Goal: Task Accomplishment & Management: Manage account settings

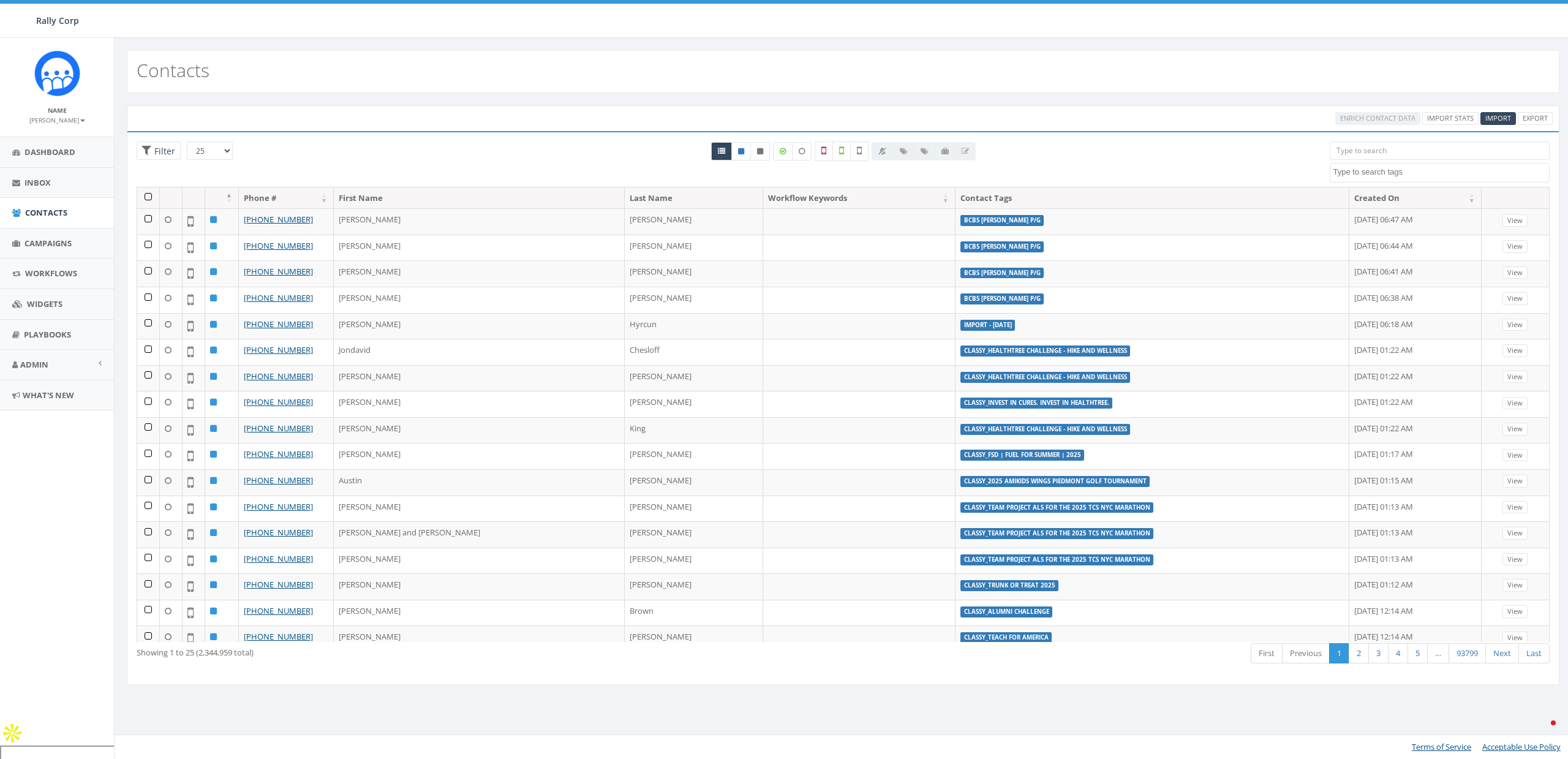
select select
click at [32, 367] on span "Admin" at bounding box center [34, 365] width 28 height 11
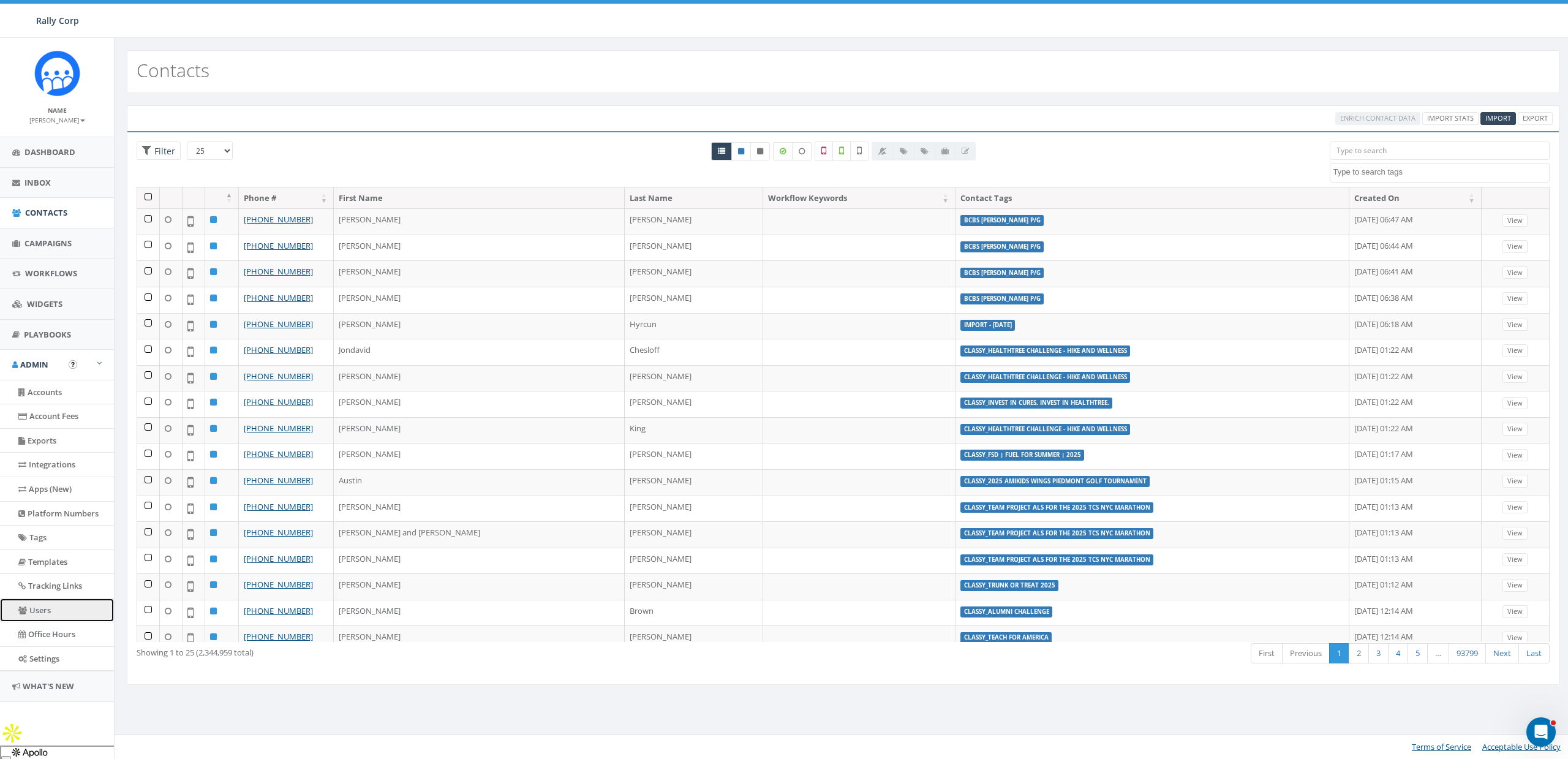
click at [44, 614] on link "Users" at bounding box center [57, 610] width 114 height 24
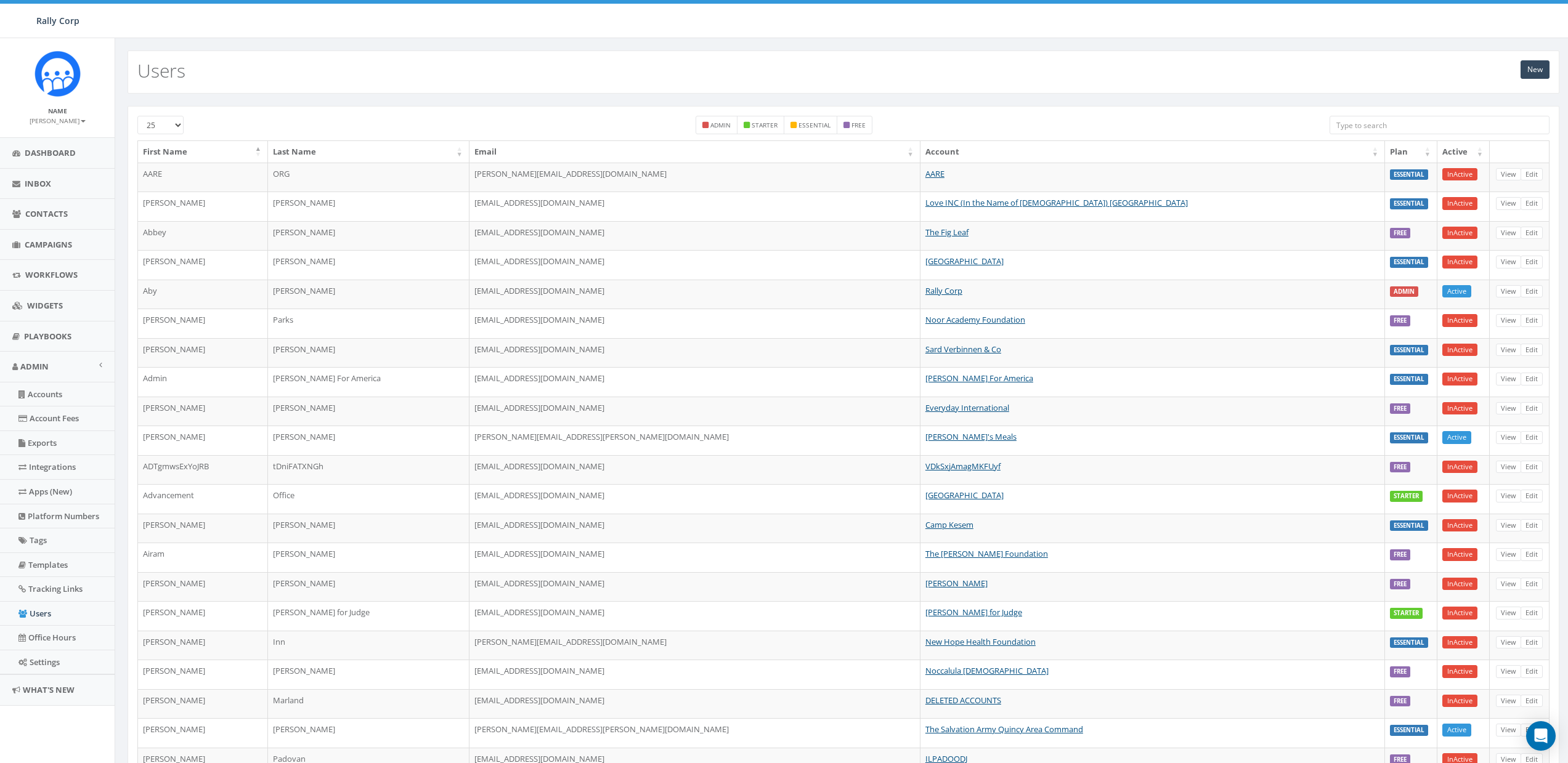
drag, startPoint x: 1442, startPoint y: 131, endPoint x: 1432, endPoint y: 127, distance: 10.8
click at [1432, 127] on input "search" at bounding box center [1439, 125] width 220 height 19
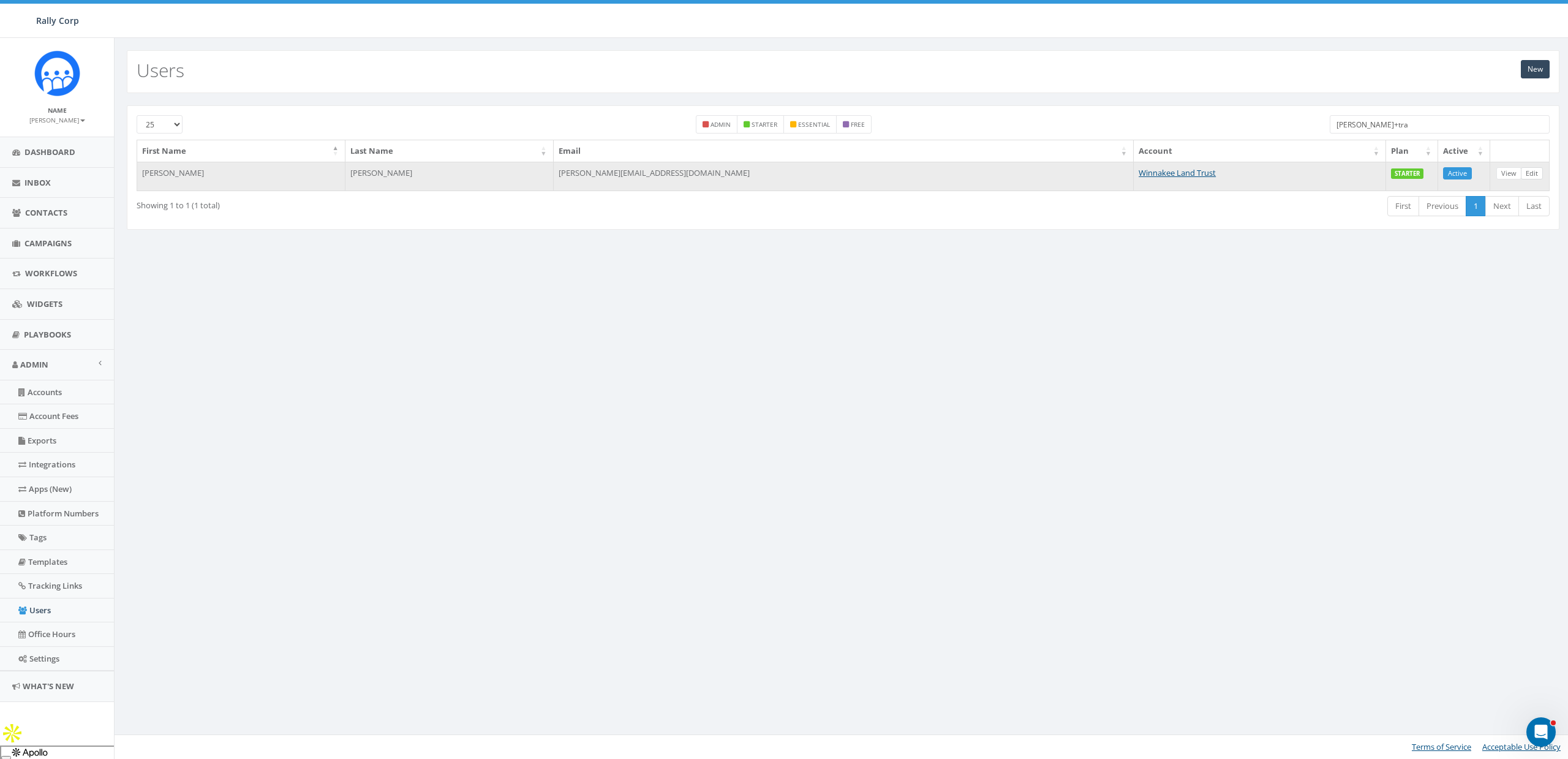
type input "james+tra"
click at [1532, 171] on link "Edit" at bounding box center [1531, 173] width 22 height 13
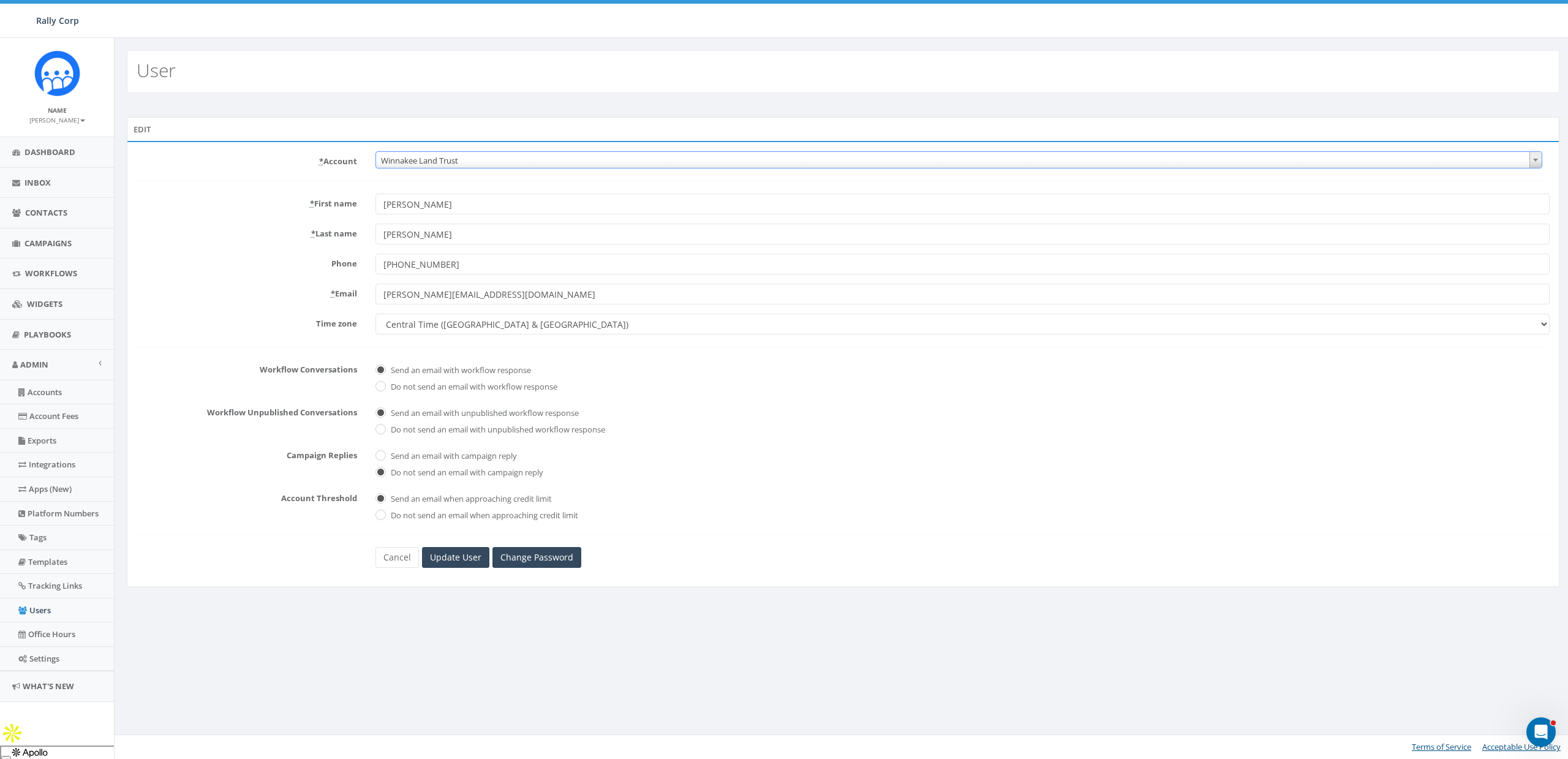
click at [434, 154] on span "Winnakee Land Trust" at bounding box center [958, 161] width 1165 height 17
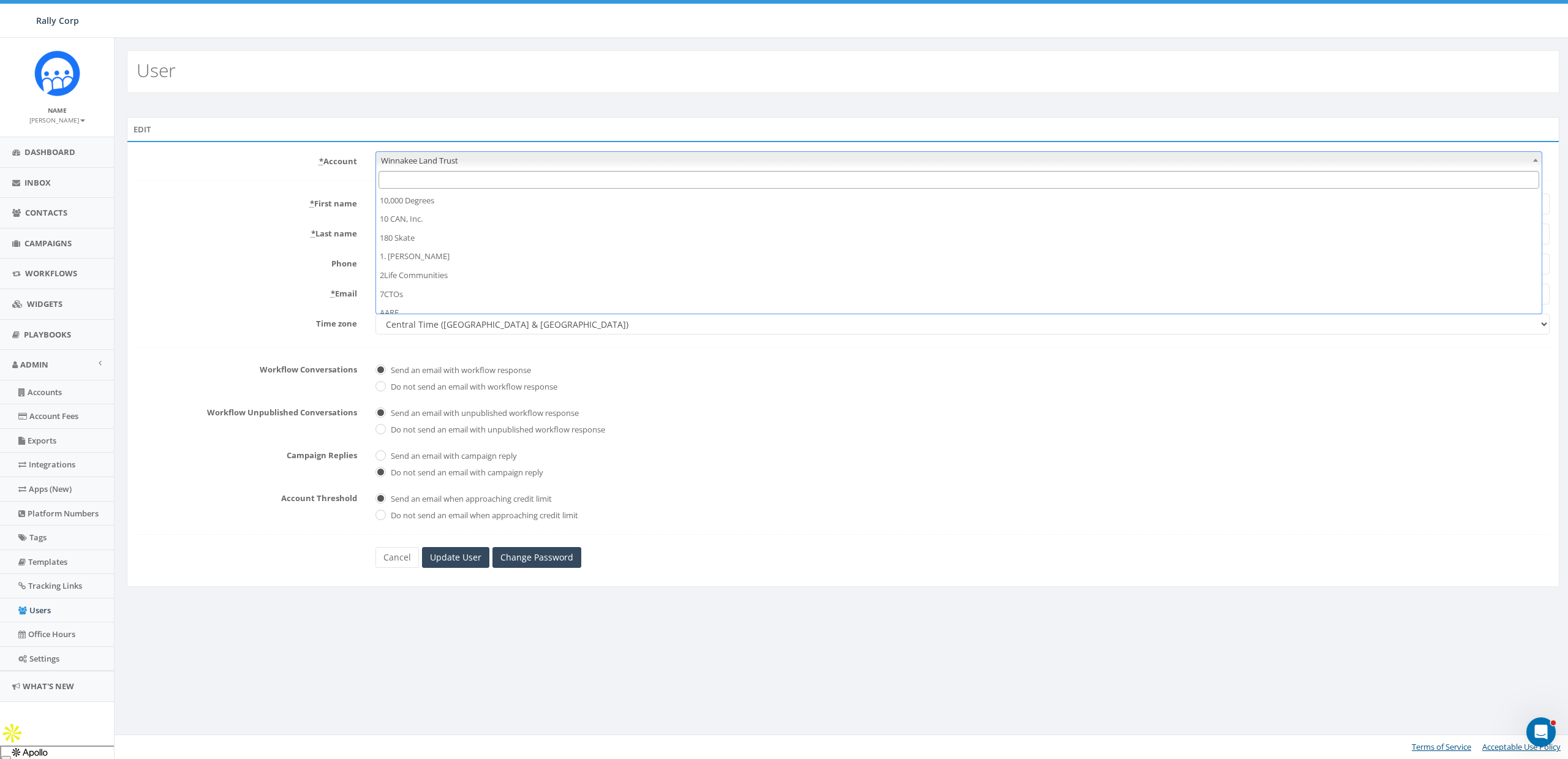
scroll to position [18109, 0]
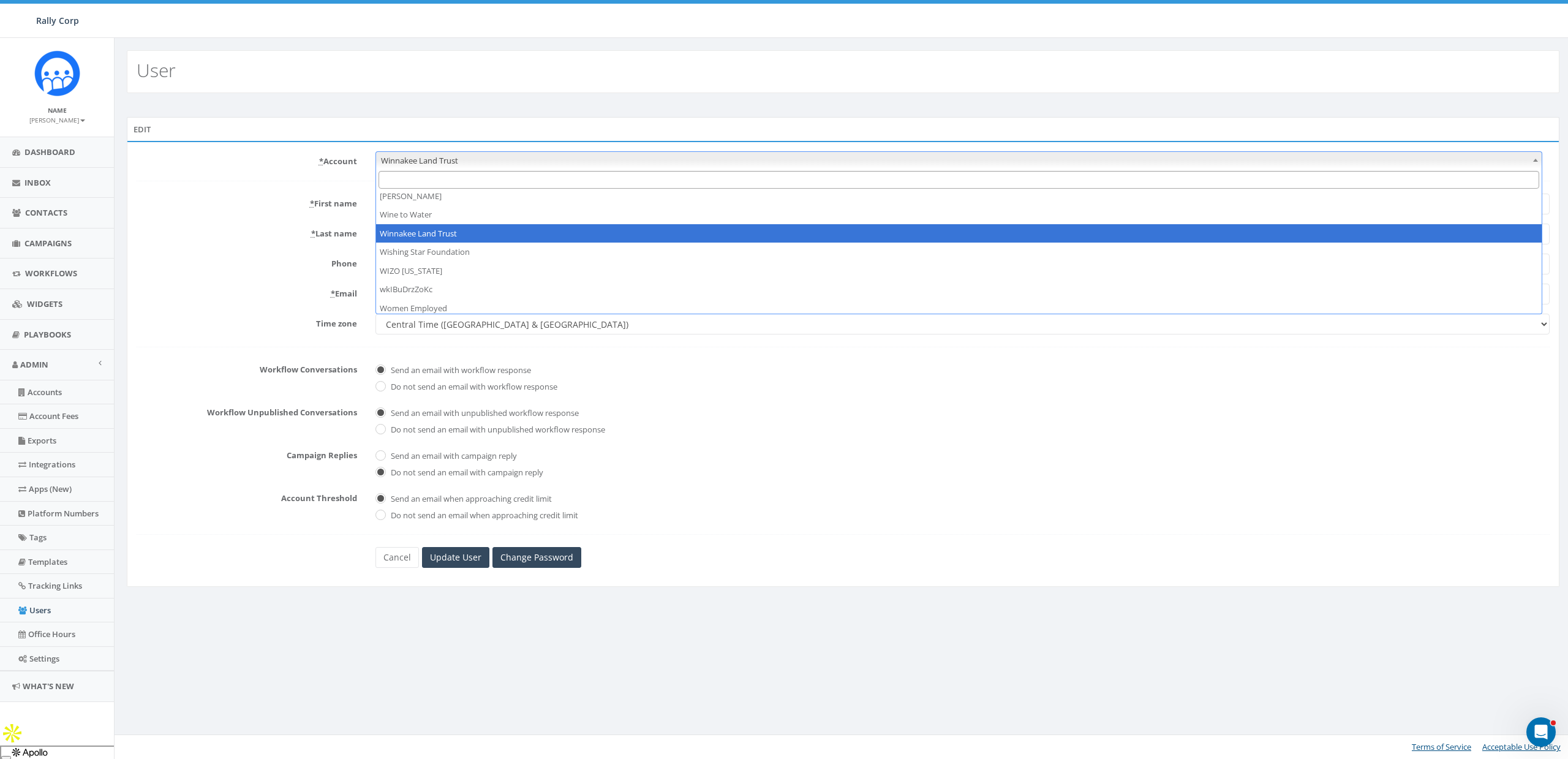
type input "w"
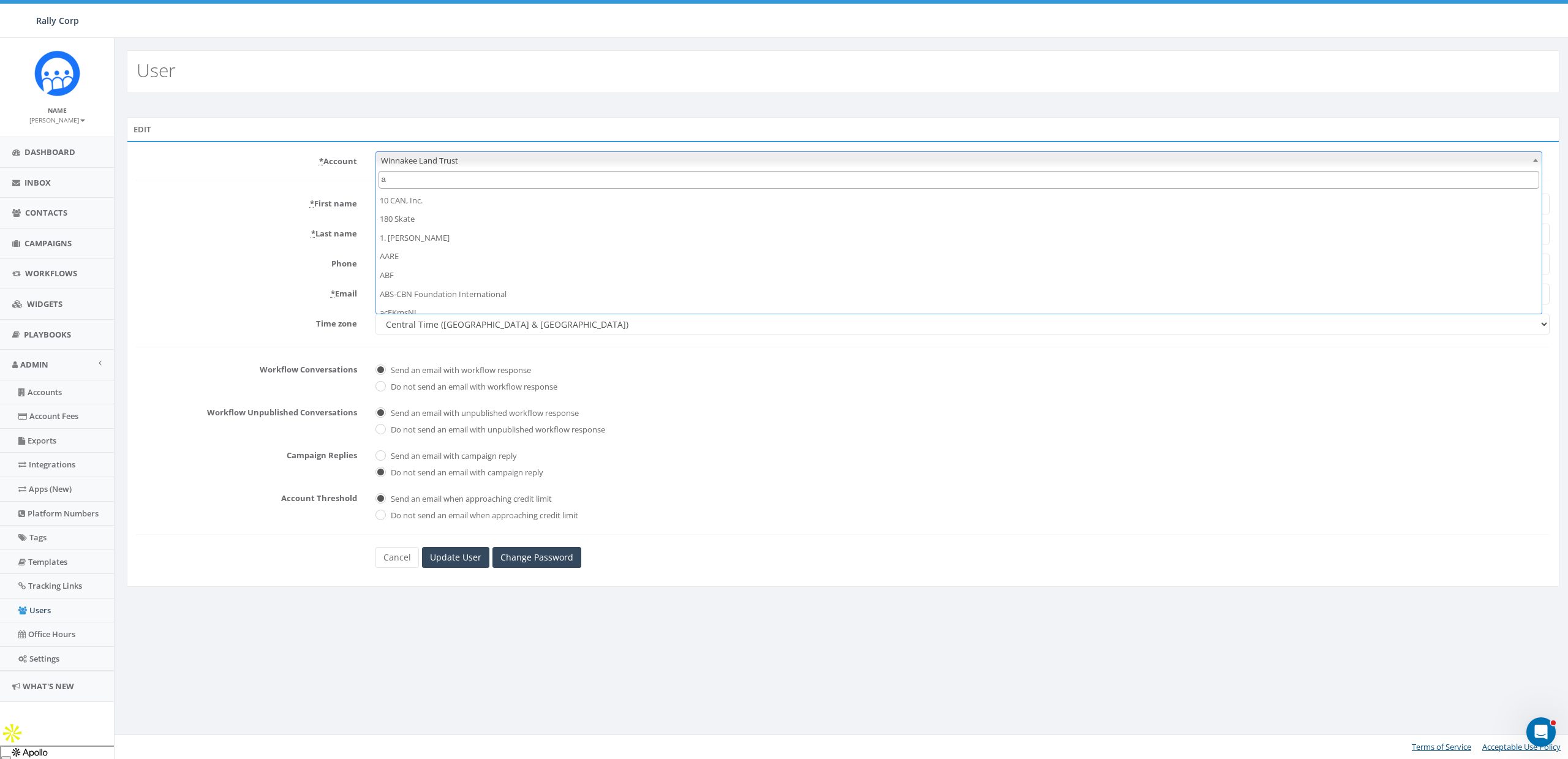
scroll to position [0, 0]
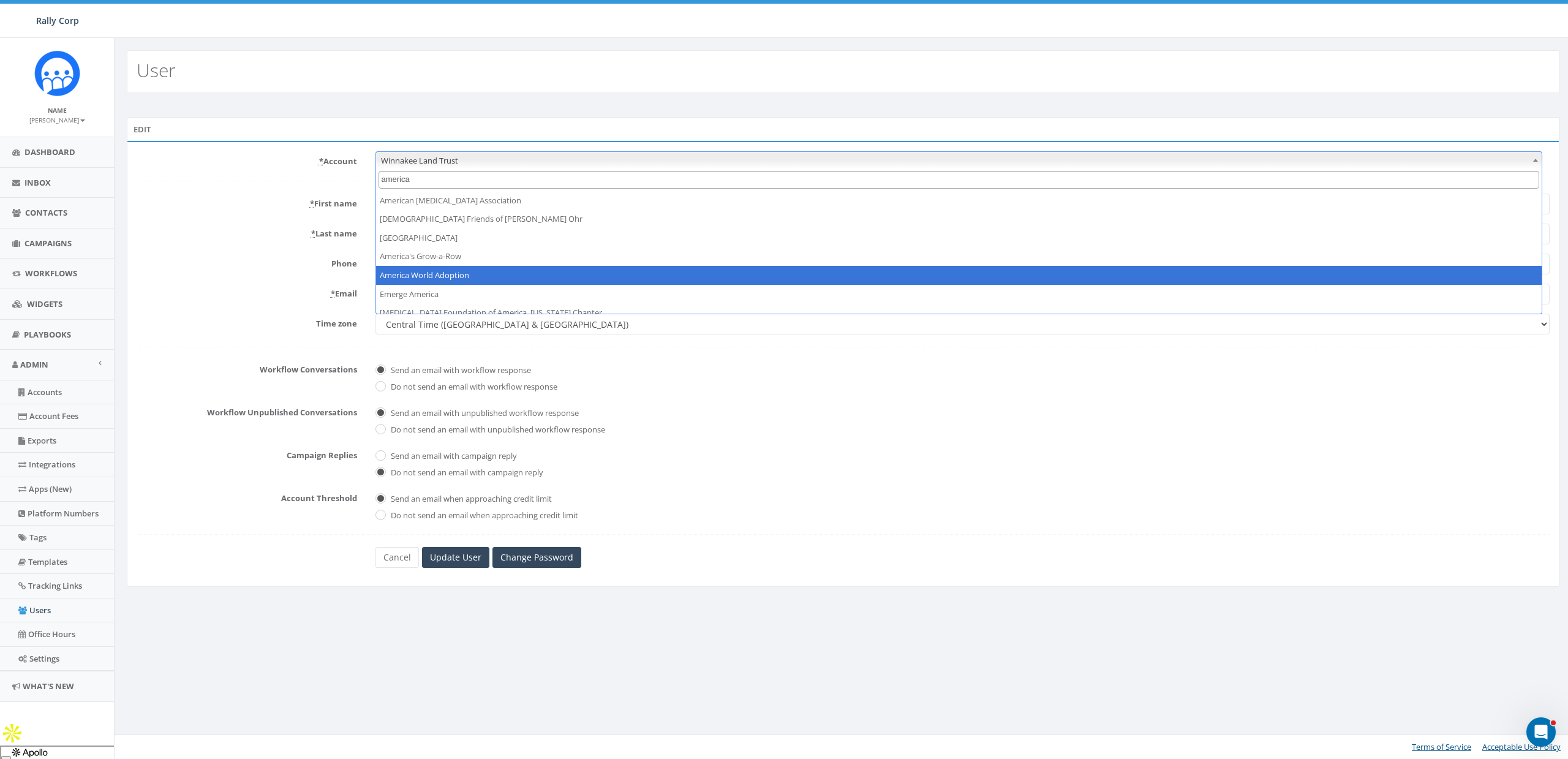
type input "america"
select select "1380"
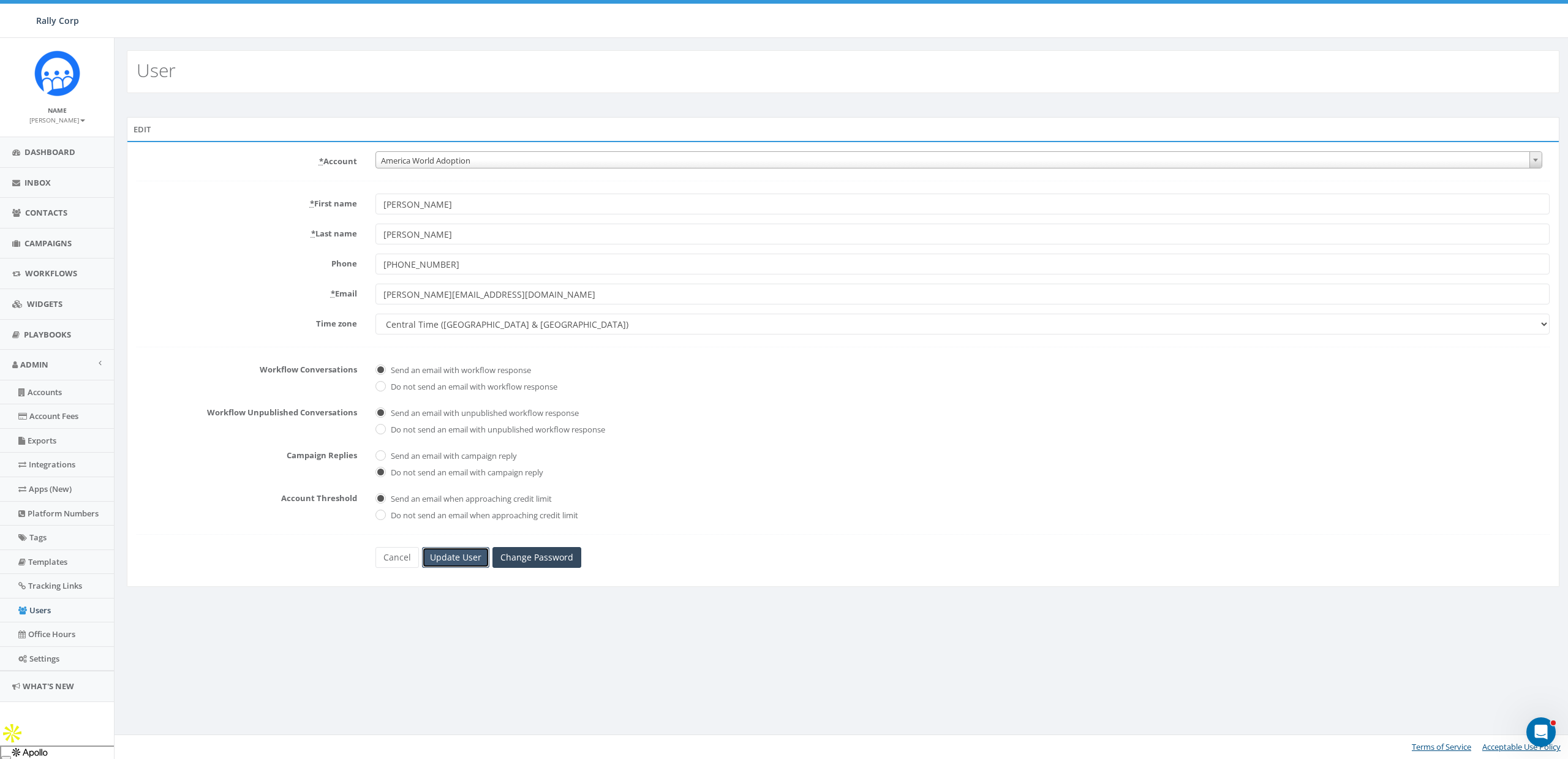
click at [455, 556] on input "Update User" at bounding box center [455, 557] width 67 height 21
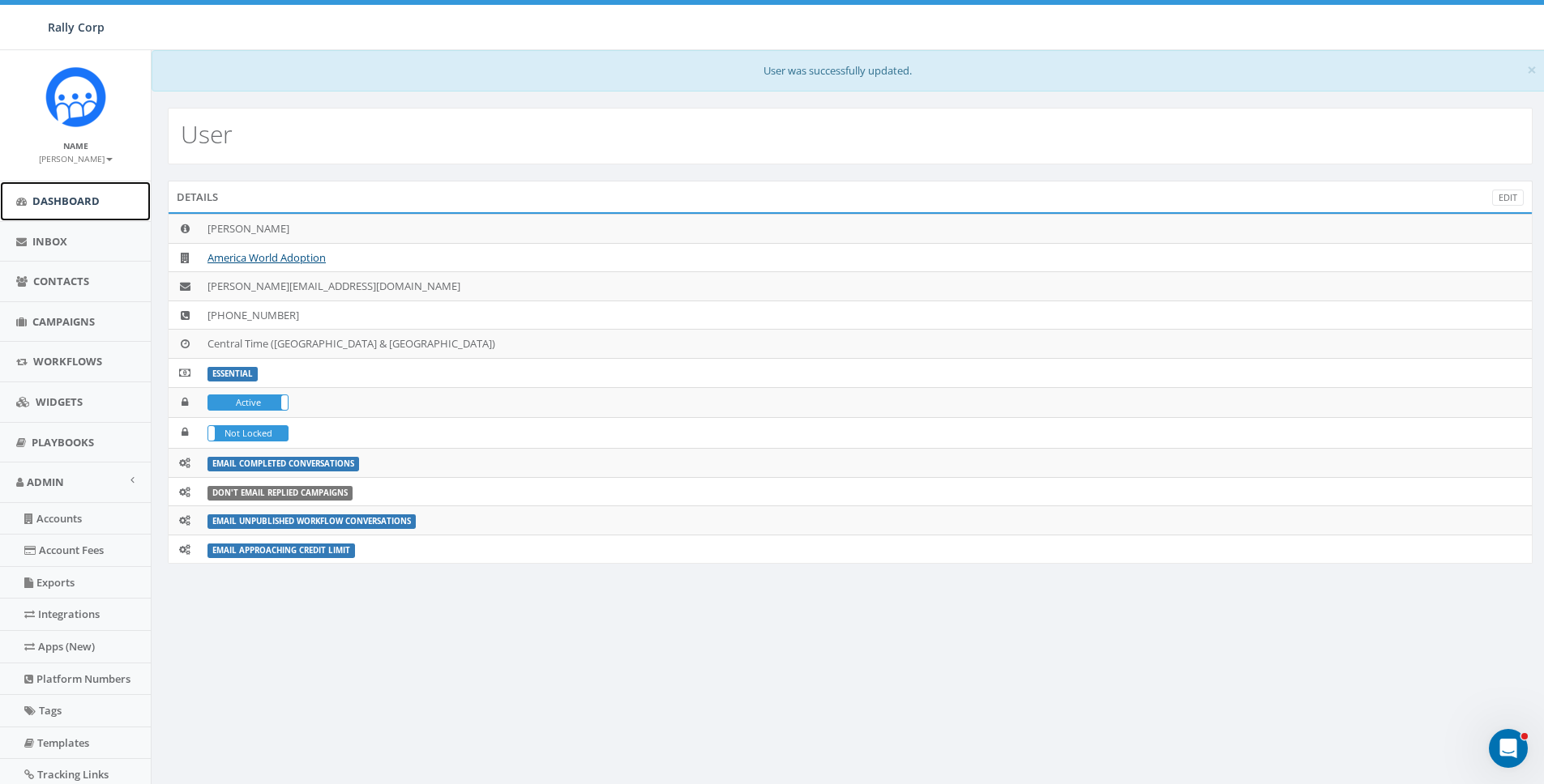
click at [72, 207] on span "Dashboard" at bounding box center [66, 201] width 68 height 15
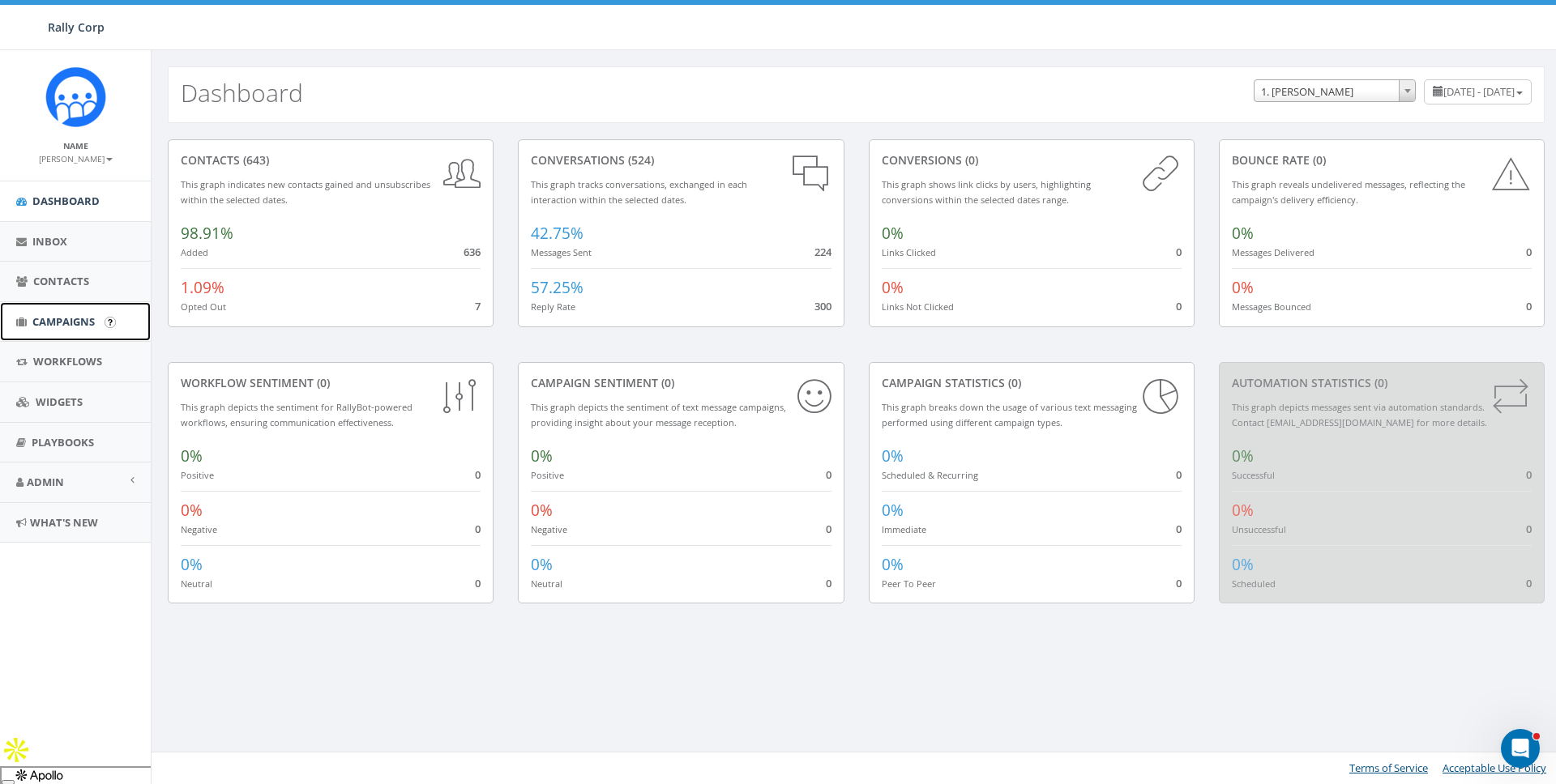
click at [54, 328] on span "Campaigns" at bounding box center [63, 321] width 62 height 15
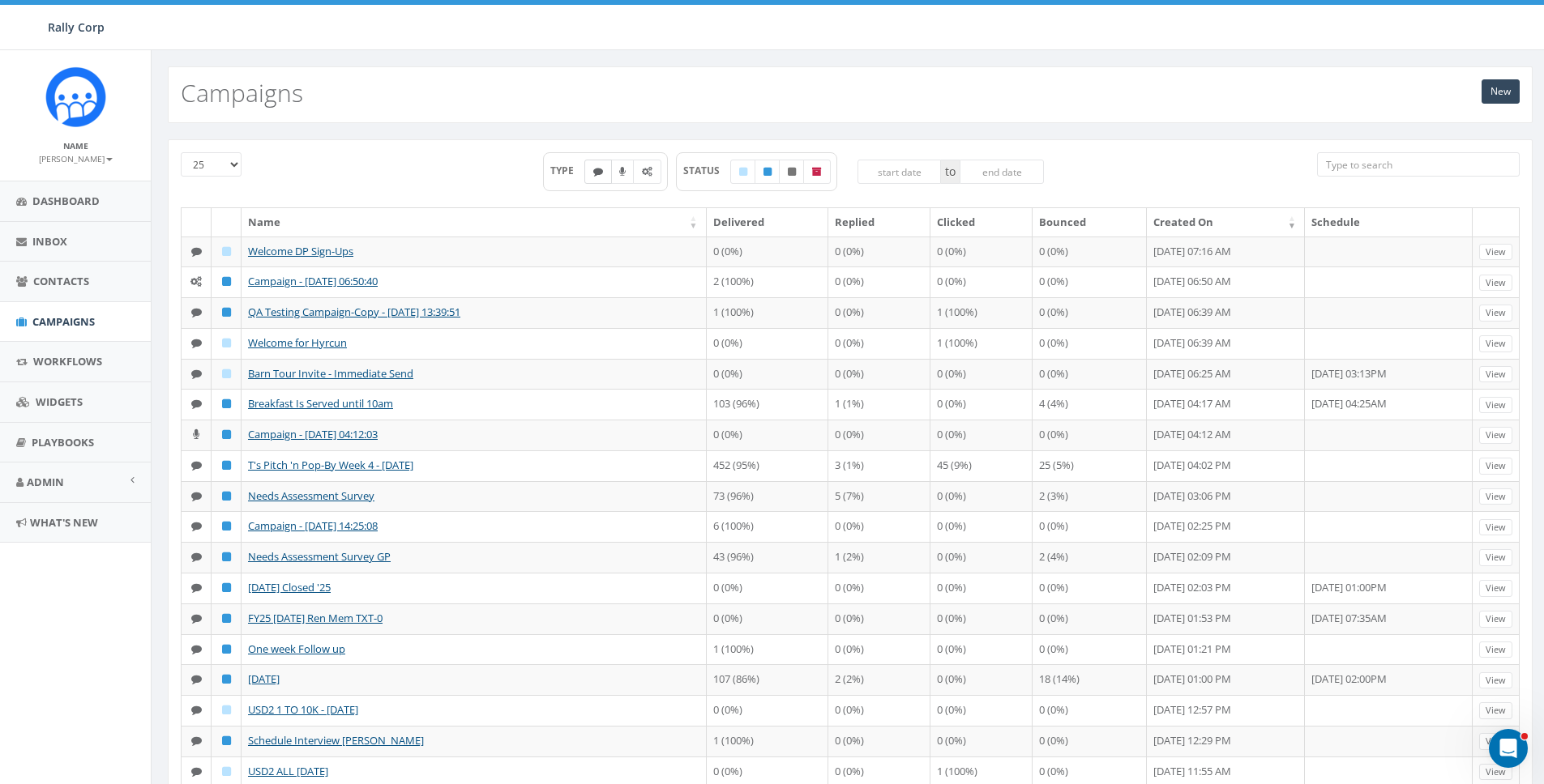
click at [603, 175] on label at bounding box center [598, 172] width 27 height 24
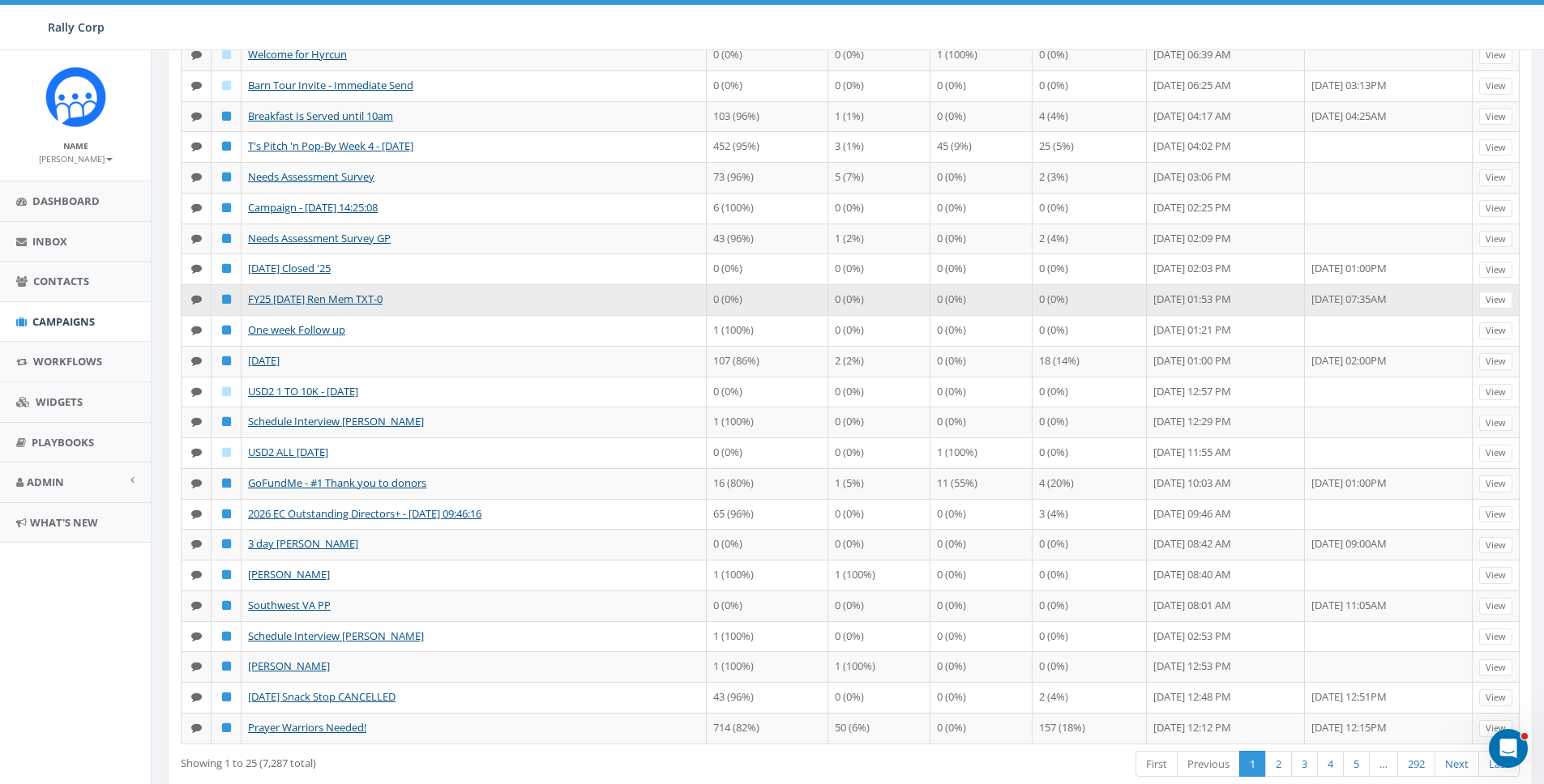
scroll to position [306, 0]
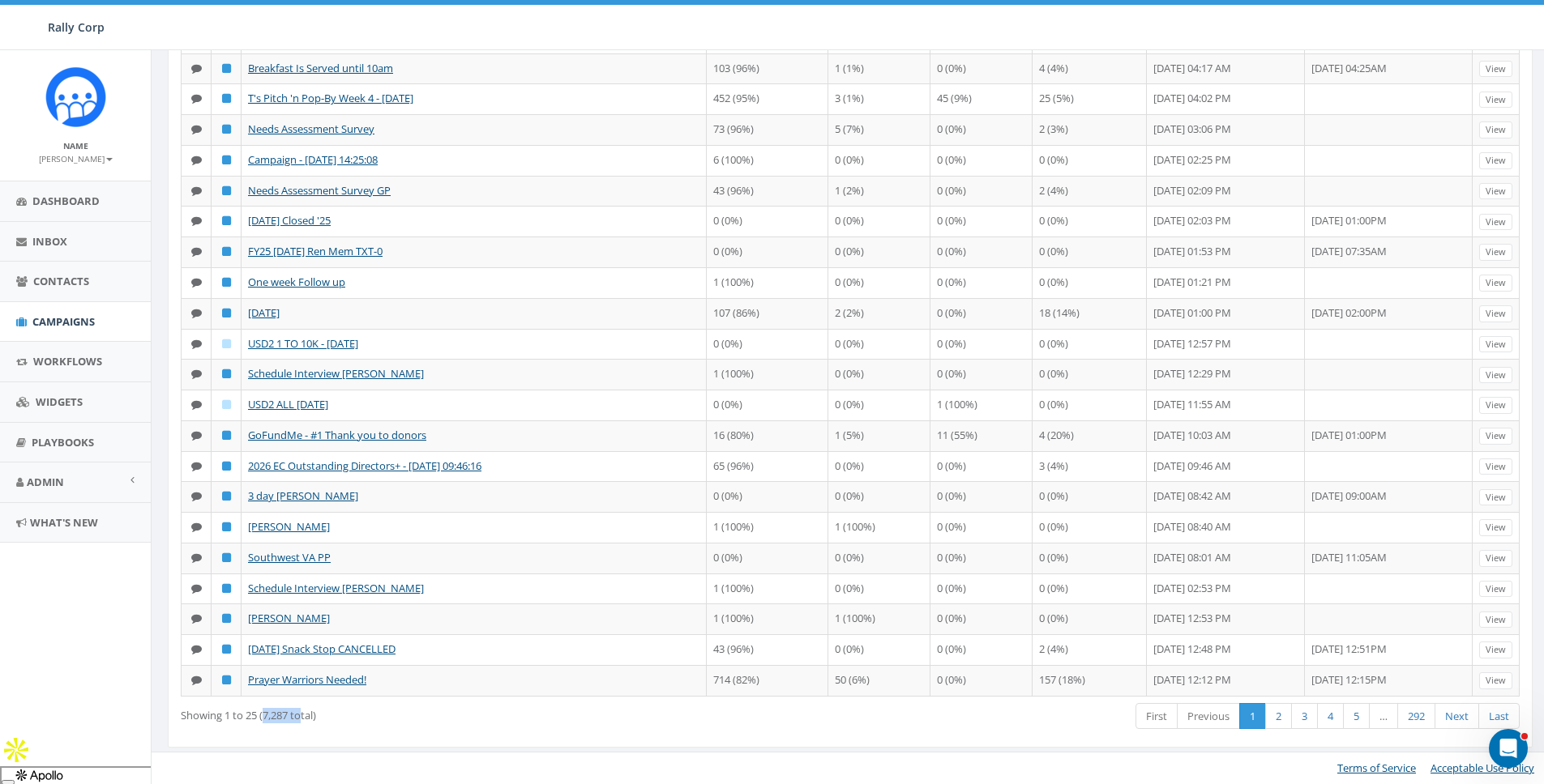
drag, startPoint x: 263, startPoint y: 721, endPoint x: 303, endPoint y: 718, distance: 40.1
click at [303, 718] on div "Showing 1 to 25 (7,287 total)" at bounding box center [452, 712] width 544 height 22
click at [1276, 721] on link "2" at bounding box center [1279, 716] width 26 height 26
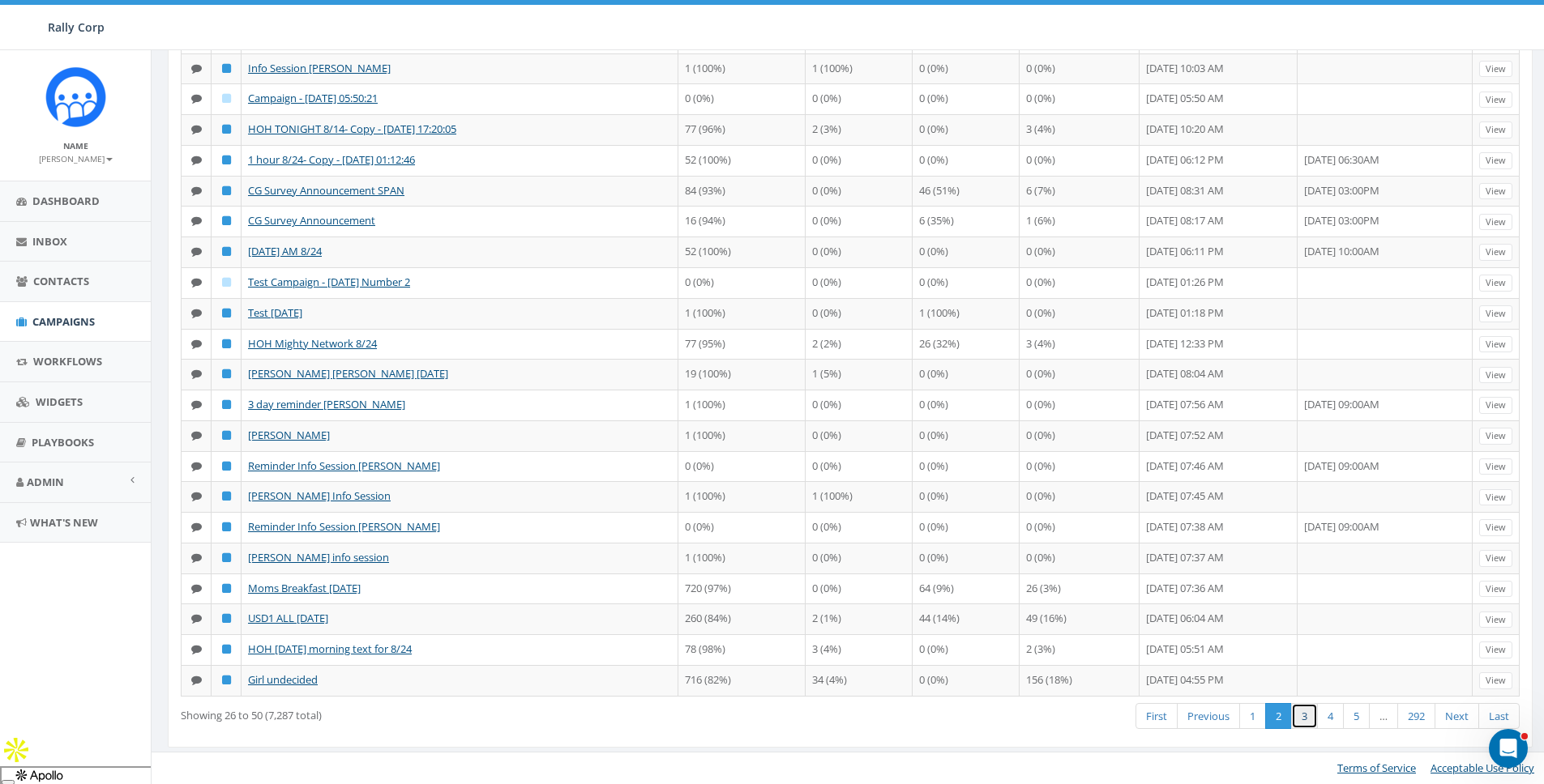
click at [1310, 721] on link "3" at bounding box center [1304, 716] width 26 height 26
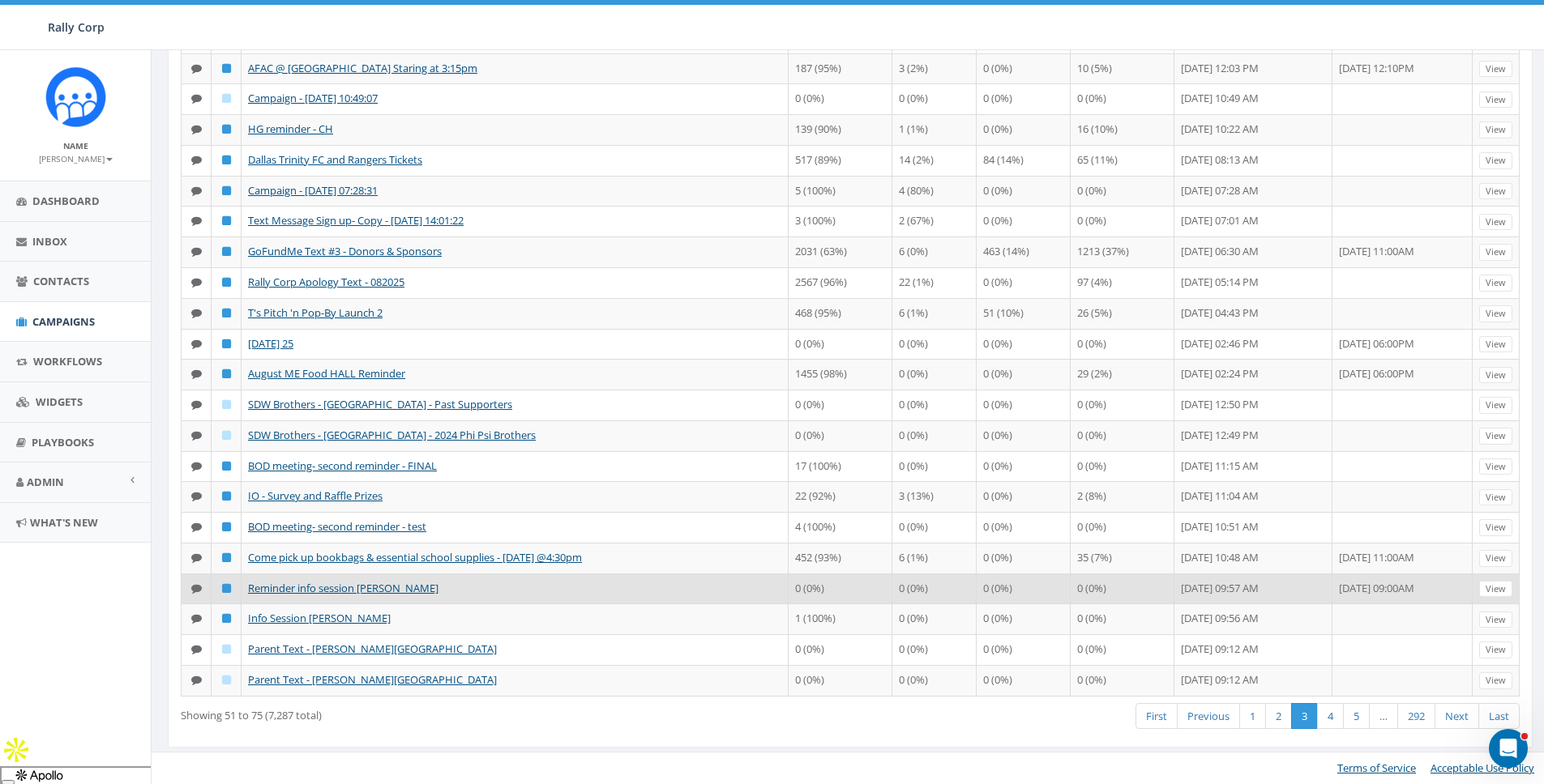
scroll to position [0, 0]
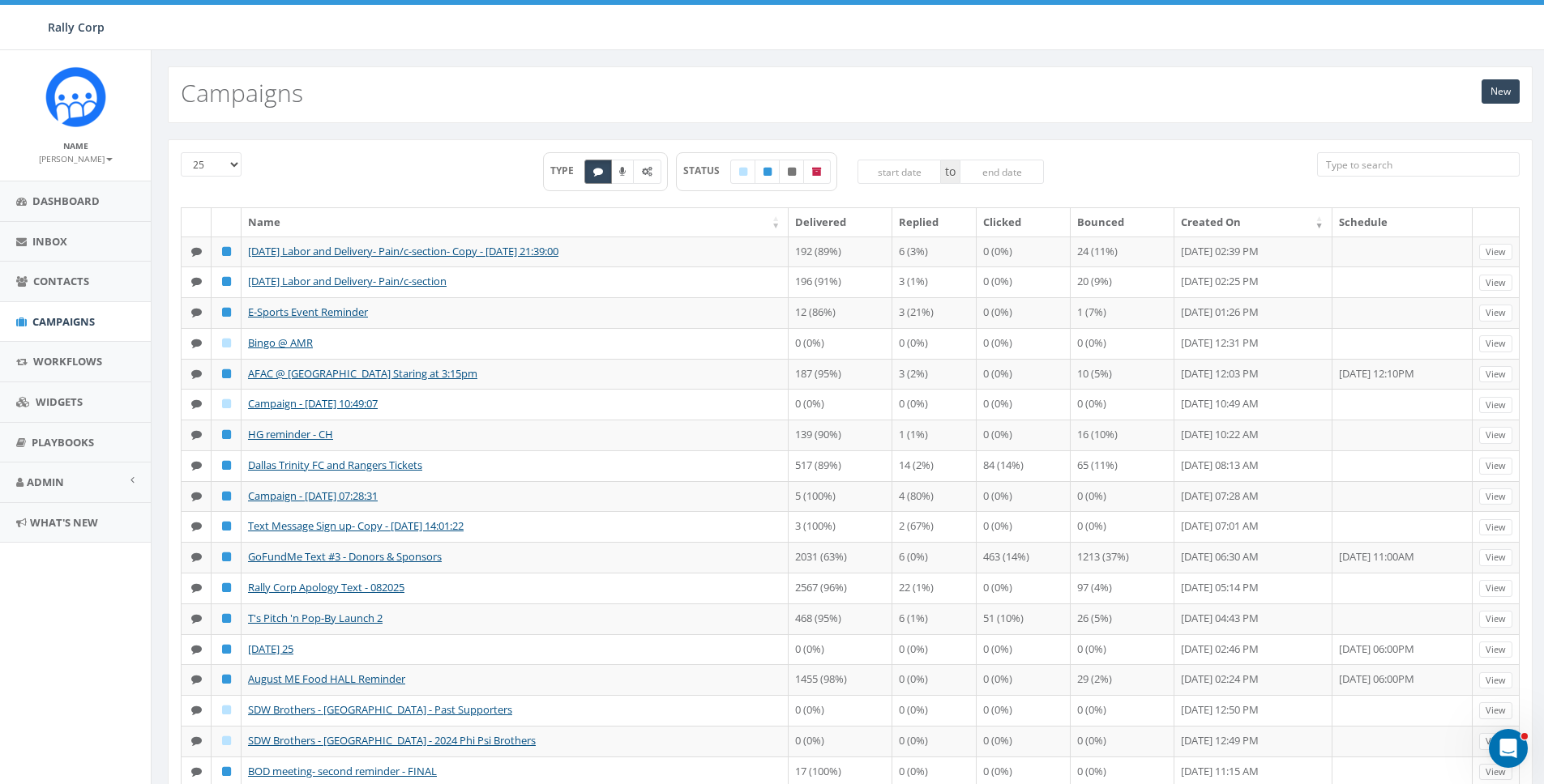
click at [598, 173] on icon at bounding box center [598, 172] width 9 height 9
checkbox input "false"
click at [644, 174] on icon at bounding box center [647, 172] width 10 height 9
checkbox input "true"
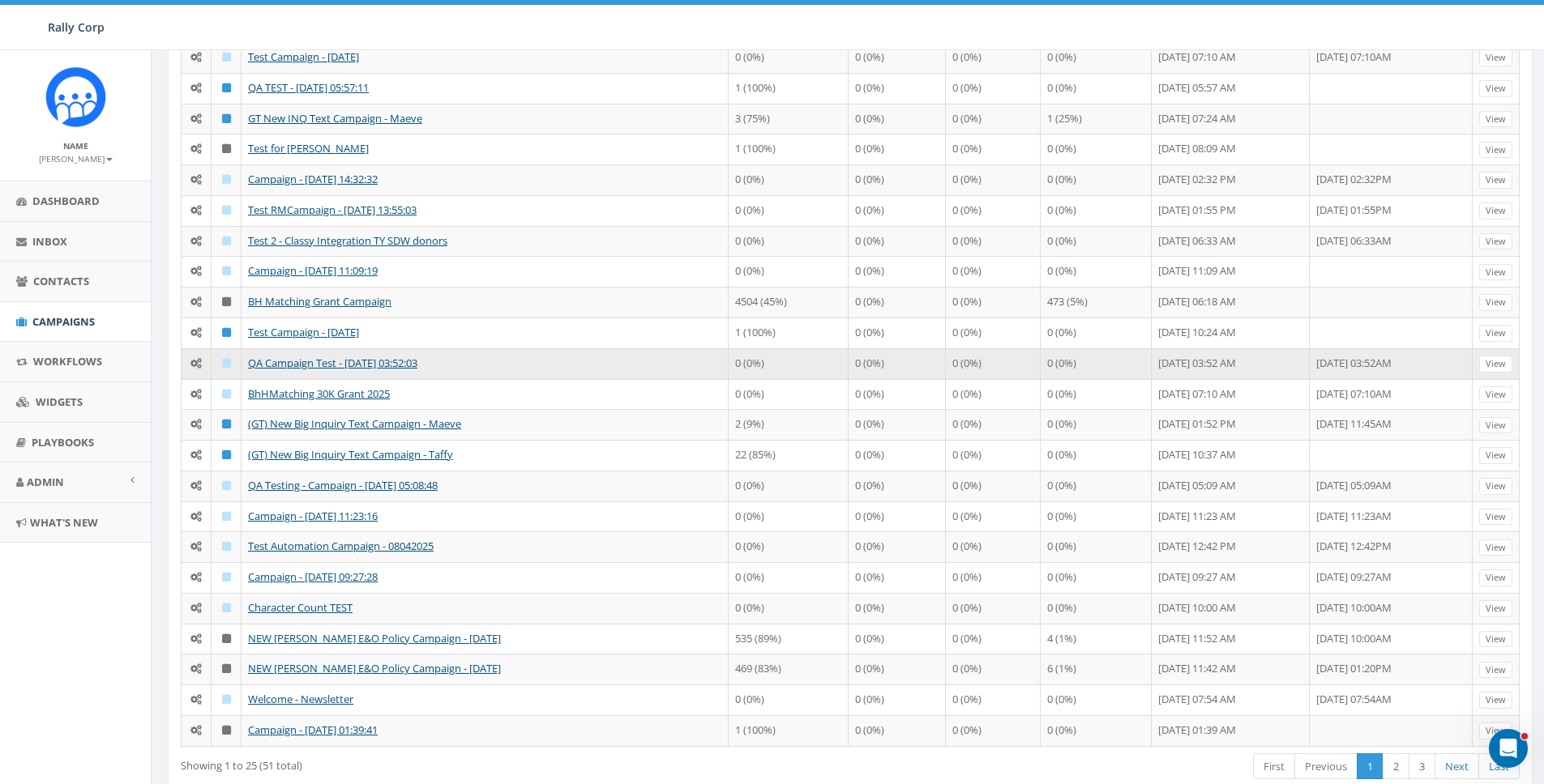
scroll to position [306, 0]
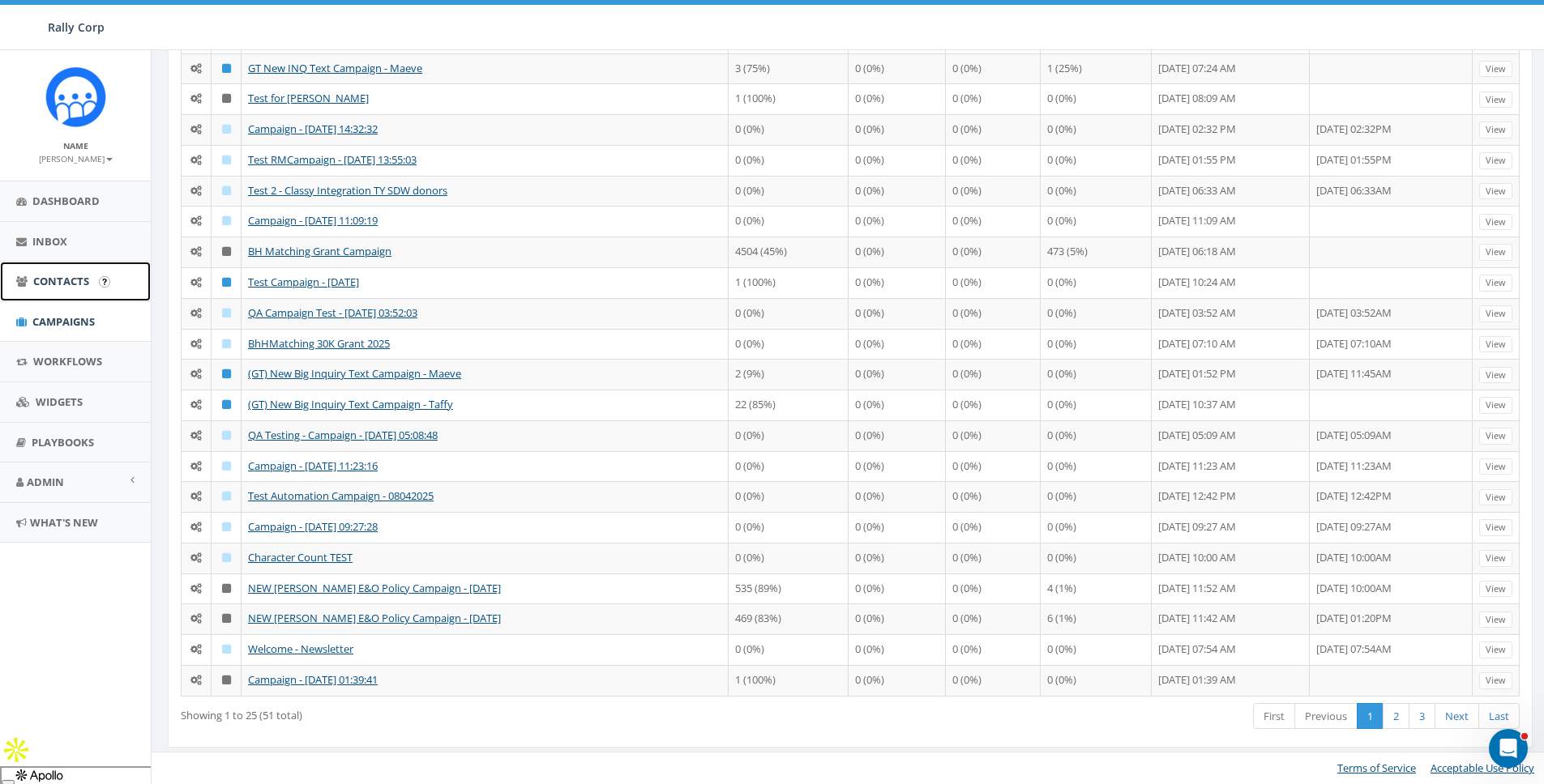
click at [50, 283] on span "Contacts" at bounding box center [60, 281] width 55 height 15
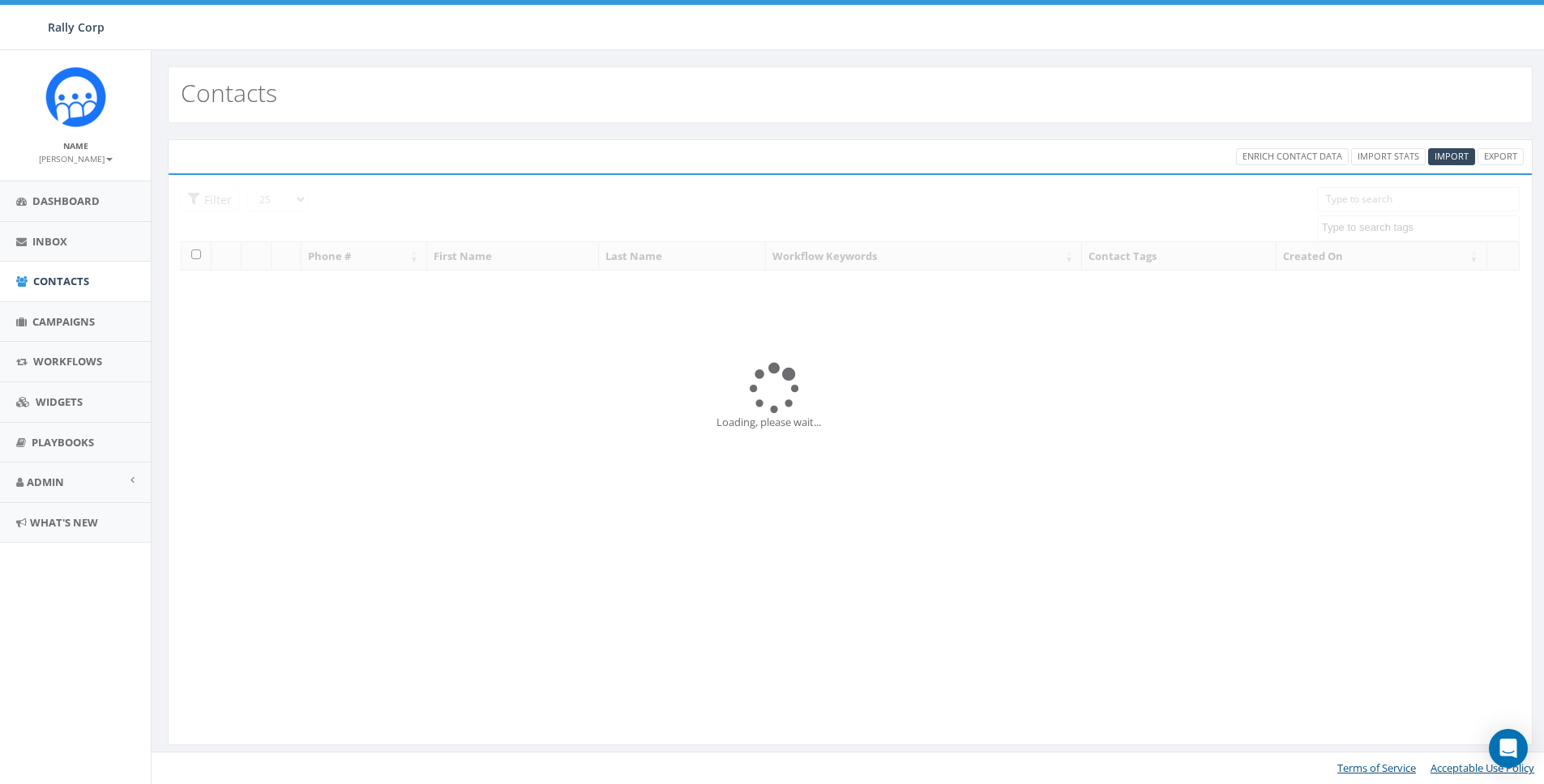
select select
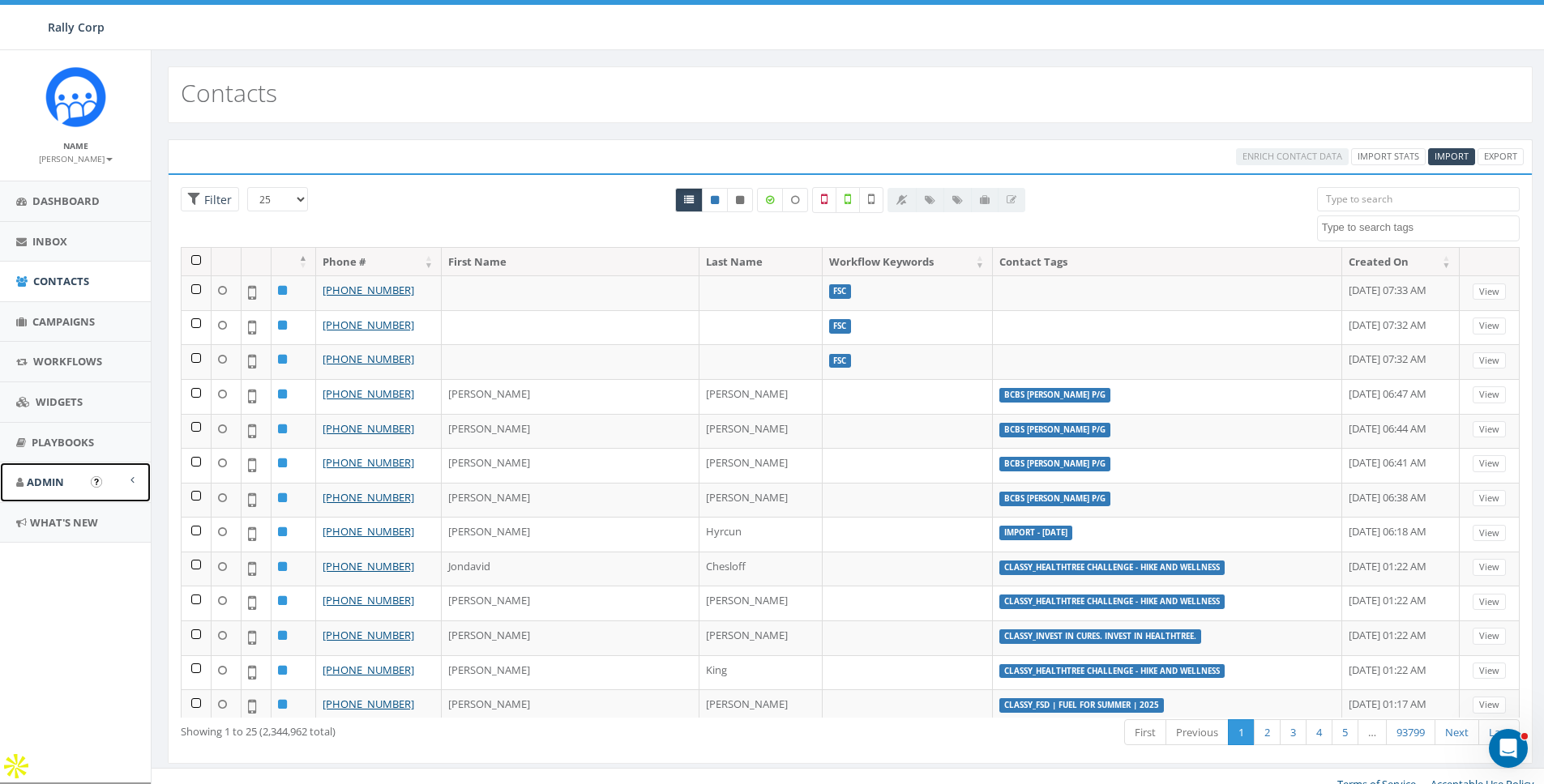
click at [52, 484] on span "Admin" at bounding box center [45, 482] width 38 height 15
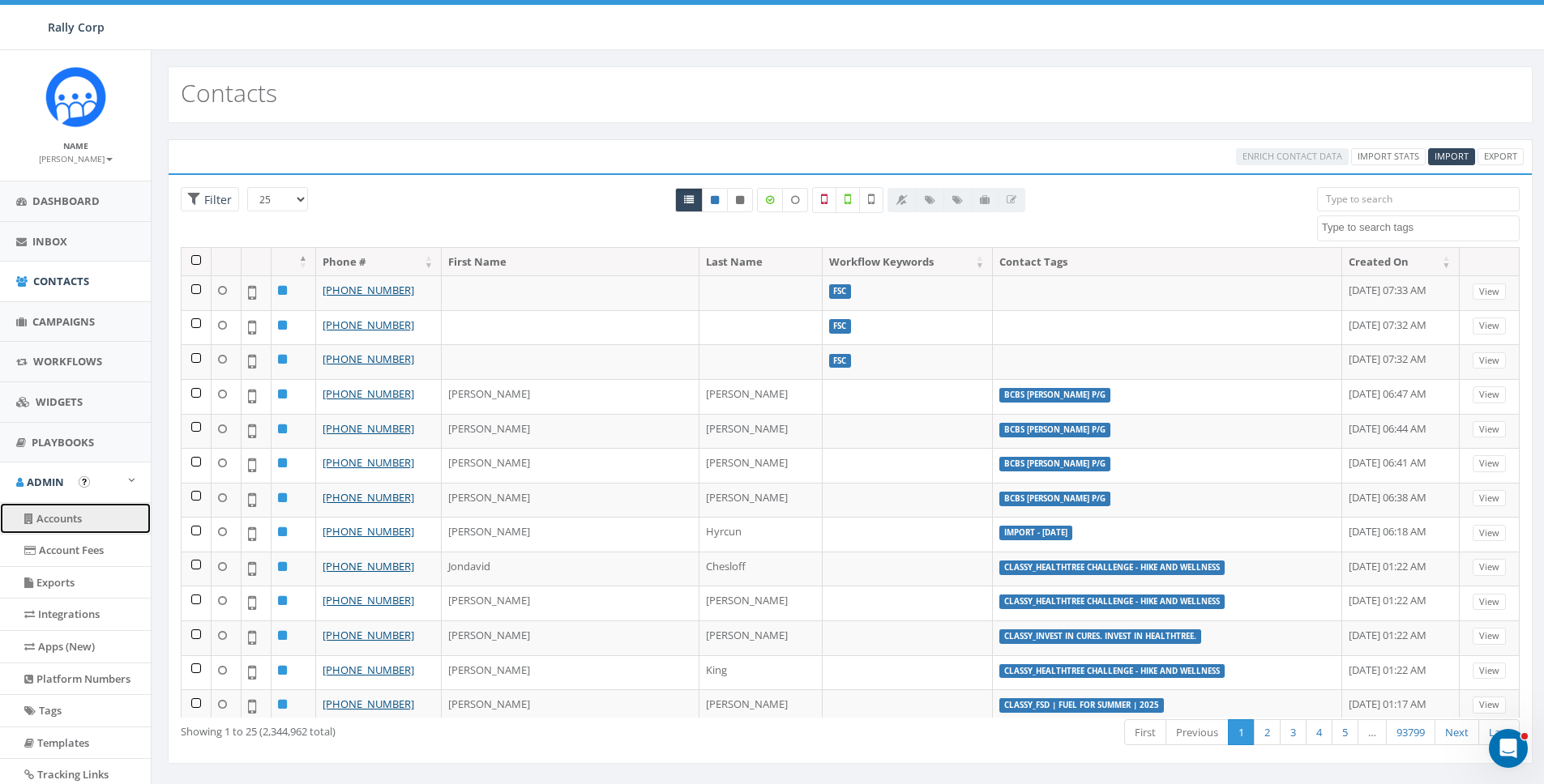
click at [62, 511] on link "Accounts" at bounding box center [75, 519] width 150 height 32
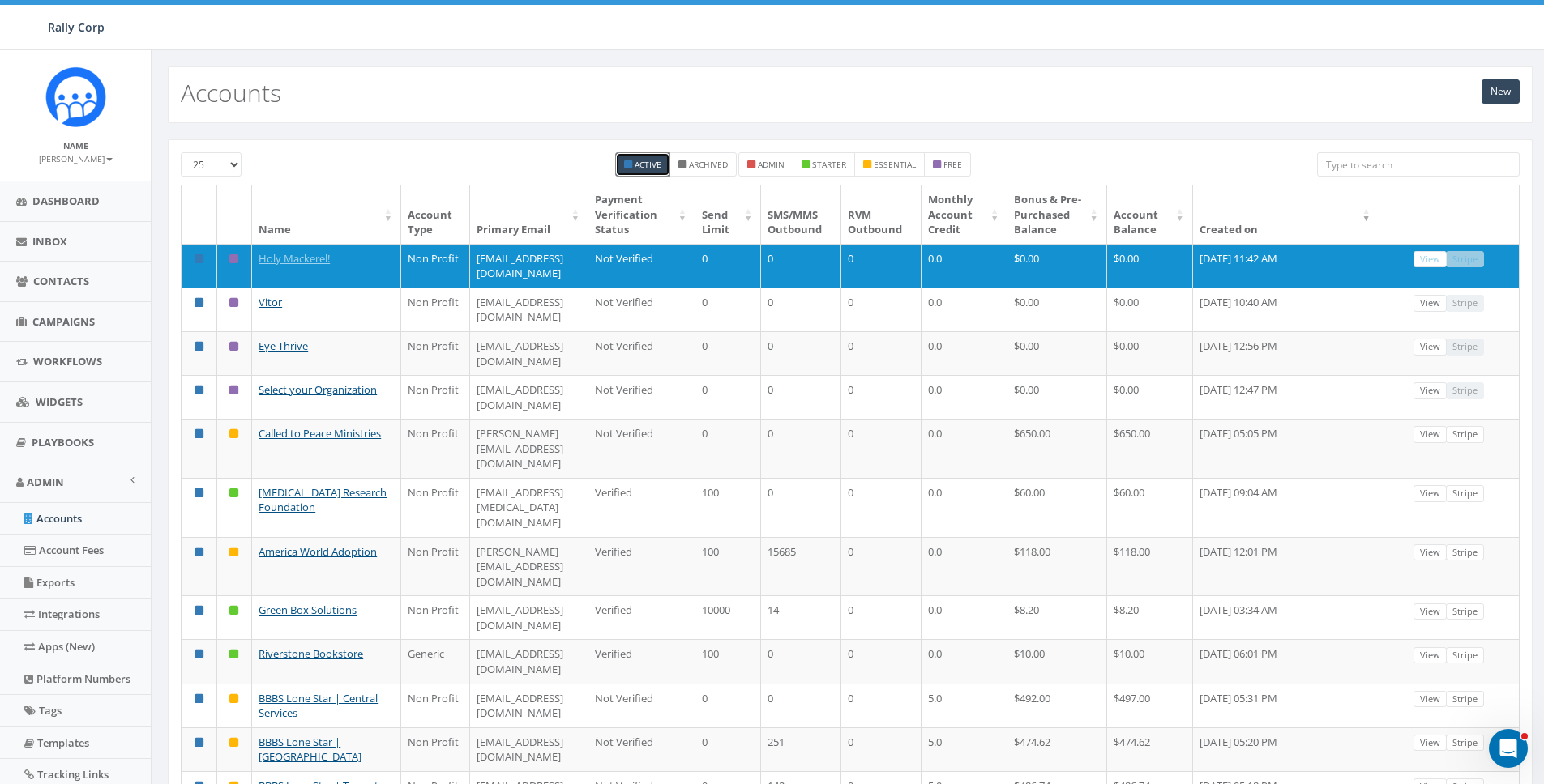
click at [1410, 169] on input "search" at bounding box center [1419, 165] width 203 height 24
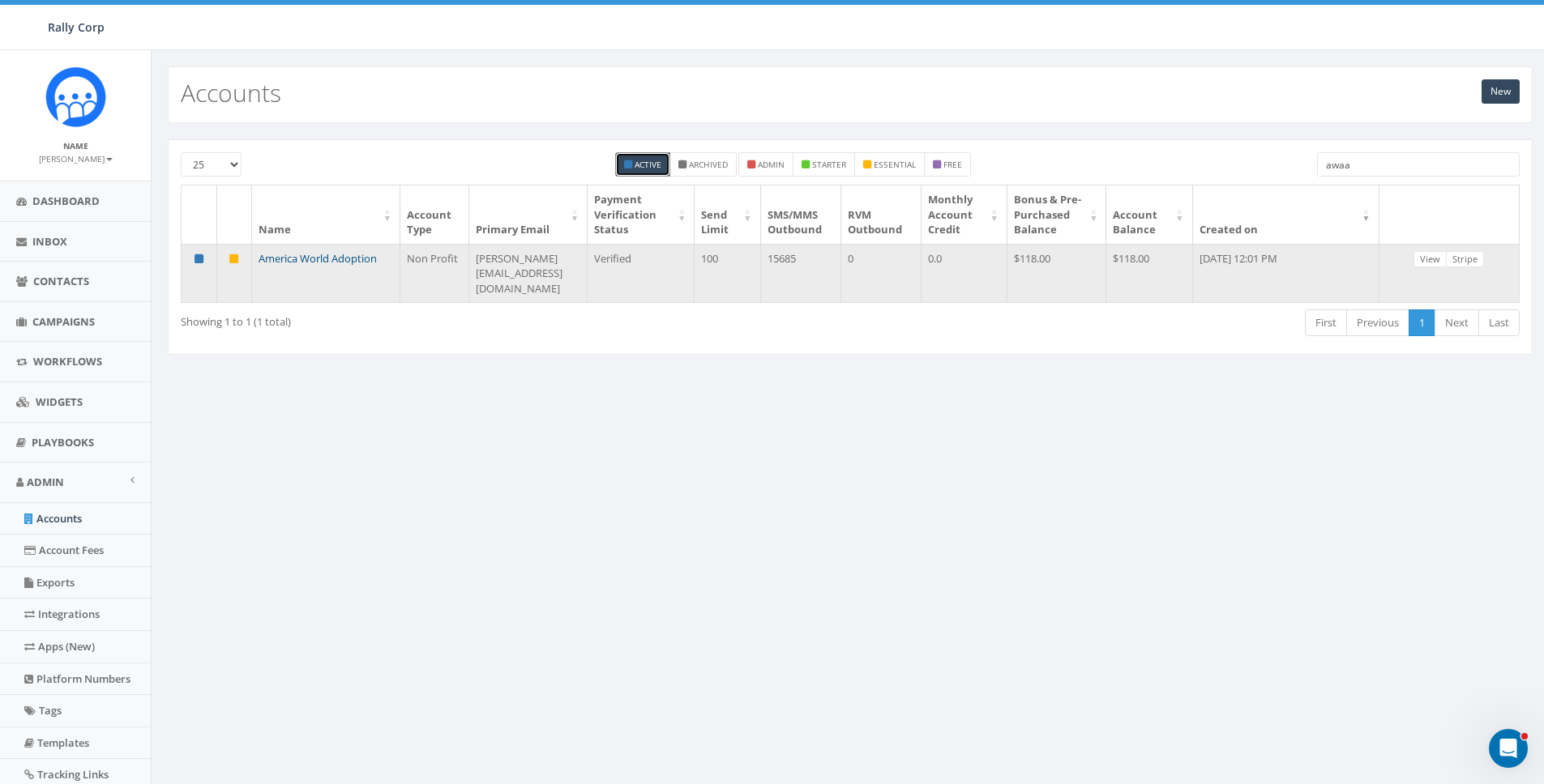
type input "awaa"
click at [334, 251] on link "America World Adoption" at bounding box center [318, 259] width 118 height 15
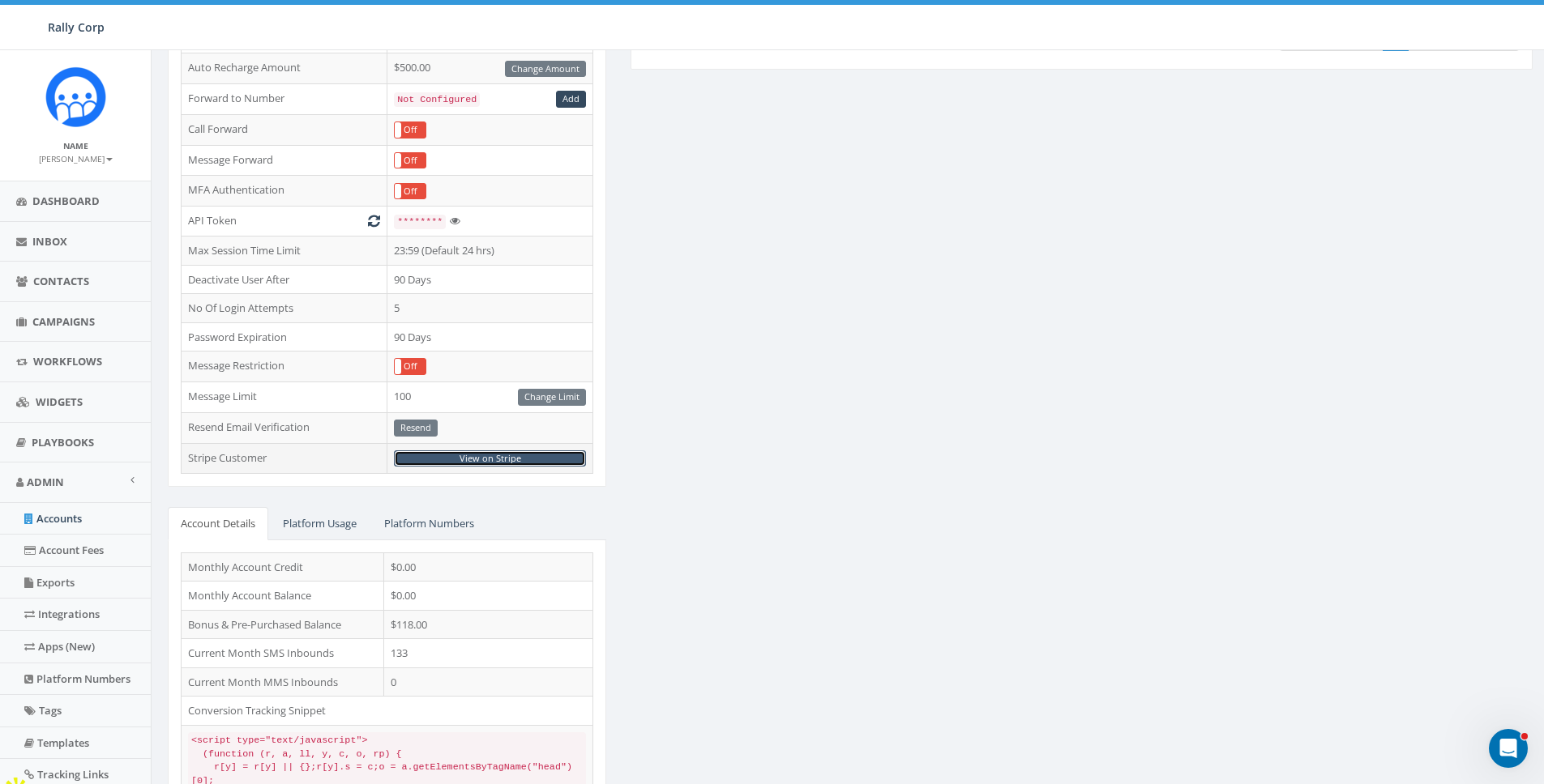
click at [480, 457] on link "View on Stripe" at bounding box center [490, 459] width 192 height 17
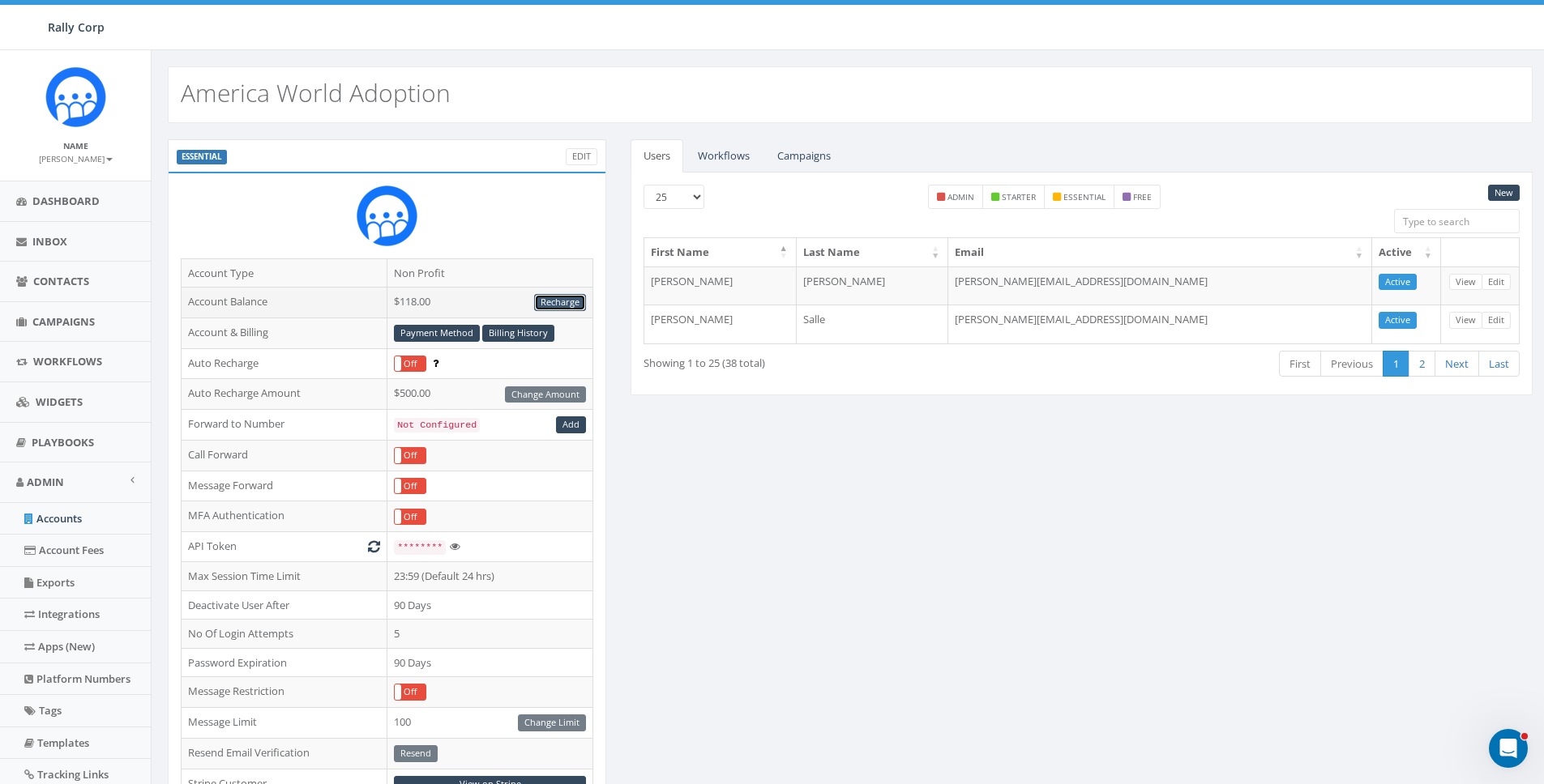
click at [564, 302] on link "Recharge" at bounding box center [559, 303] width 52 height 17
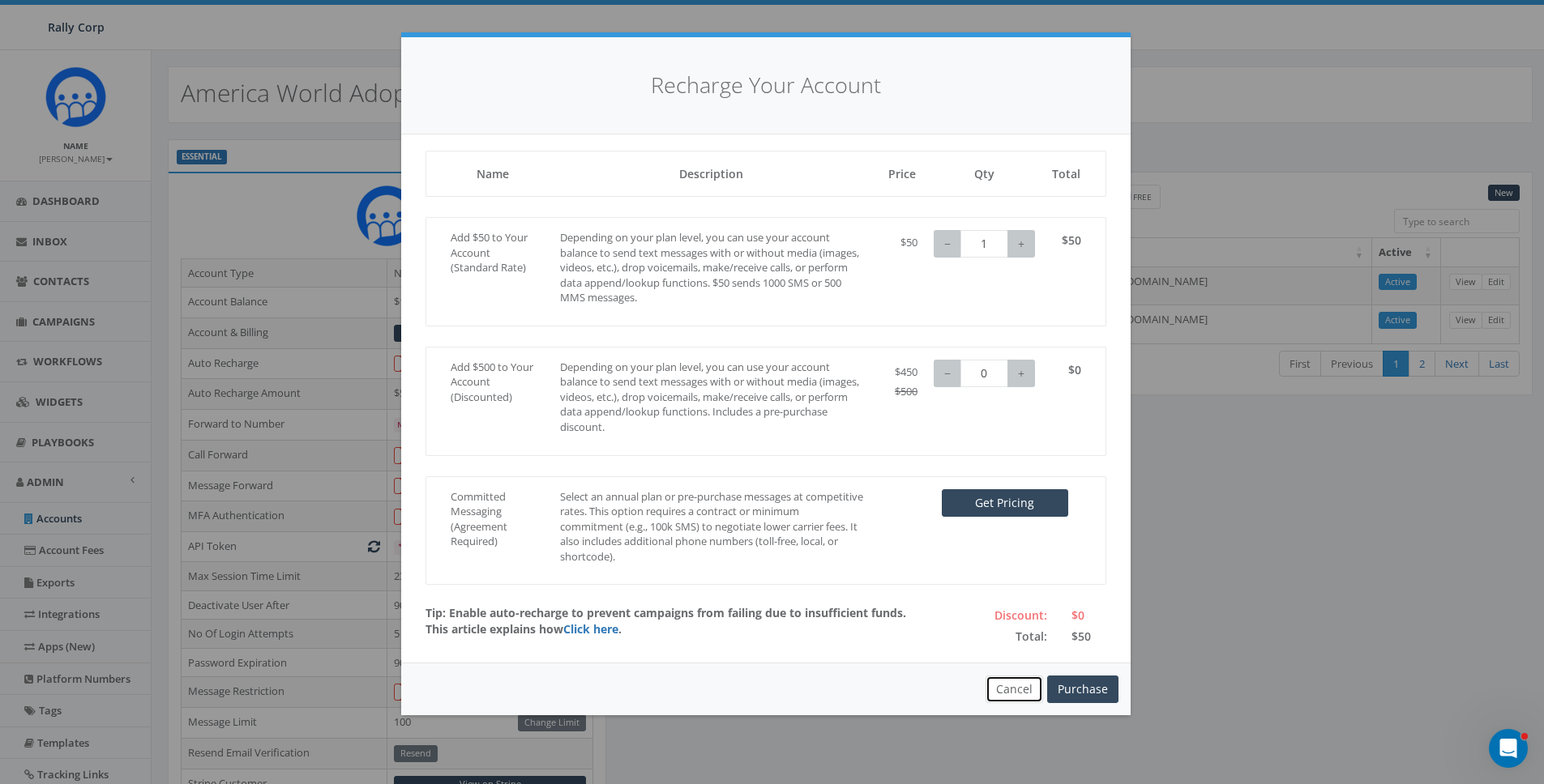
click at [1009, 681] on button "Cancel" at bounding box center [1014, 689] width 57 height 27
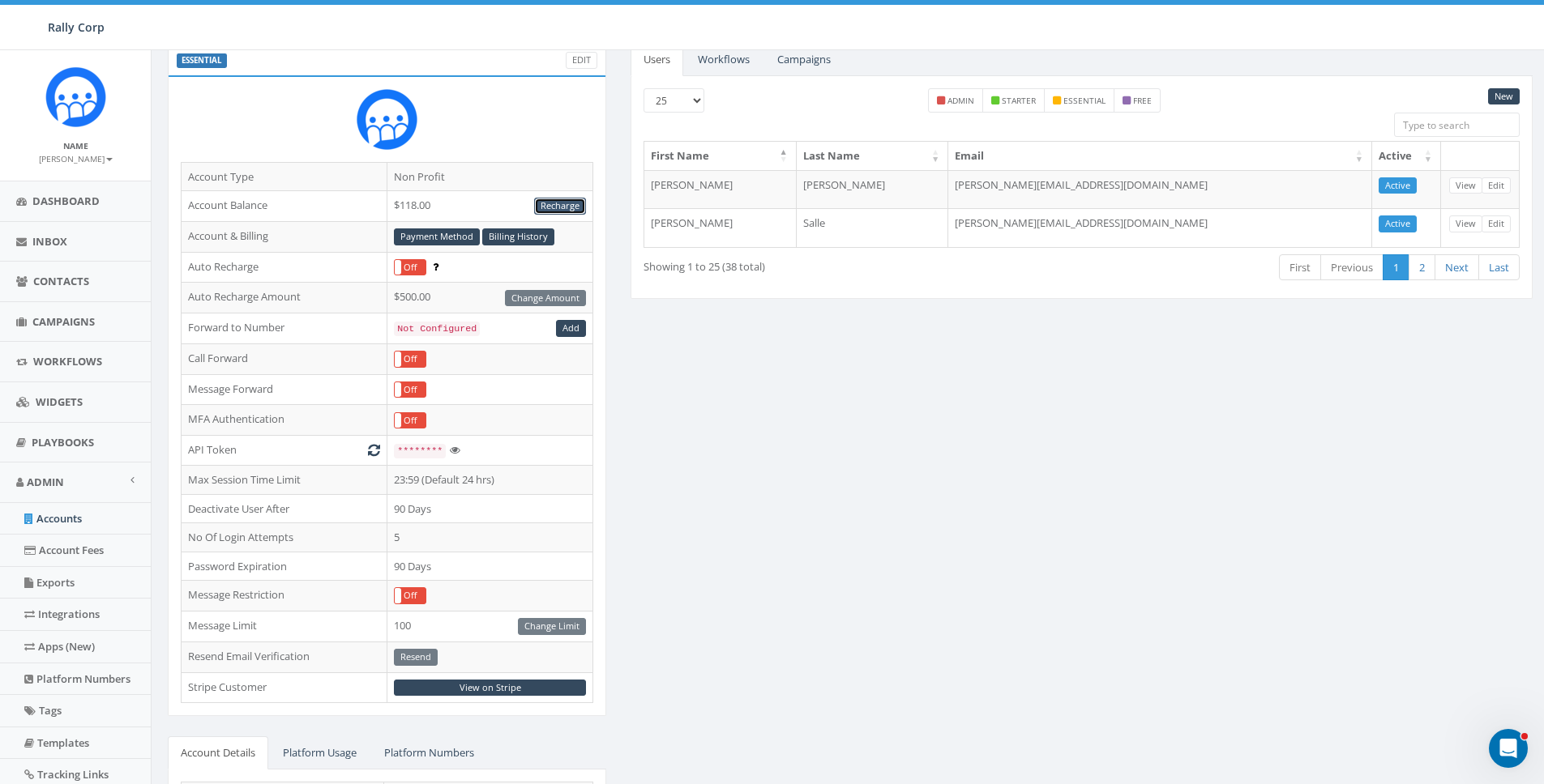
scroll to position [104, 0]
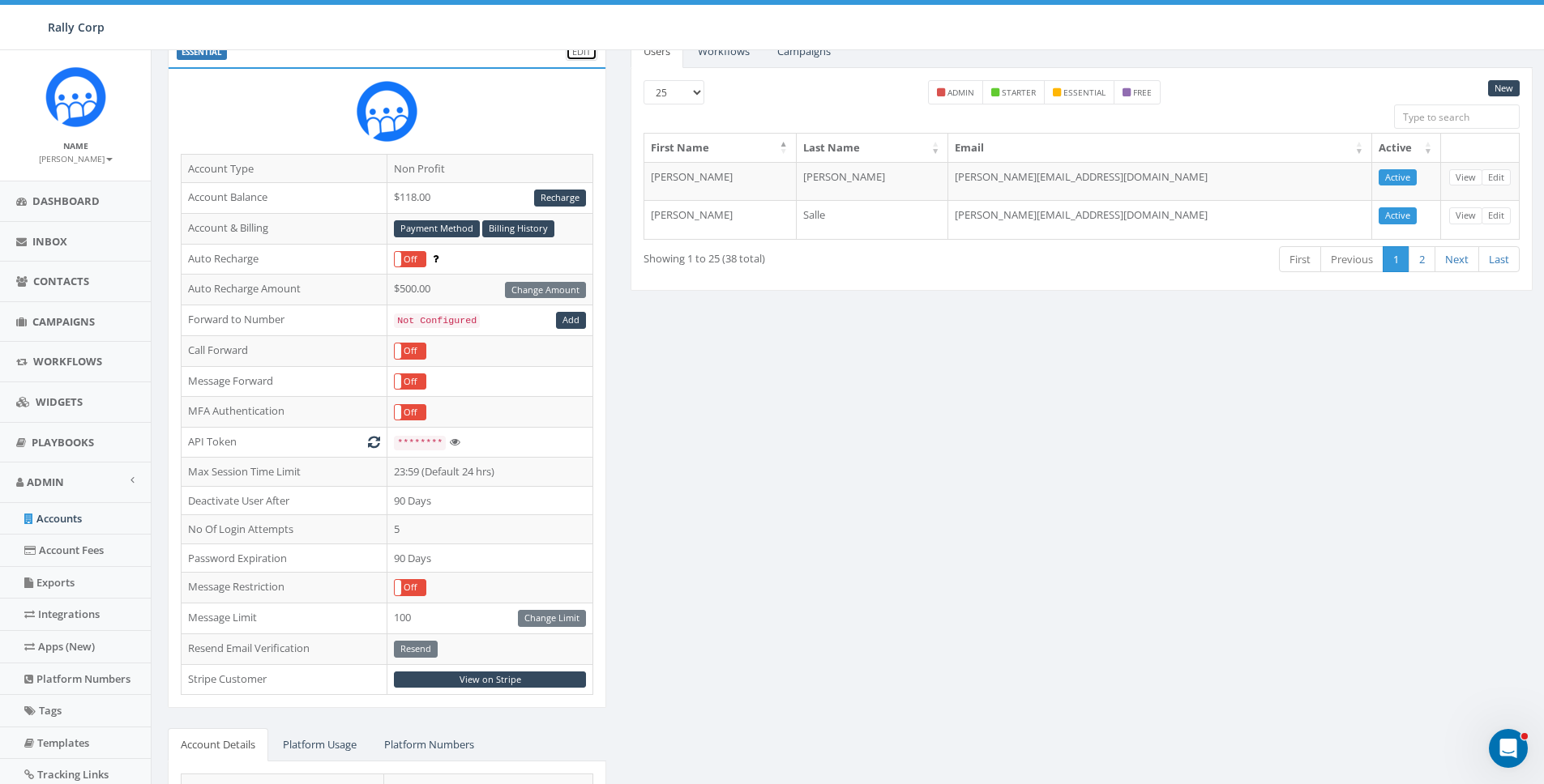
click at [581, 54] on link "Edit" at bounding box center [582, 53] width 32 height 17
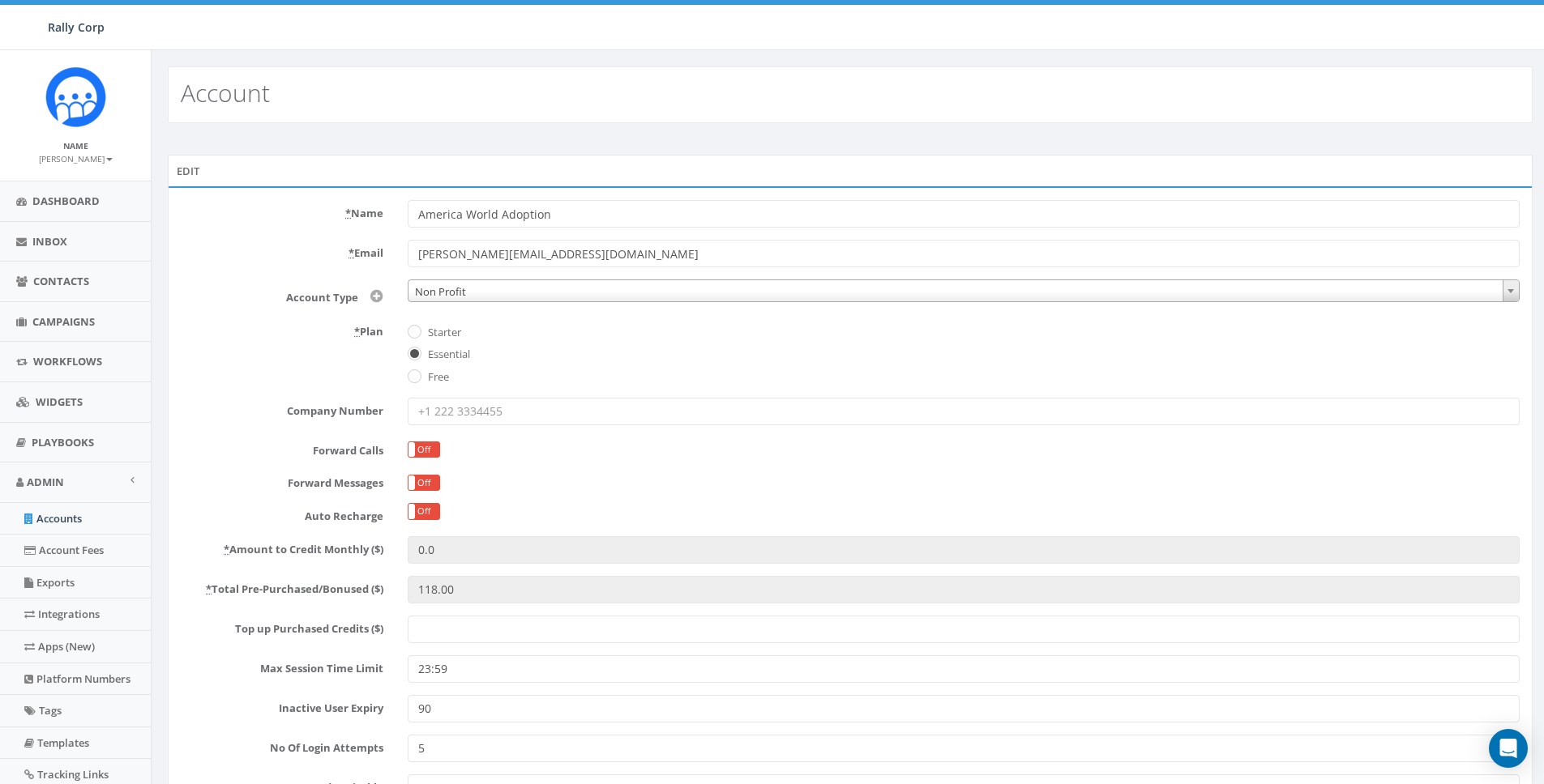
click at [262, 343] on div "* Plan Starter Essential Free" at bounding box center [850, 353] width 1363 height 68
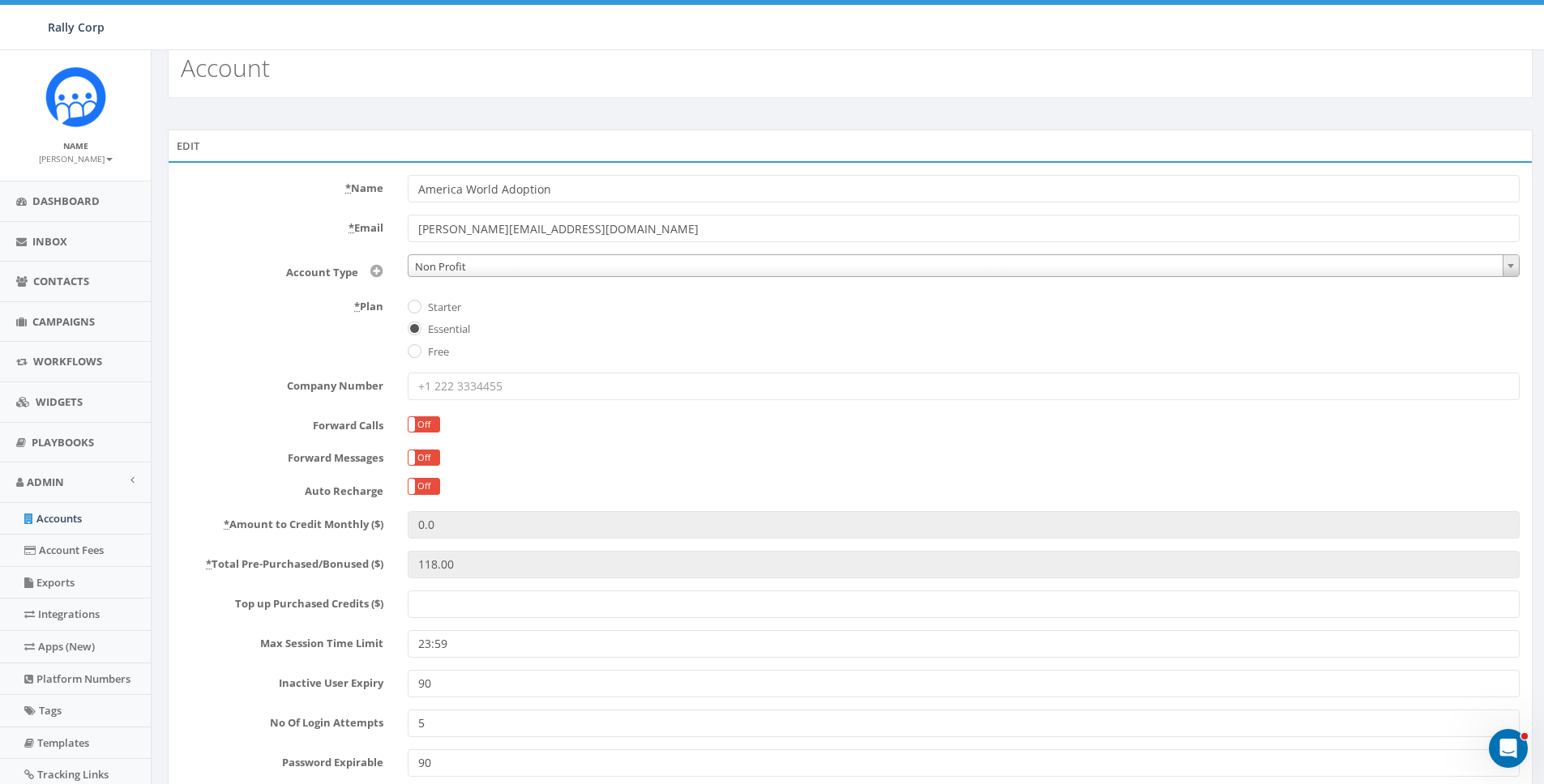
click at [487, 590] on input "Top up Purchased Credits ($)" at bounding box center [964, 604] width 1112 height 27
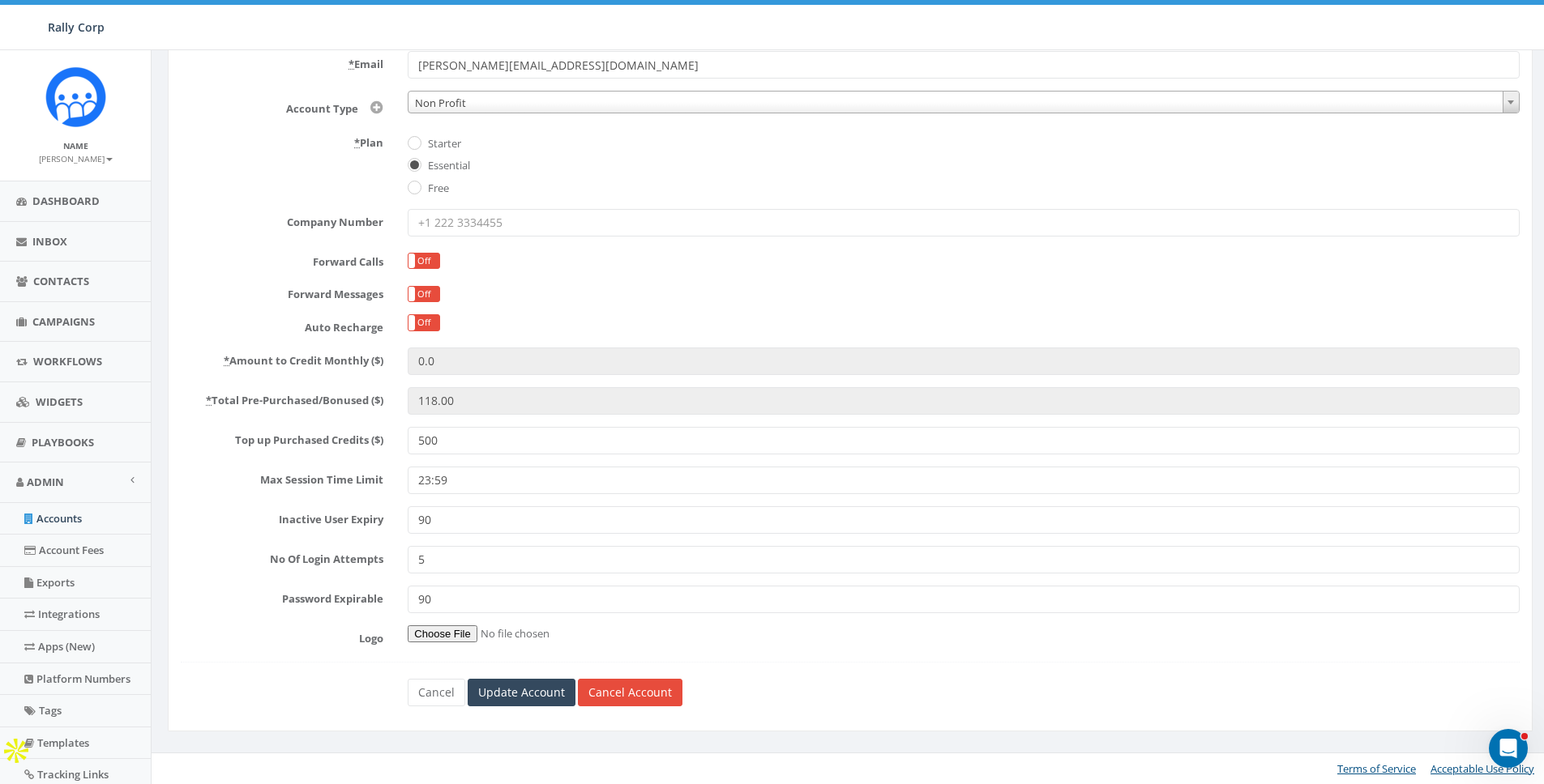
scroll to position [190, 0]
type input "500"
click at [520, 690] on input "Update Account" at bounding box center [521, 691] width 108 height 27
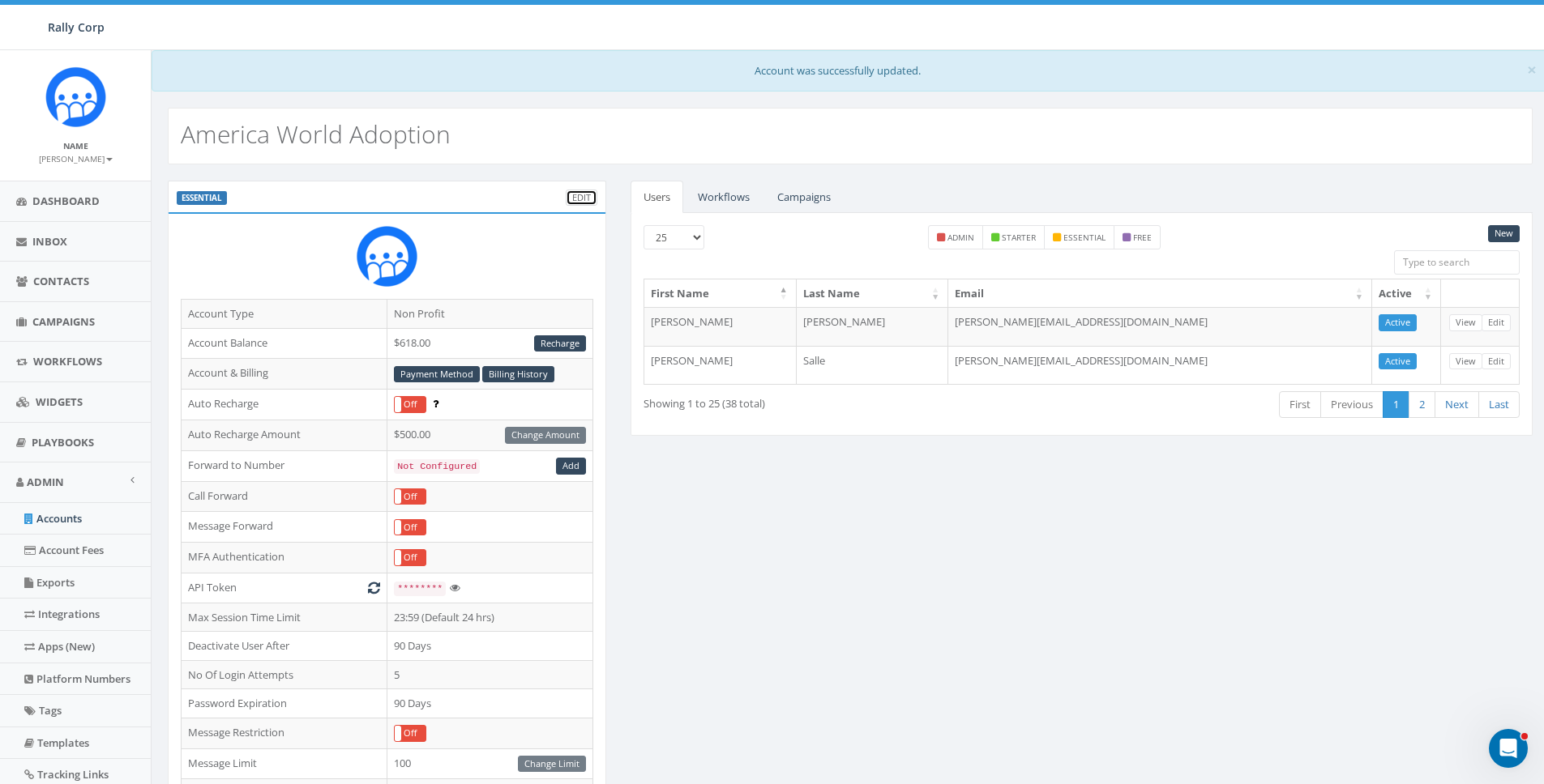
click at [583, 194] on link "Edit" at bounding box center [582, 198] width 32 height 17
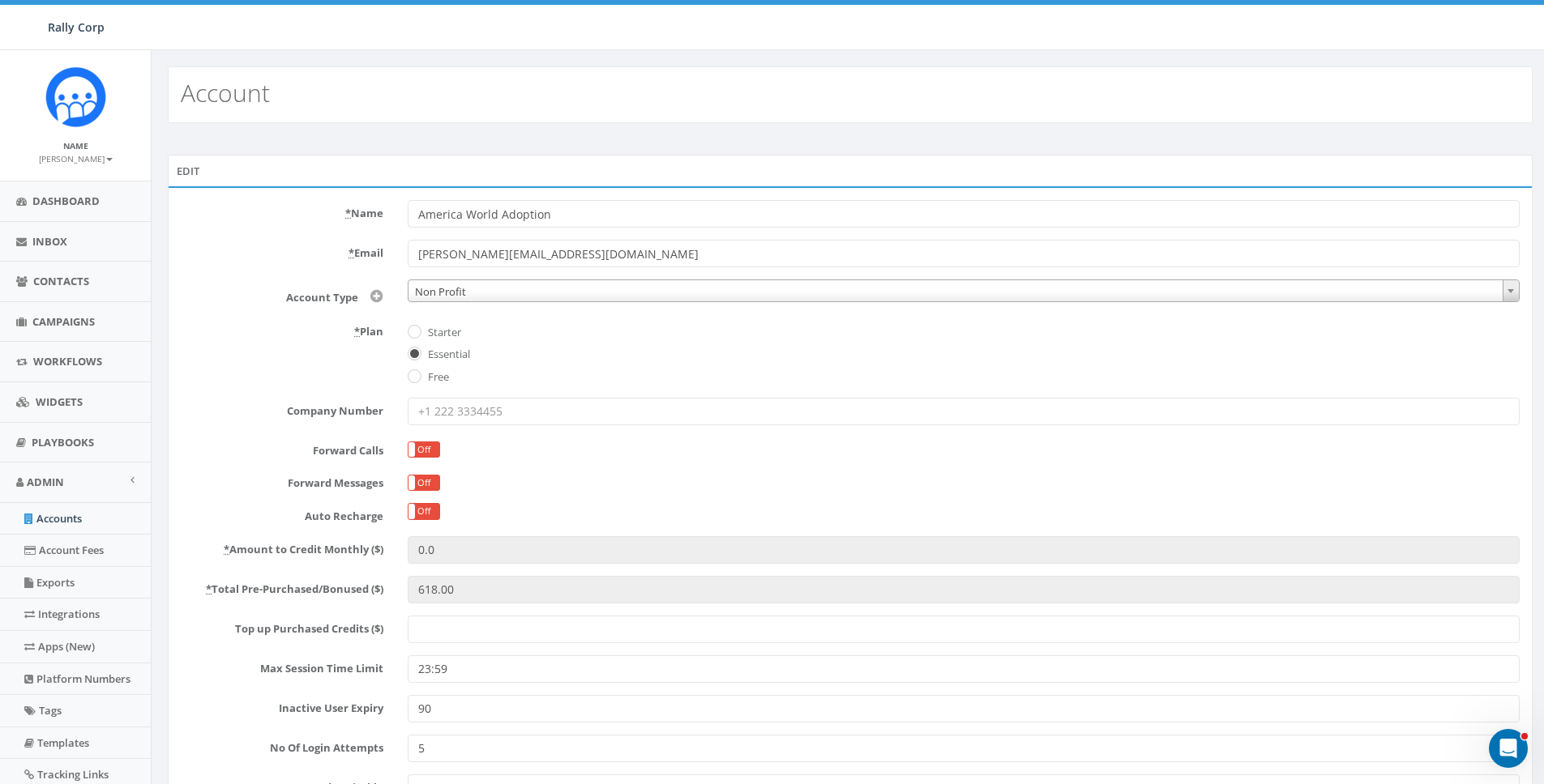
click at [327, 332] on label "* Plan" at bounding box center [281, 329] width 227 height 21
click at [430, 635] on input "Top up Purchased Credits ($)" at bounding box center [964, 629] width 1112 height 27
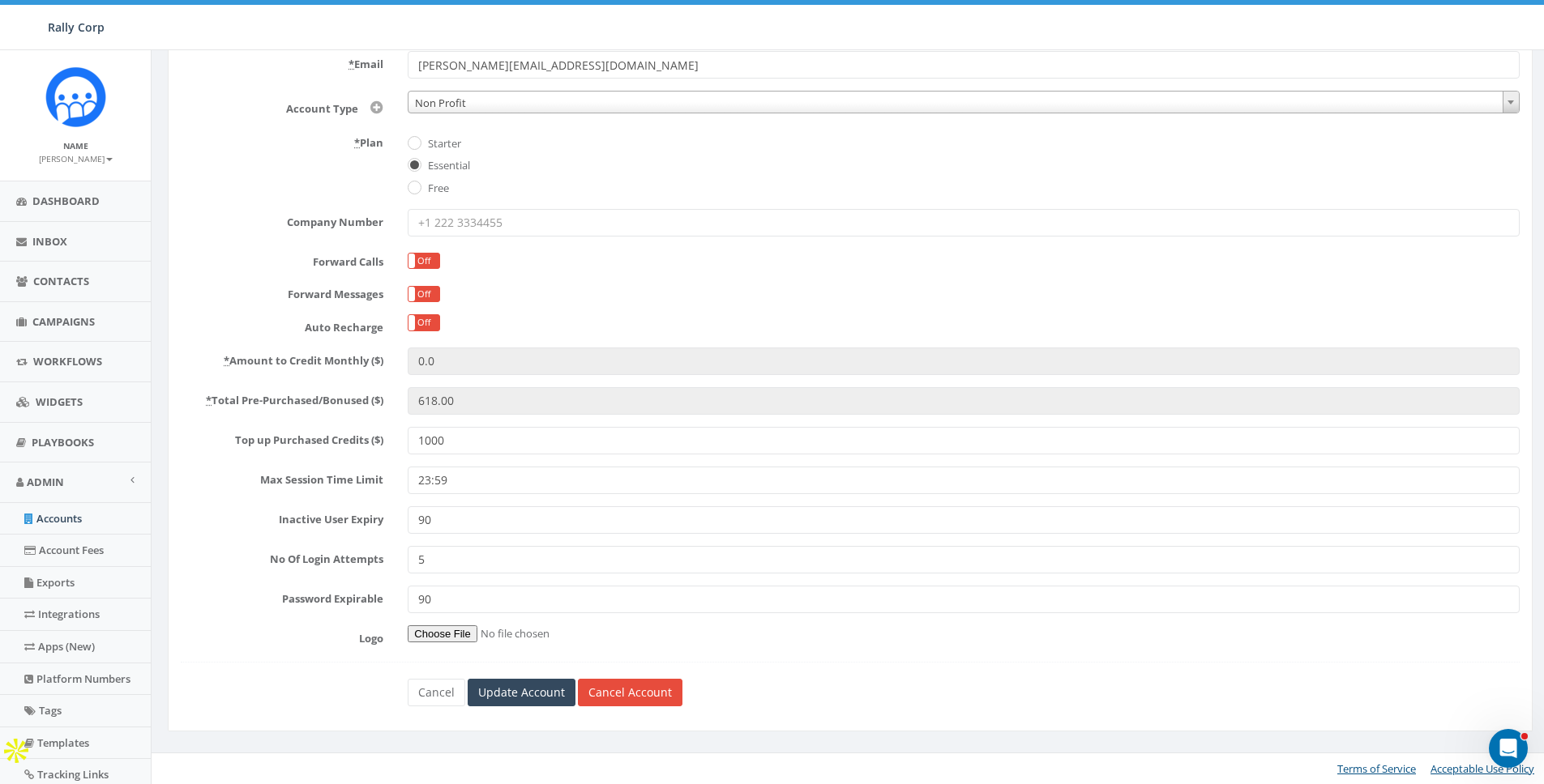
scroll to position [190, 0]
type input "1000"
click at [515, 698] on input "Update Account" at bounding box center [521, 691] width 108 height 27
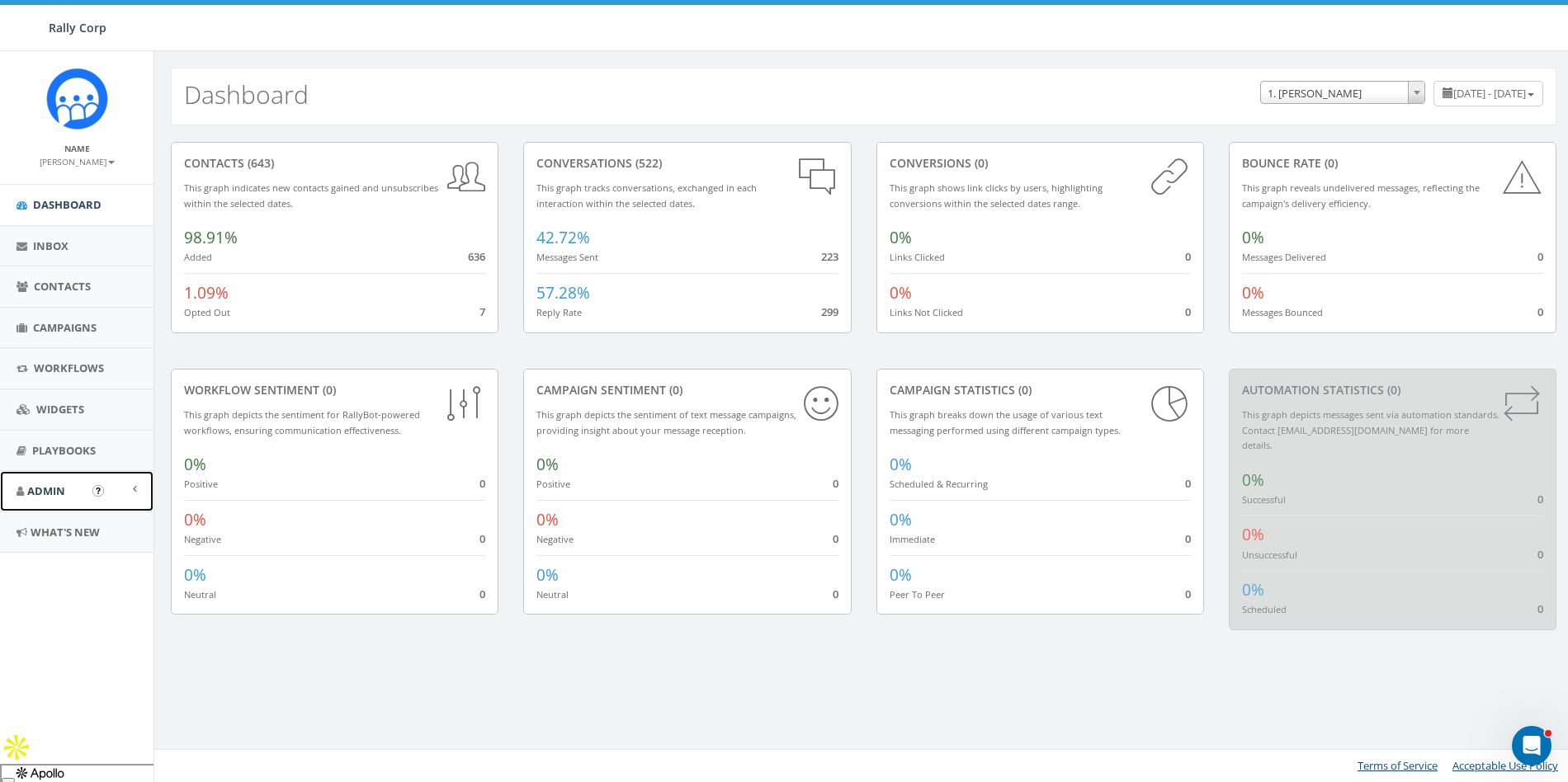
click at [51, 491] on span "Admin" at bounding box center [46, 491] width 38 height 15
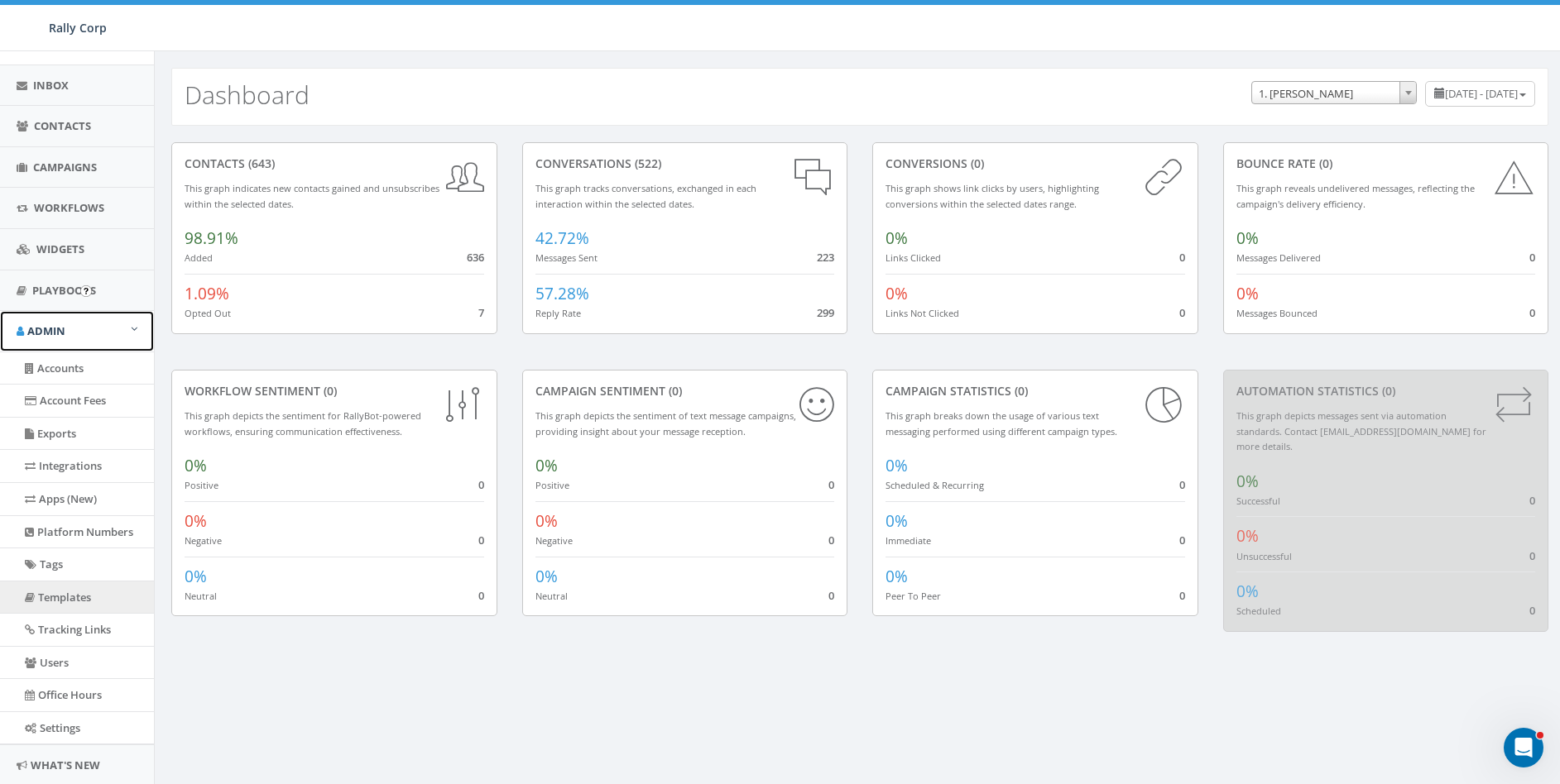
scroll to position [210, 0]
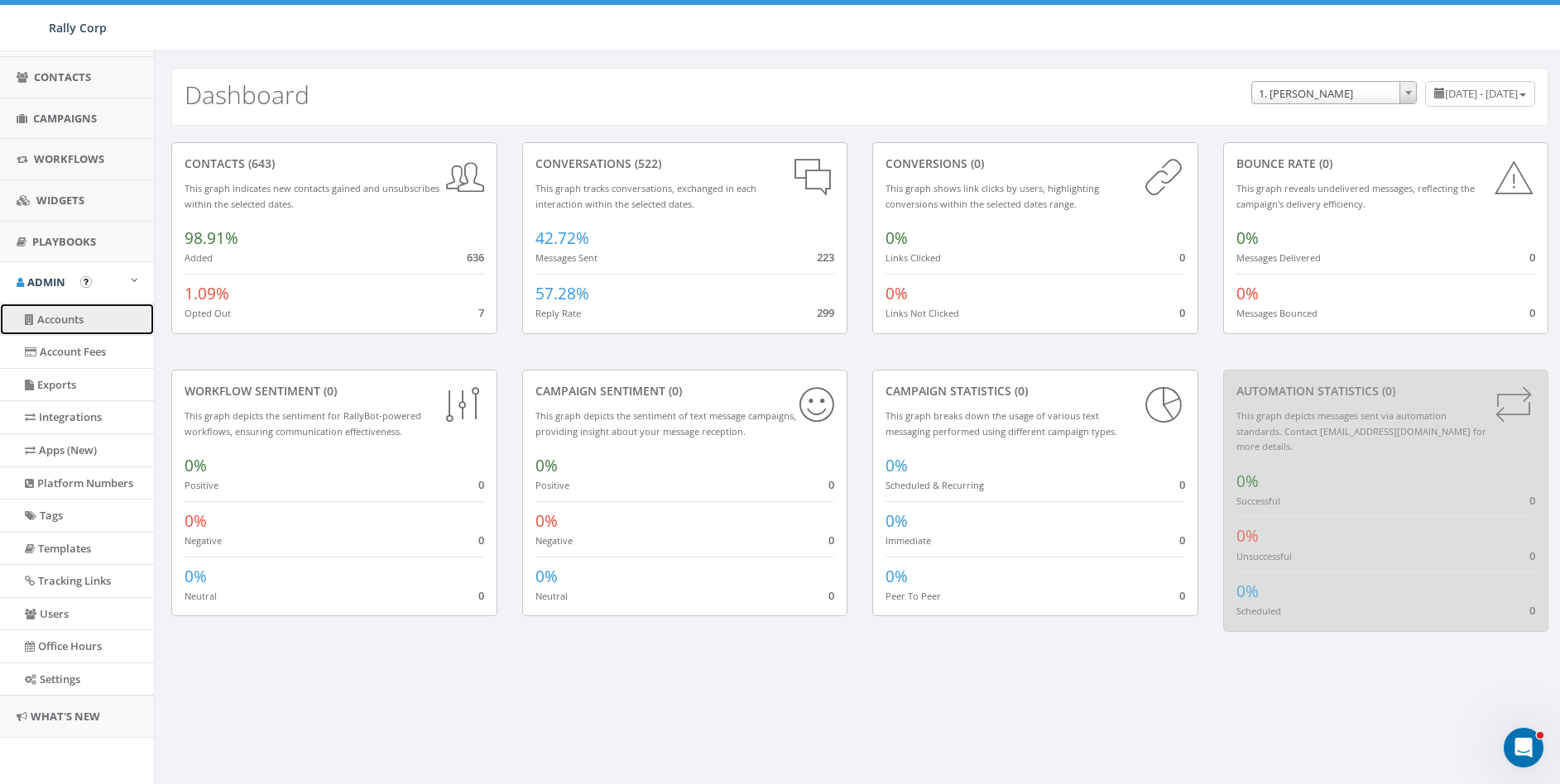
click at [69, 323] on link "Accounts" at bounding box center [77, 320] width 154 height 33
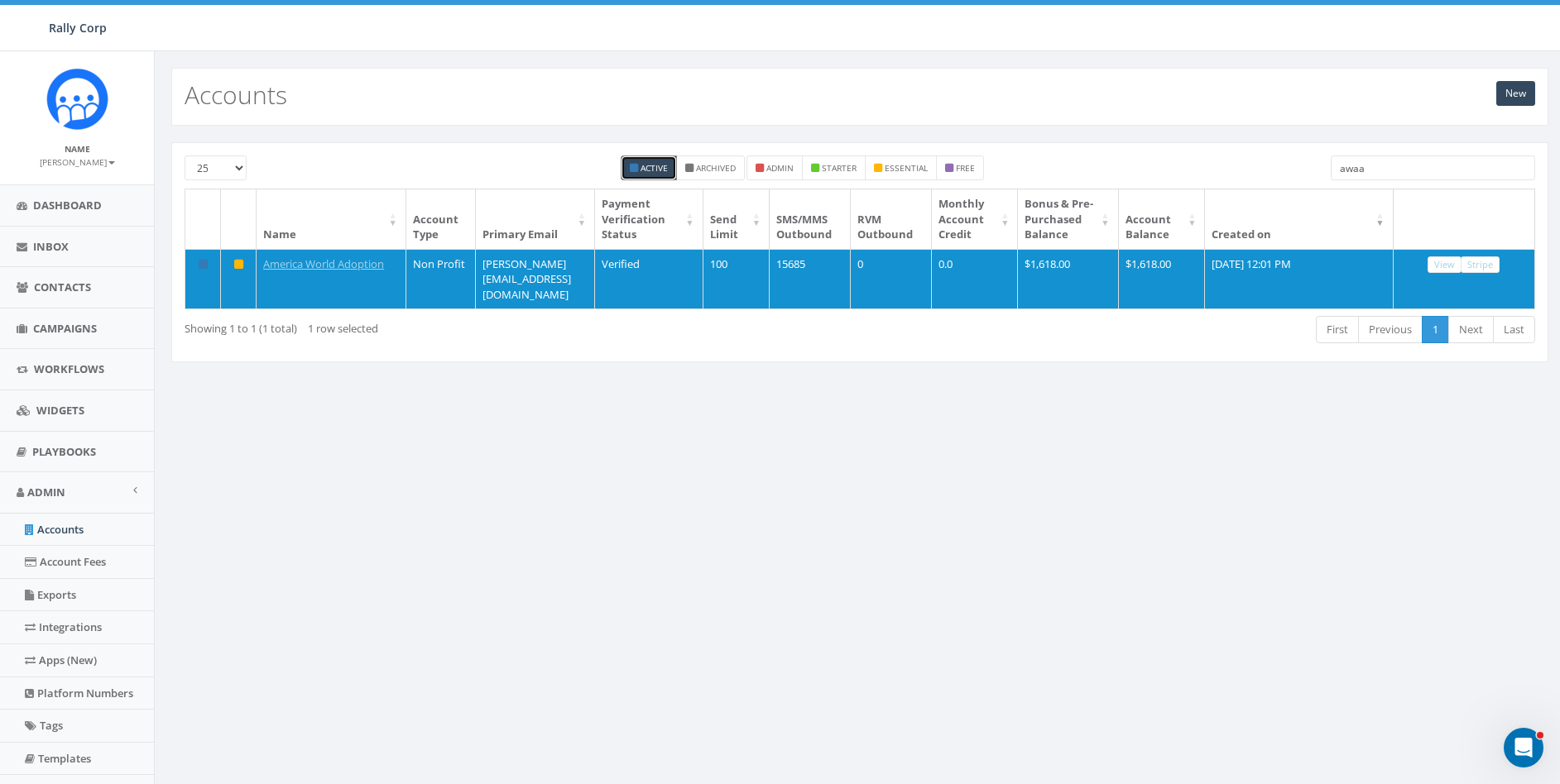
click at [1409, 167] on input "awaa" at bounding box center [1432, 168] width 204 height 25
paste input "[EMAIL_ADDRESS][DOMAIN_NAME]"
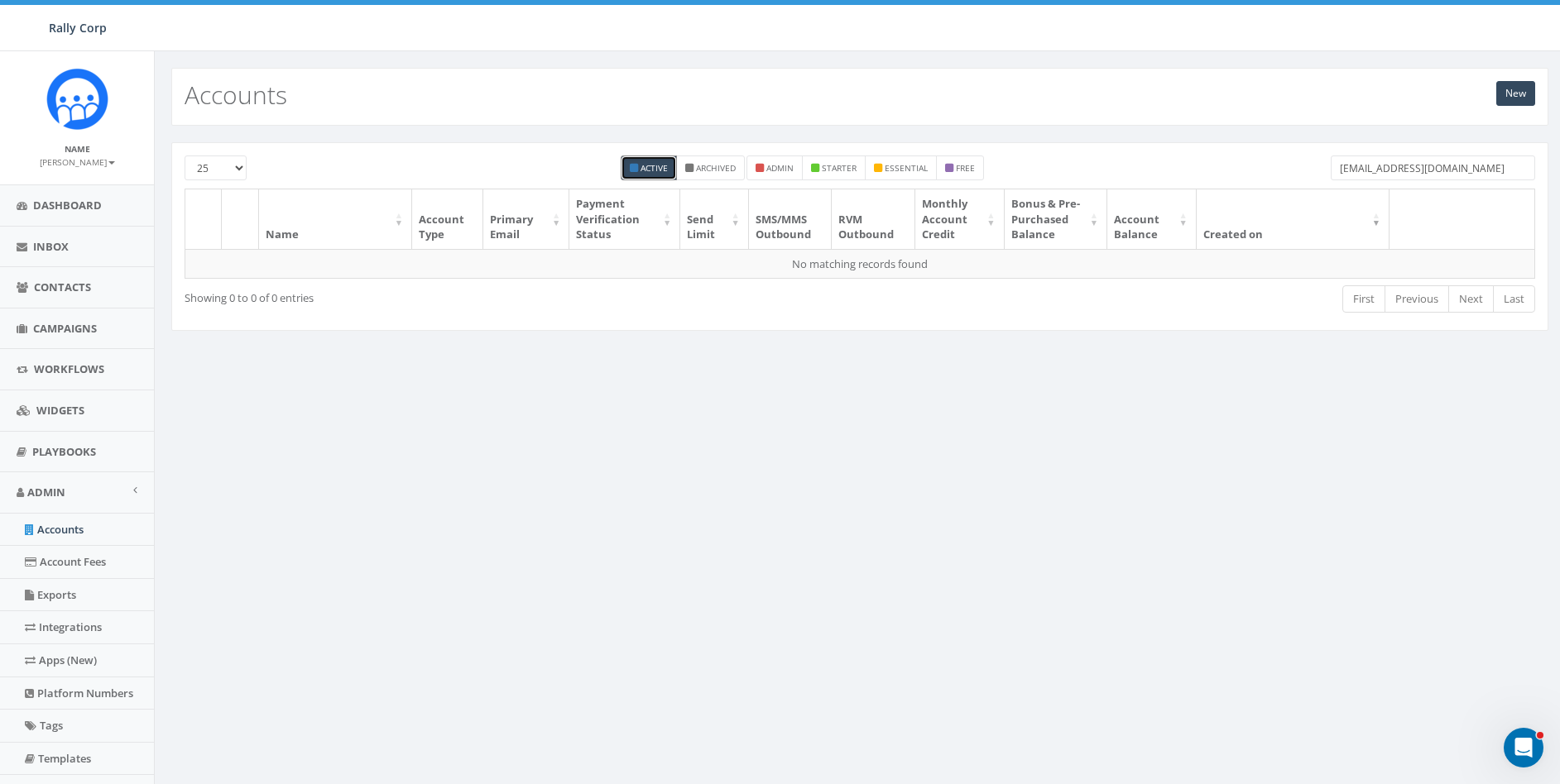
click at [1409, 167] on input "[EMAIL_ADDRESS][DOMAIN_NAME]" at bounding box center [1432, 168] width 204 height 25
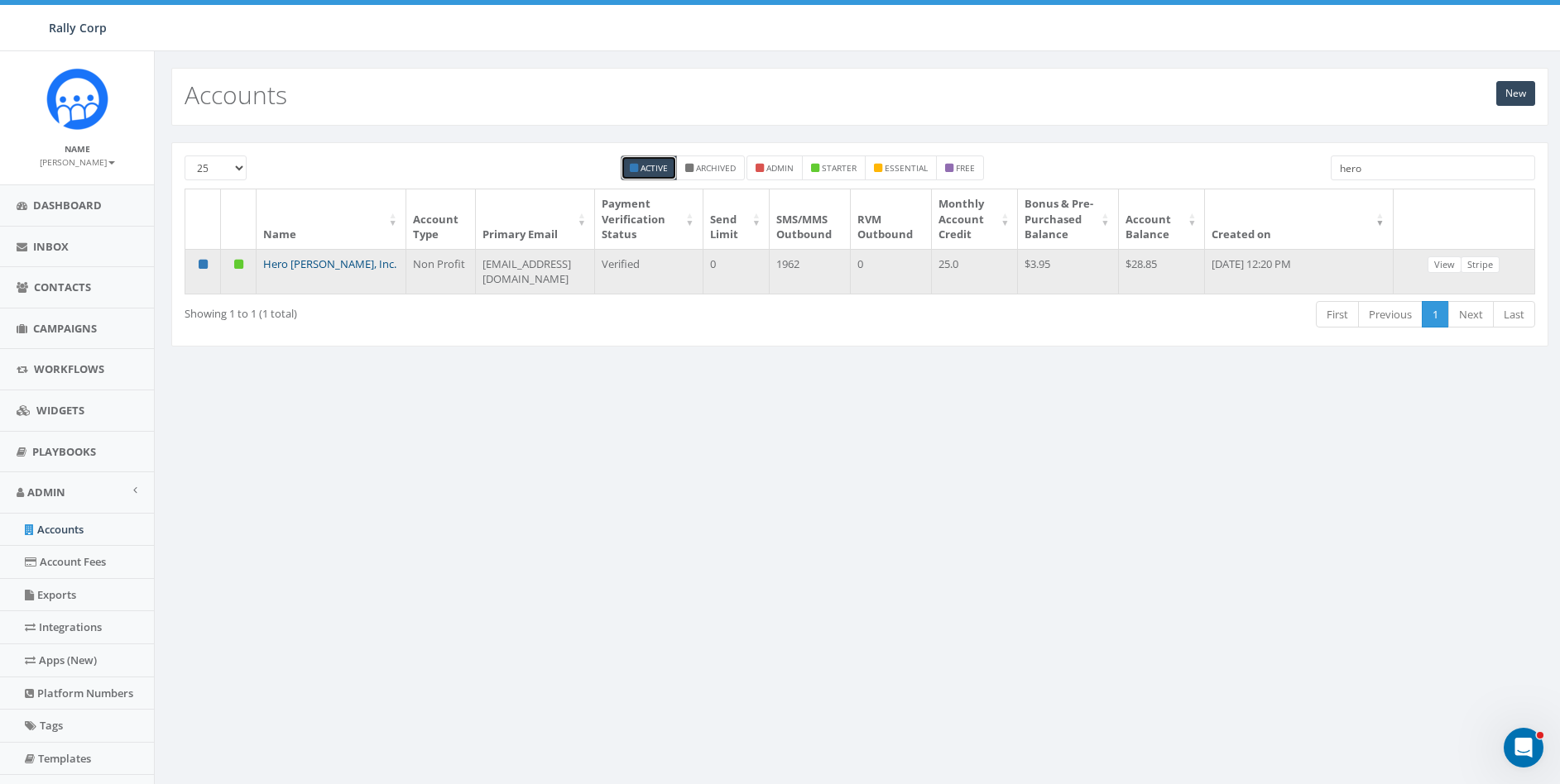
type input "hero"
click at [302, 272] on link "Hero [PERSON_NAME], Inc." at bounding box center [329, 264] width 133 height 15
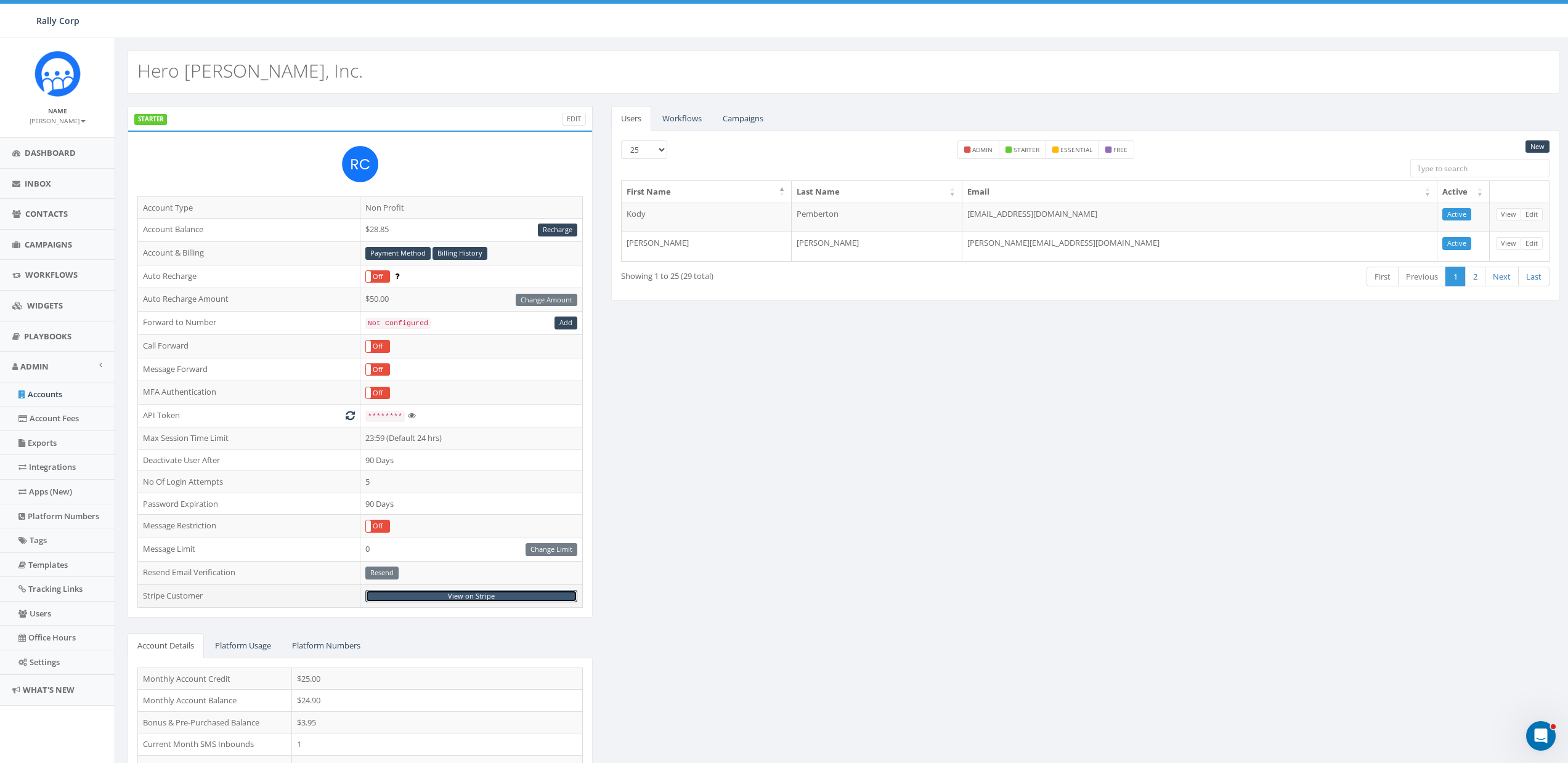
click at [478, 583] on link "View on Stripe" at bounding box center [471, 597] width 212 height 13
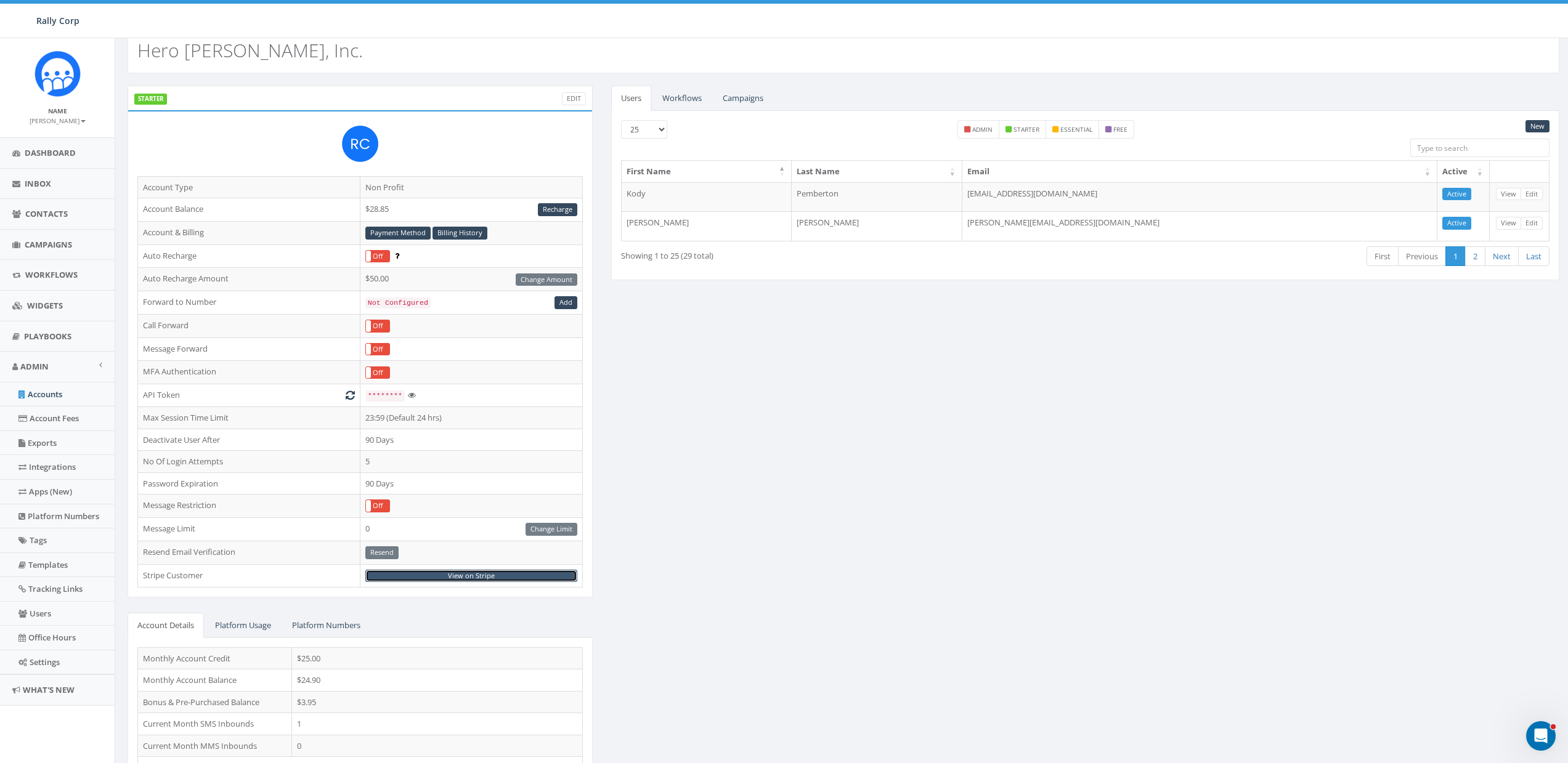
scroll to position [109, 0]
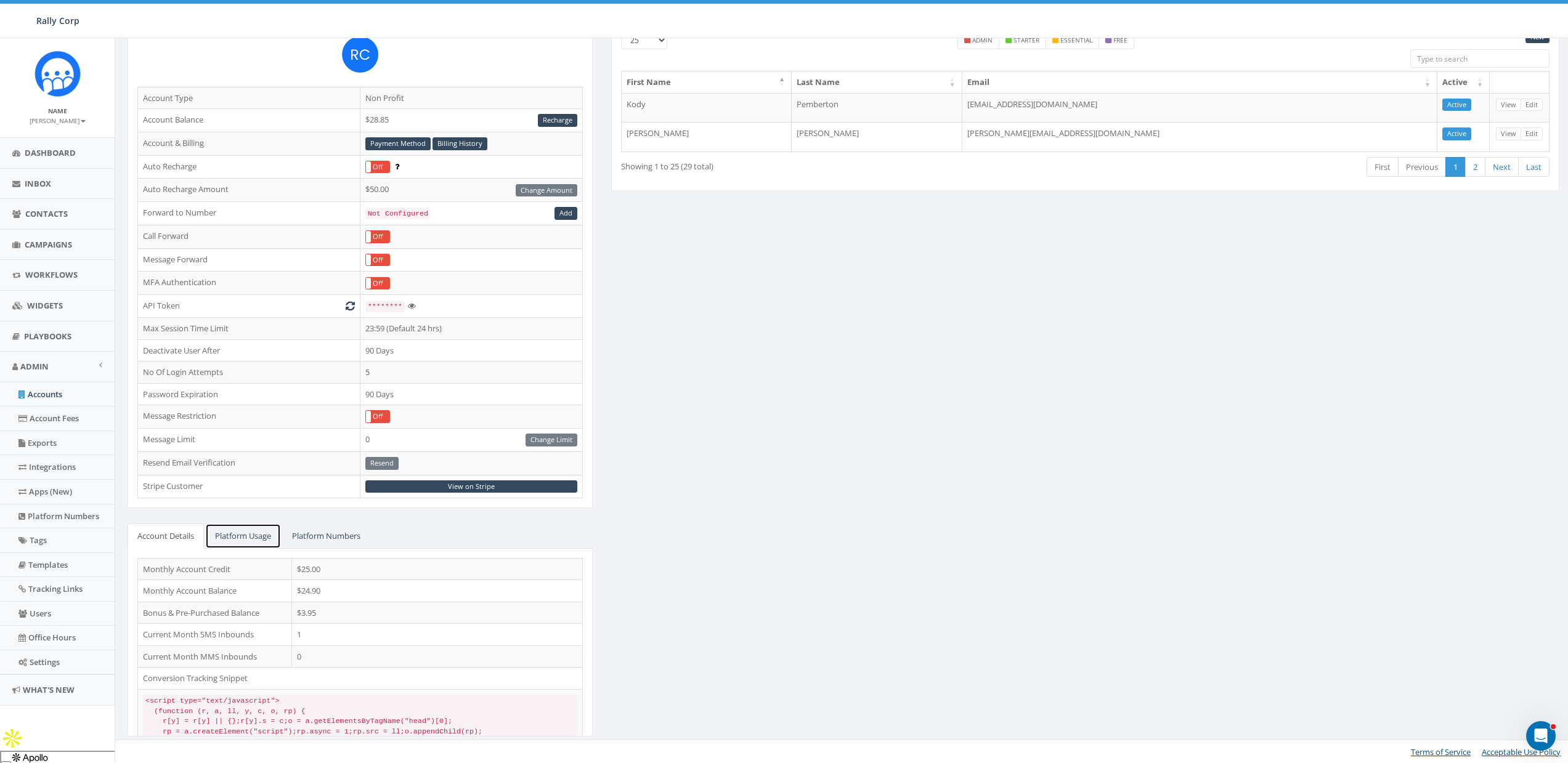
click at [252, 537] on link "Platform Usage" at bounding box center [243, 536] width 76 height 25
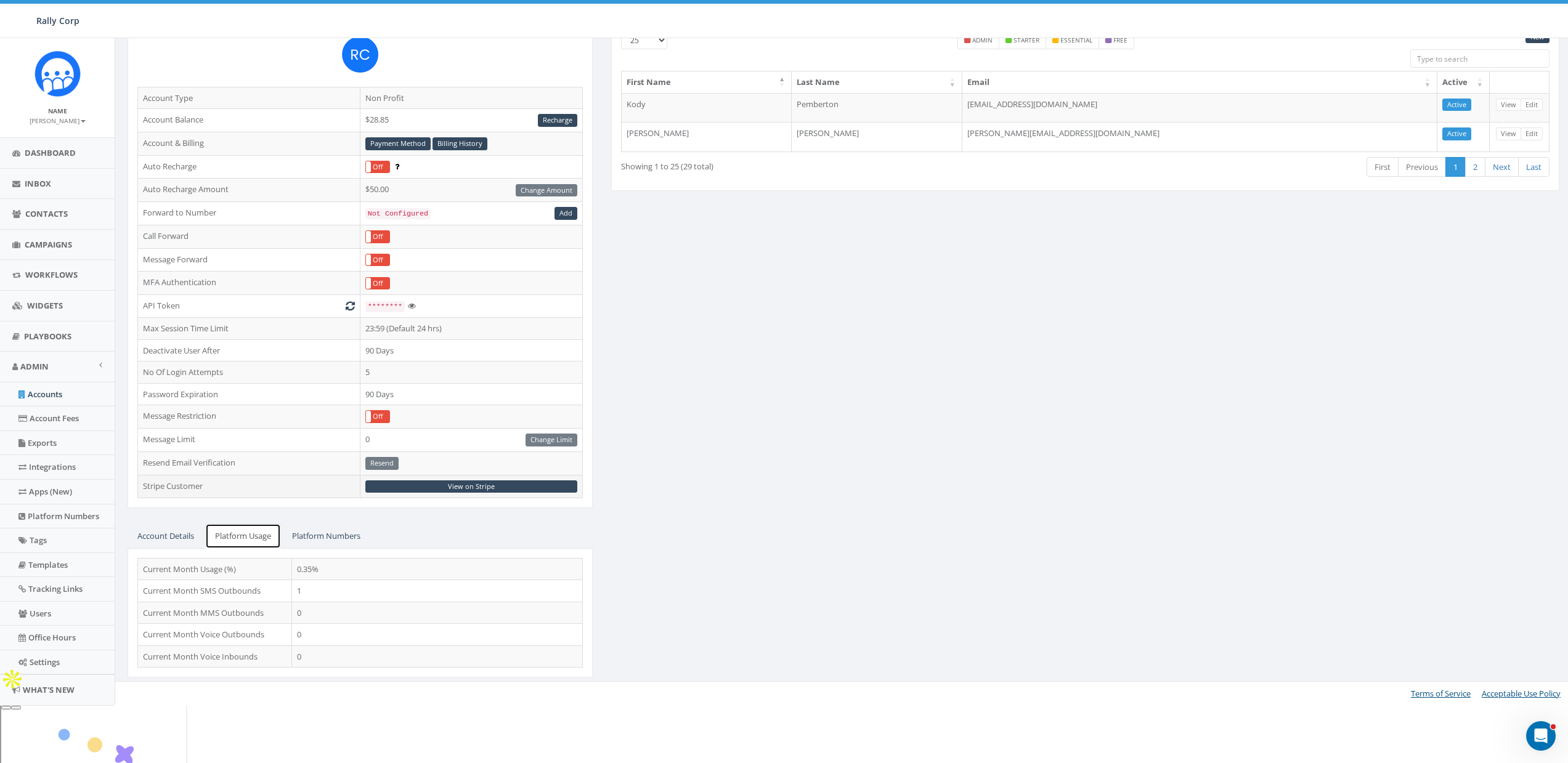
scroll to position [51, 0]
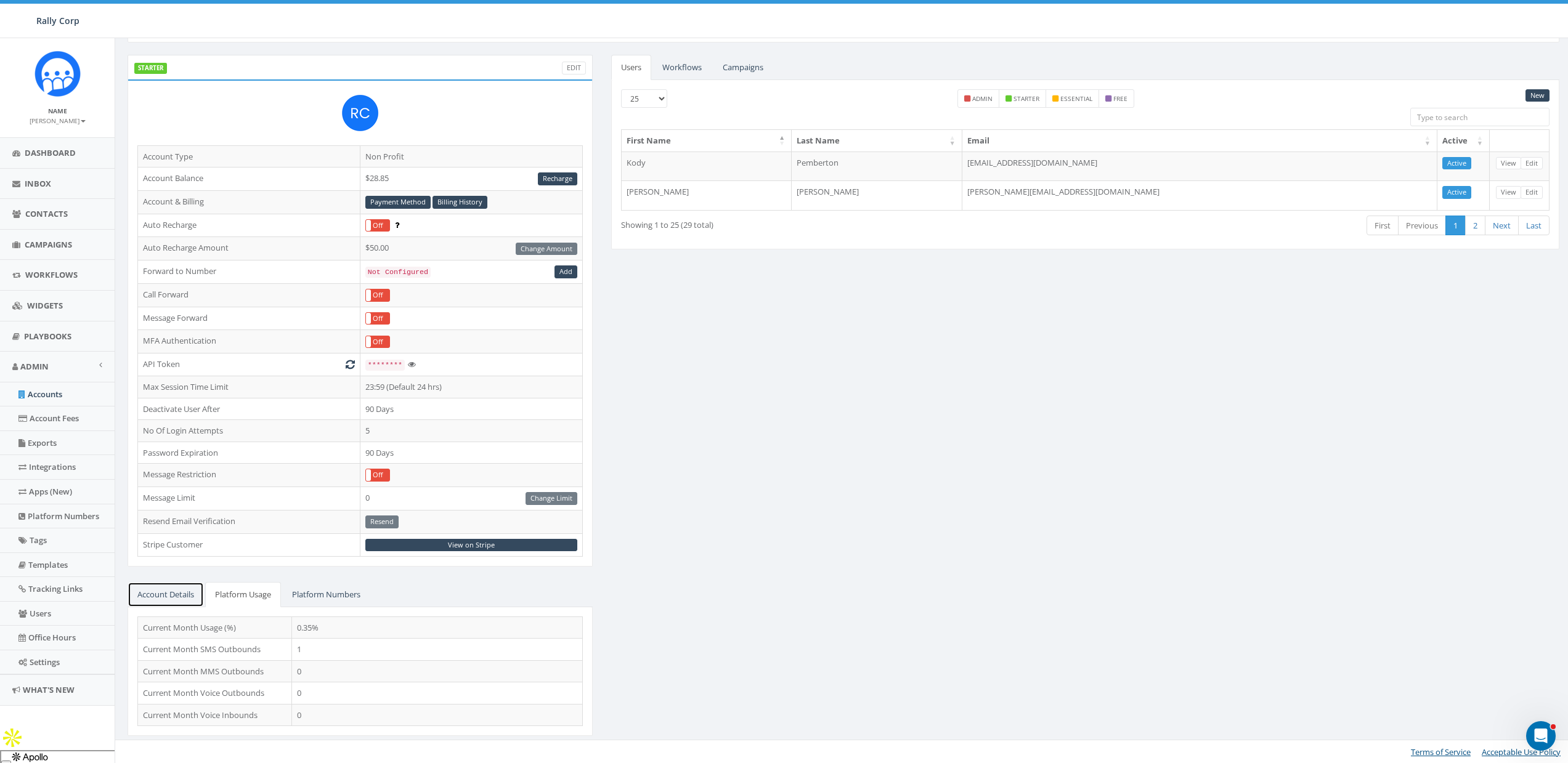
click at [174, 583] on link "Account Details" at bounding box center [165, 594] width 76 height 25
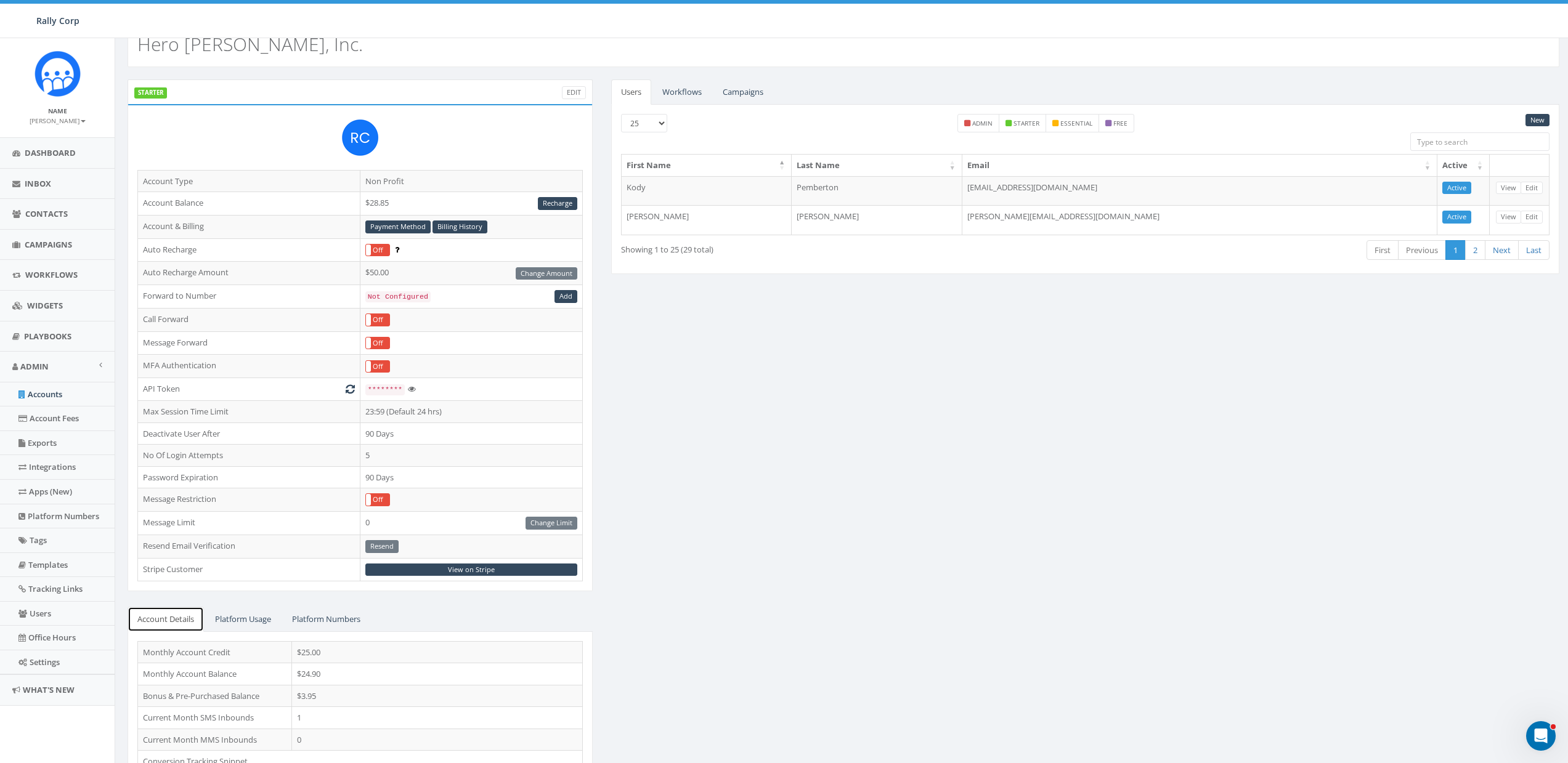
scroll to position [0, 0]
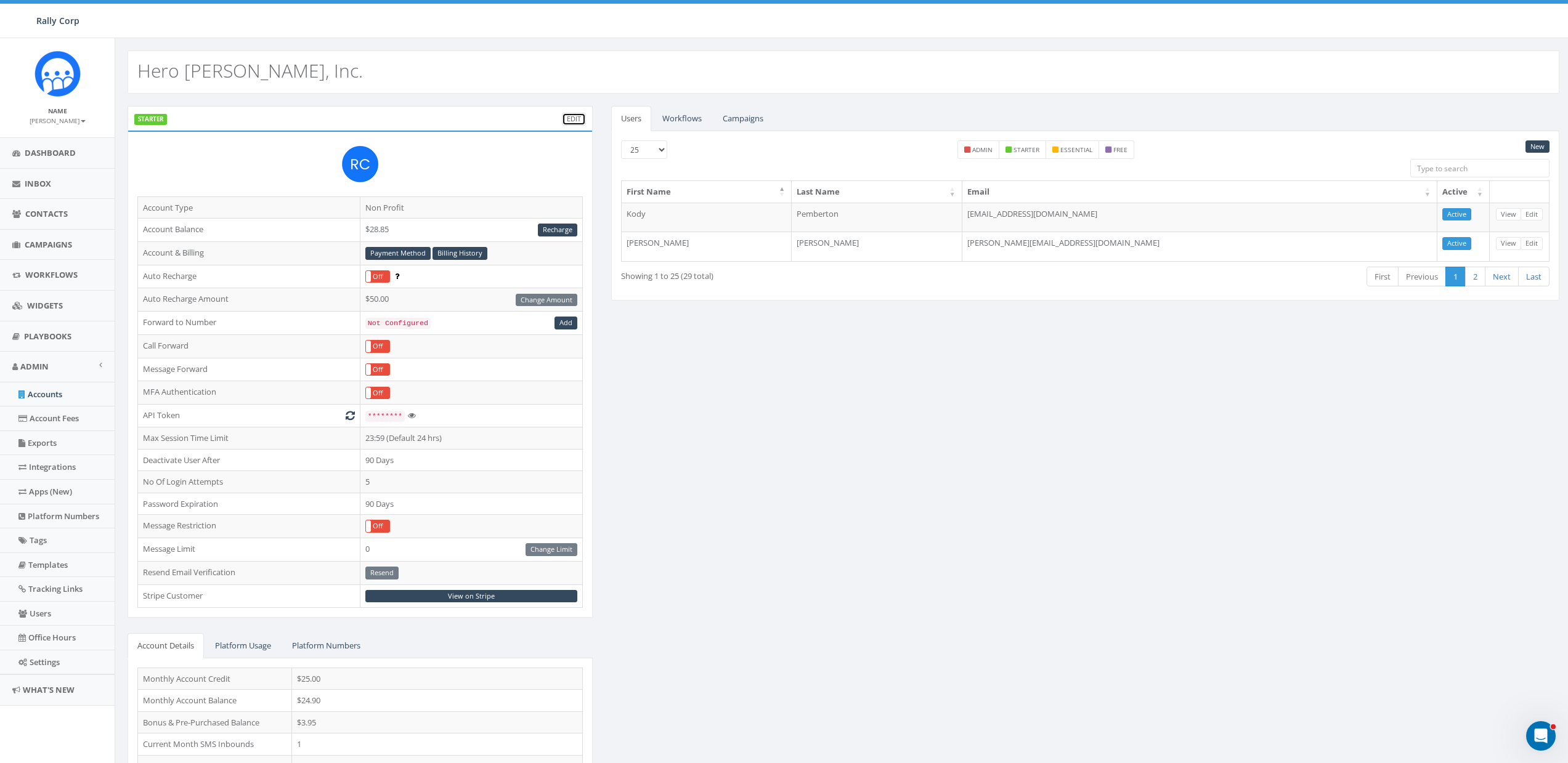
click at [580, 118] on link "Edit" at bounding box center [574, 119] width 24 height 13
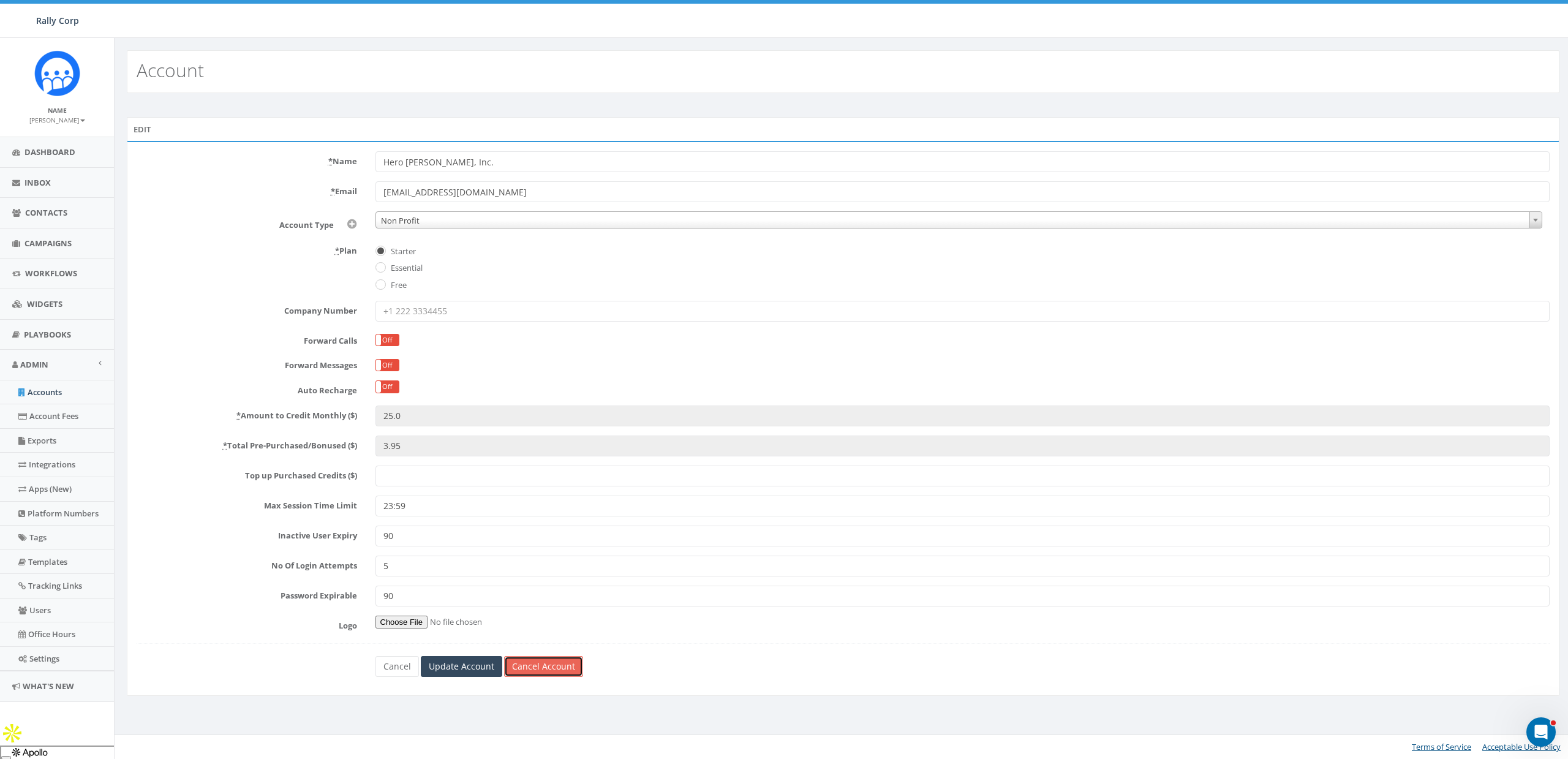
click at [540, 676] on link "Cancel Account" at bounding box center [543, 666] width 79 height 21
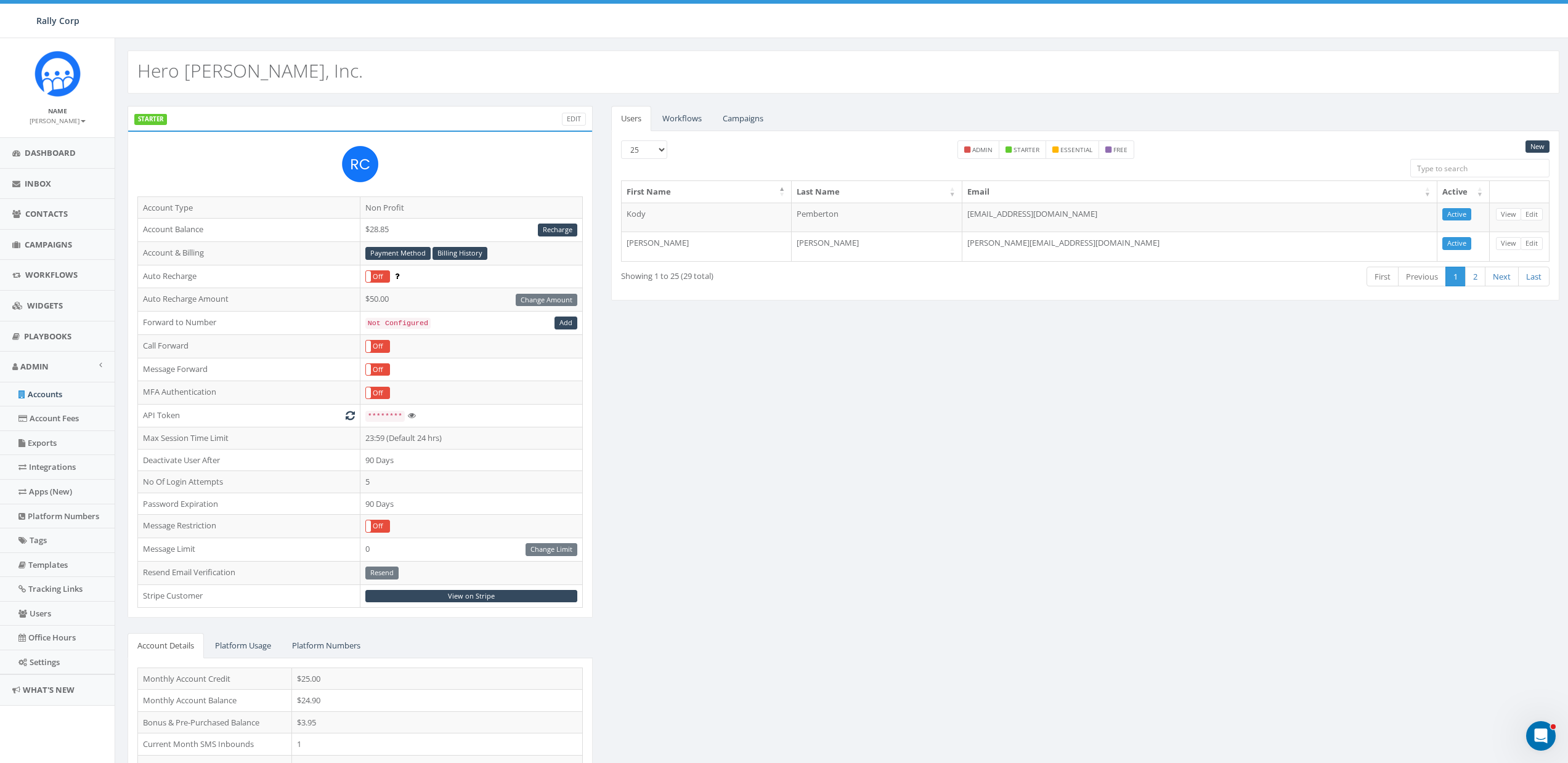
click at [926, 368] on div "STARTER Edit Account Type Non Profit Account Balance $28.85 Recharge Account & …" at bounding box center [843, 484] width 1450 height 756
click at [699, 124] on link "Workflows" at bounding box center [682, 118] width 59 height 25
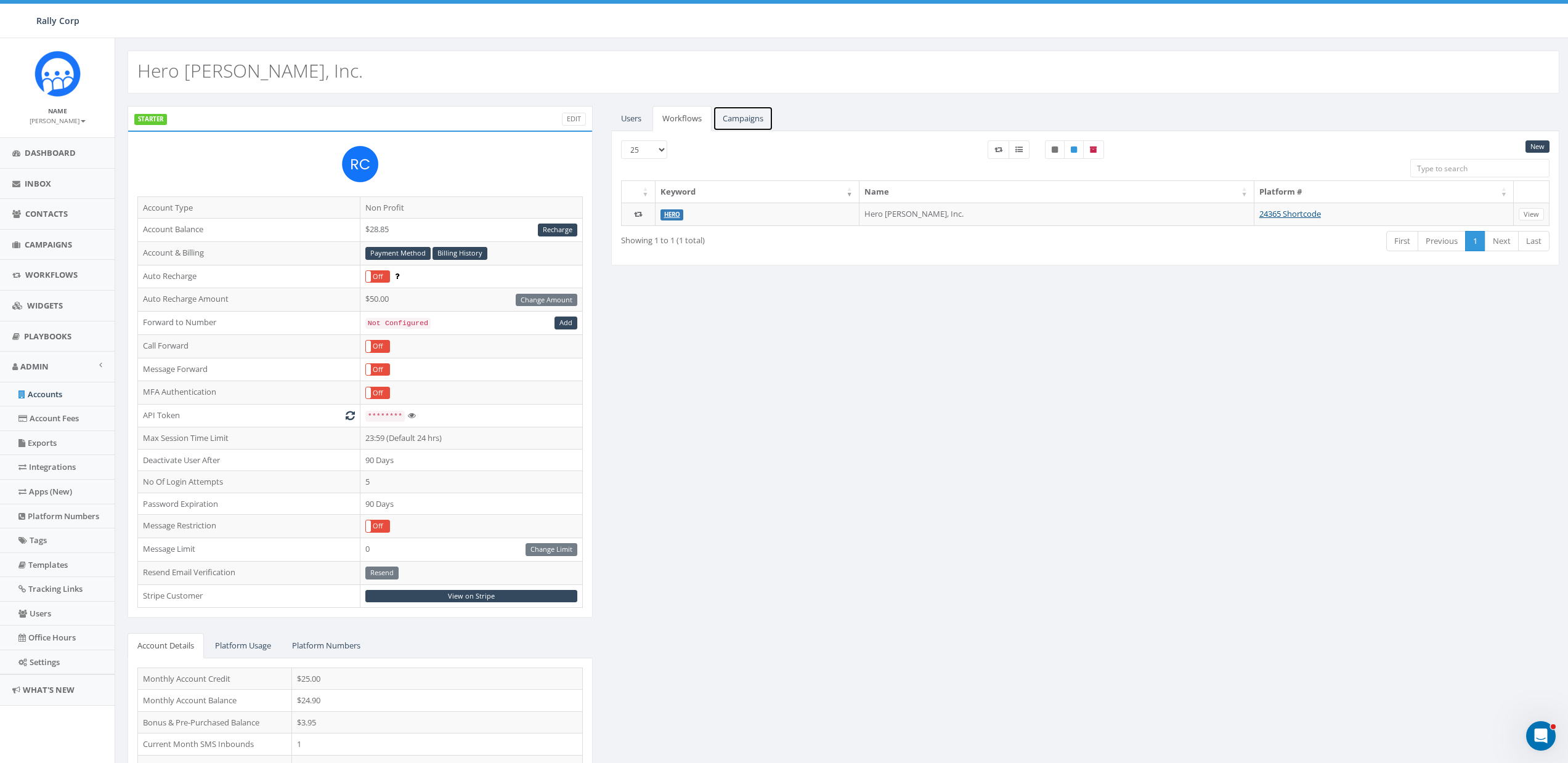
click at [752, 119] on link "Campaigns" at bounding box center [743, 118] width 60 height 25
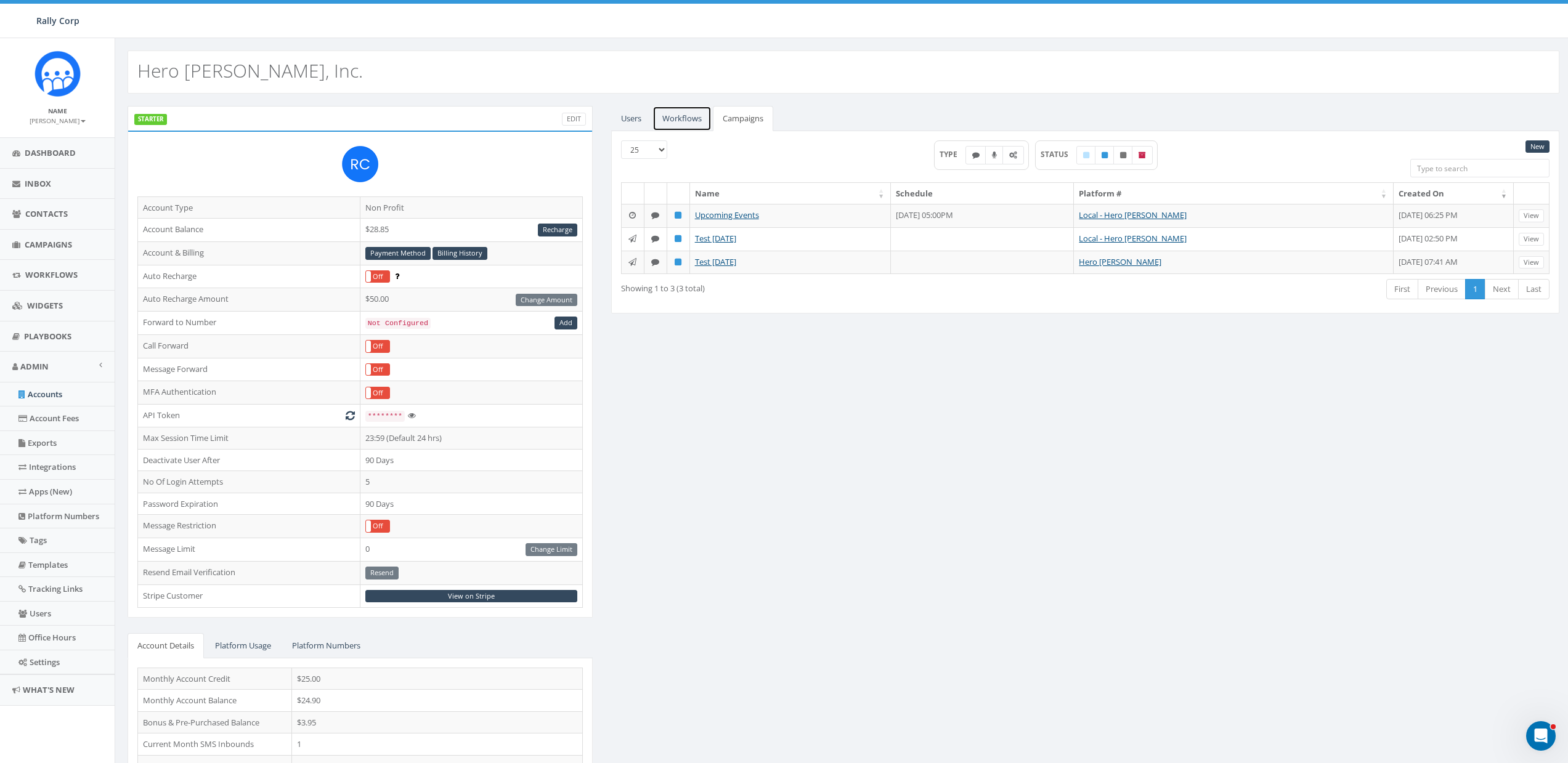
click at [688, 114] on link "Workflows" at bounding box center [682, 118] width 59 height 25
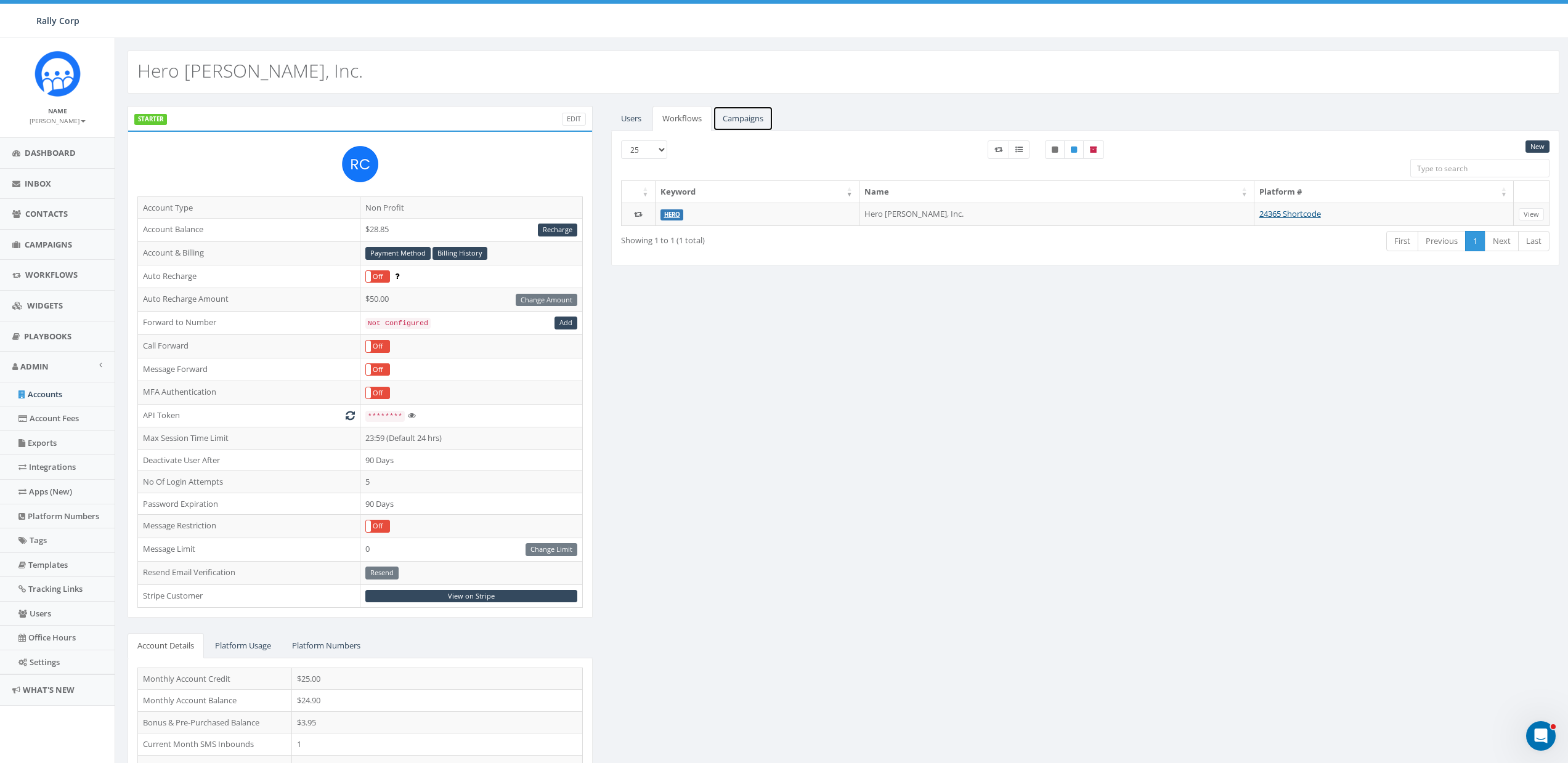
click at [736, 116] on link "Campaigns" at bounding box center [743, 118] width 60 height 25
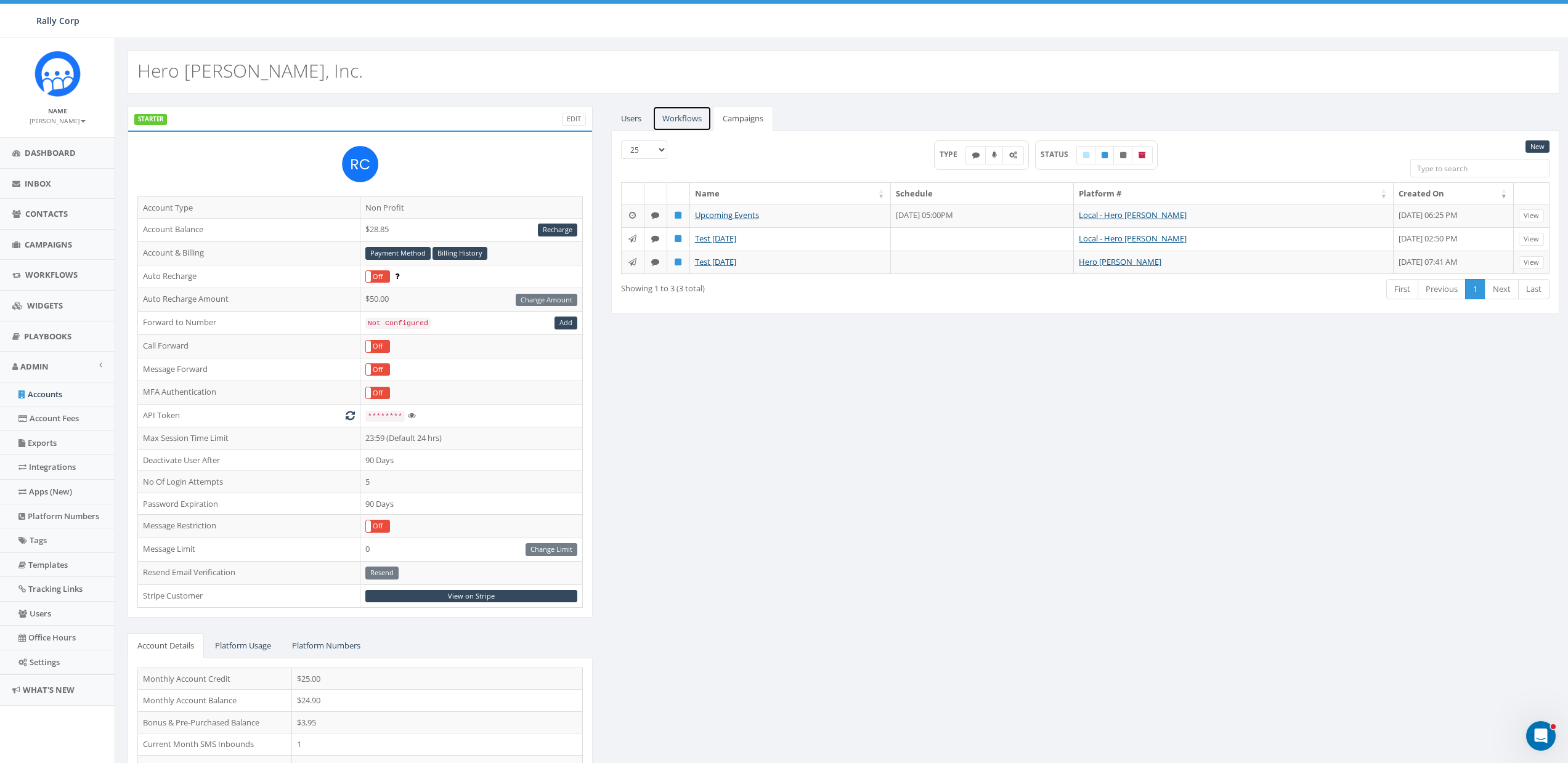
click at [703, 117] on link "Workflows" at bounding box center [682, 118] width 59 height 25
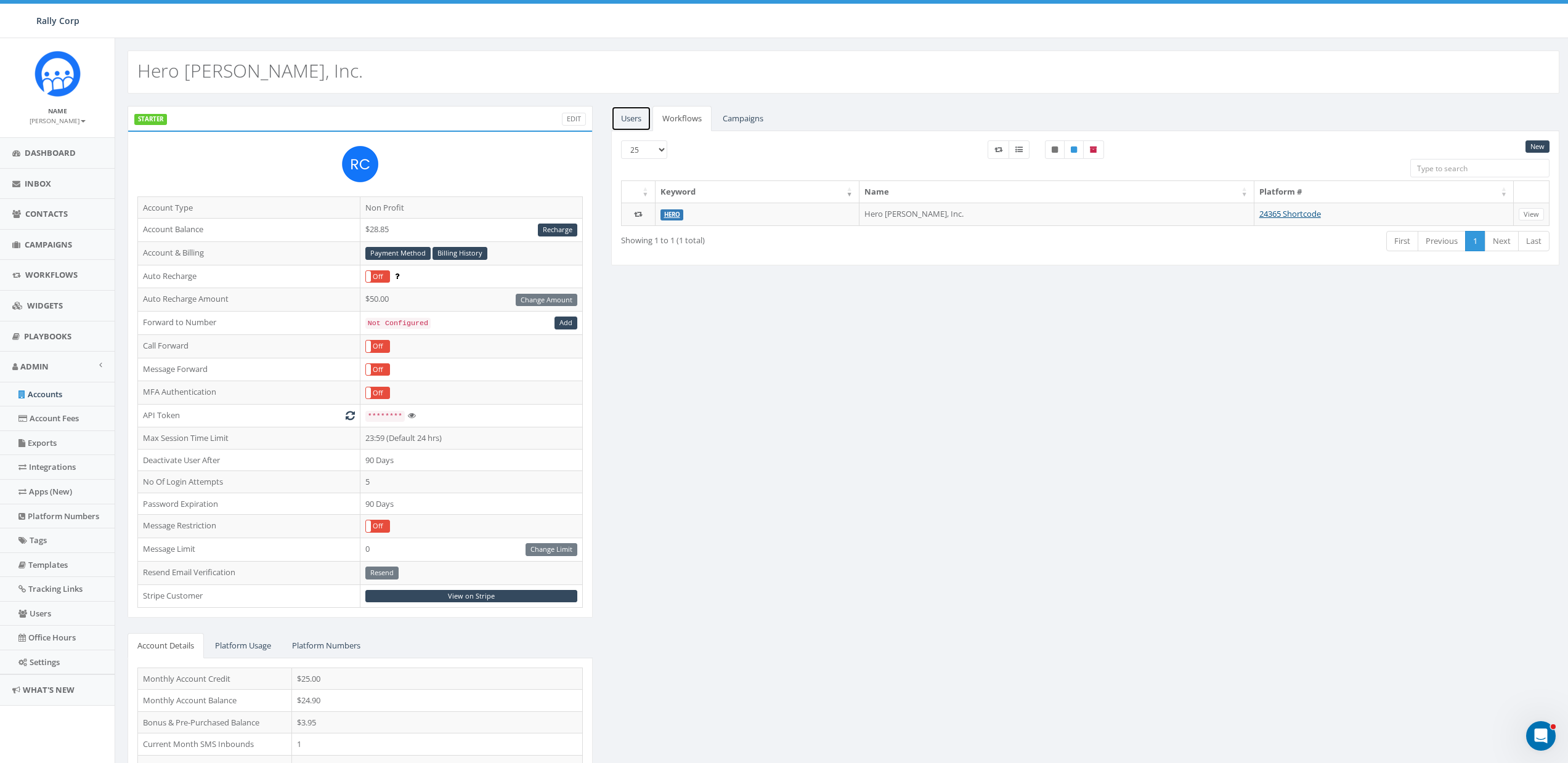
click at [644, 117] on link "Users" at bounding box center [631, 118] width 40 height 25
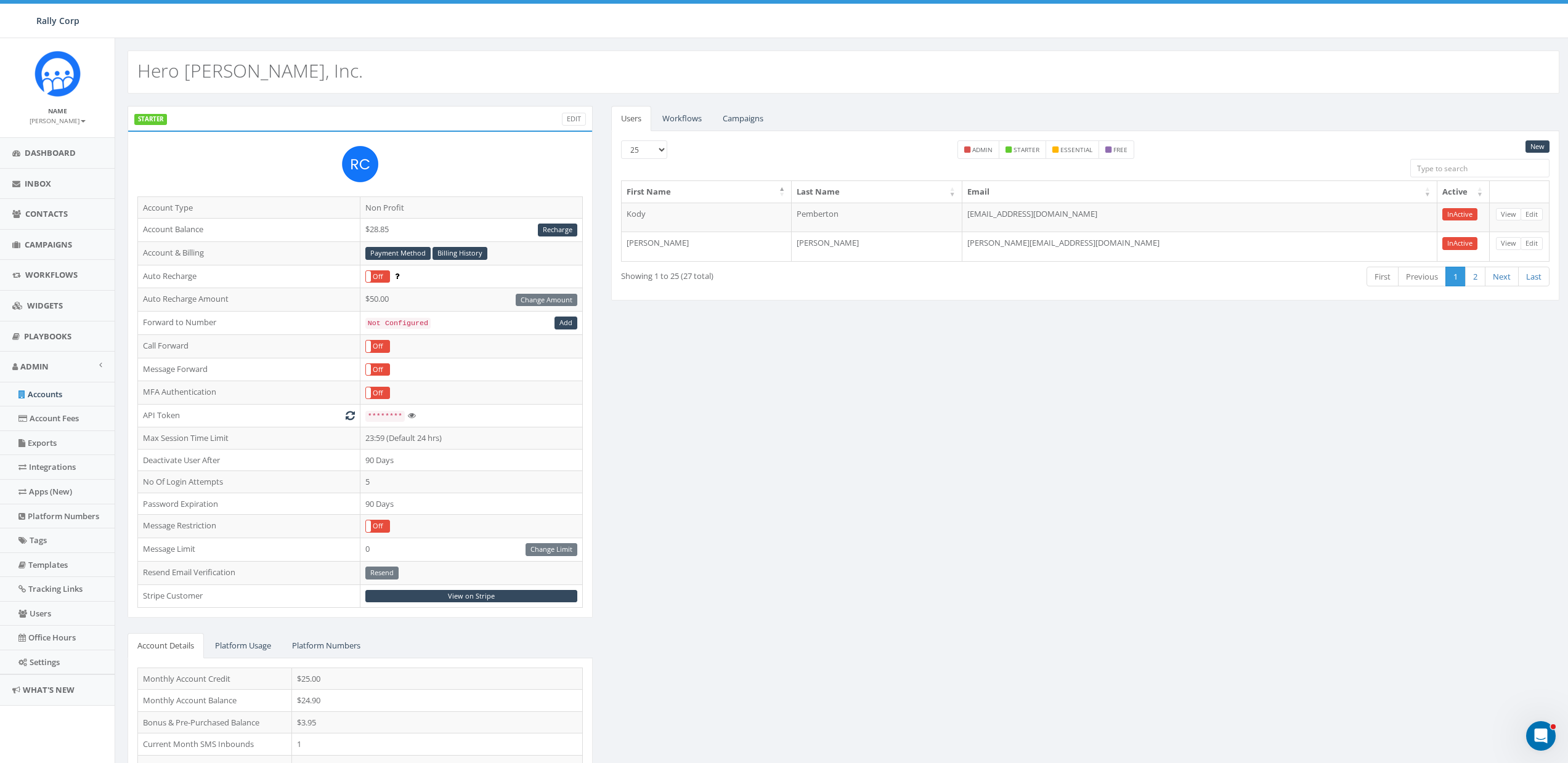
click at [830, 334] on div "STARTER Edit Account Type Non Profit Account Balance $28.85 Recharge Account & …" at bounding box center [843, 484] width 1450 height 756
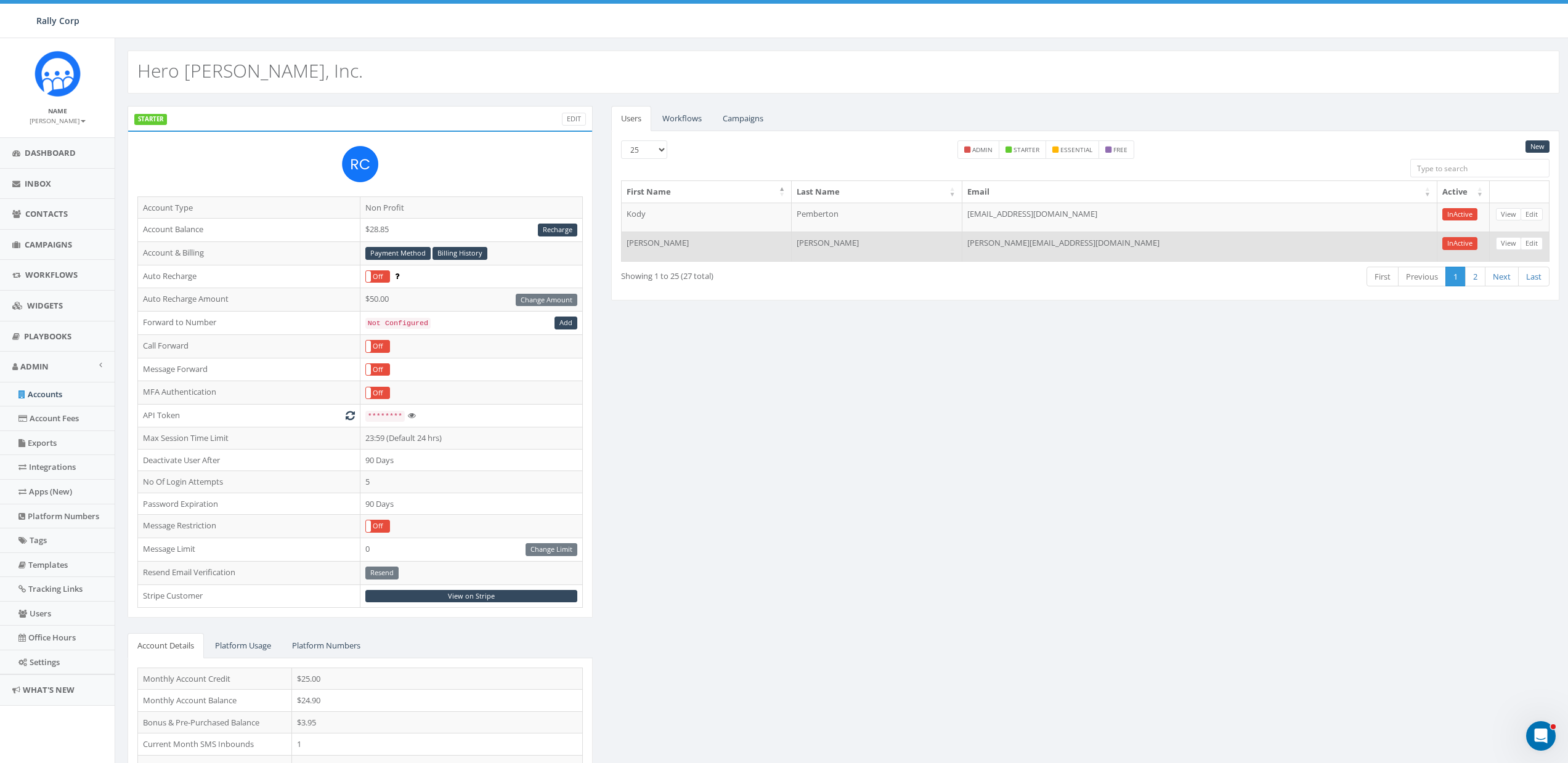
click at [1101, 243] on td "[PERSON_NAME][EMAIL_ADDRESS][DOMAIN_NAME]" at bounding box center [1199, 246] width 475 height 29
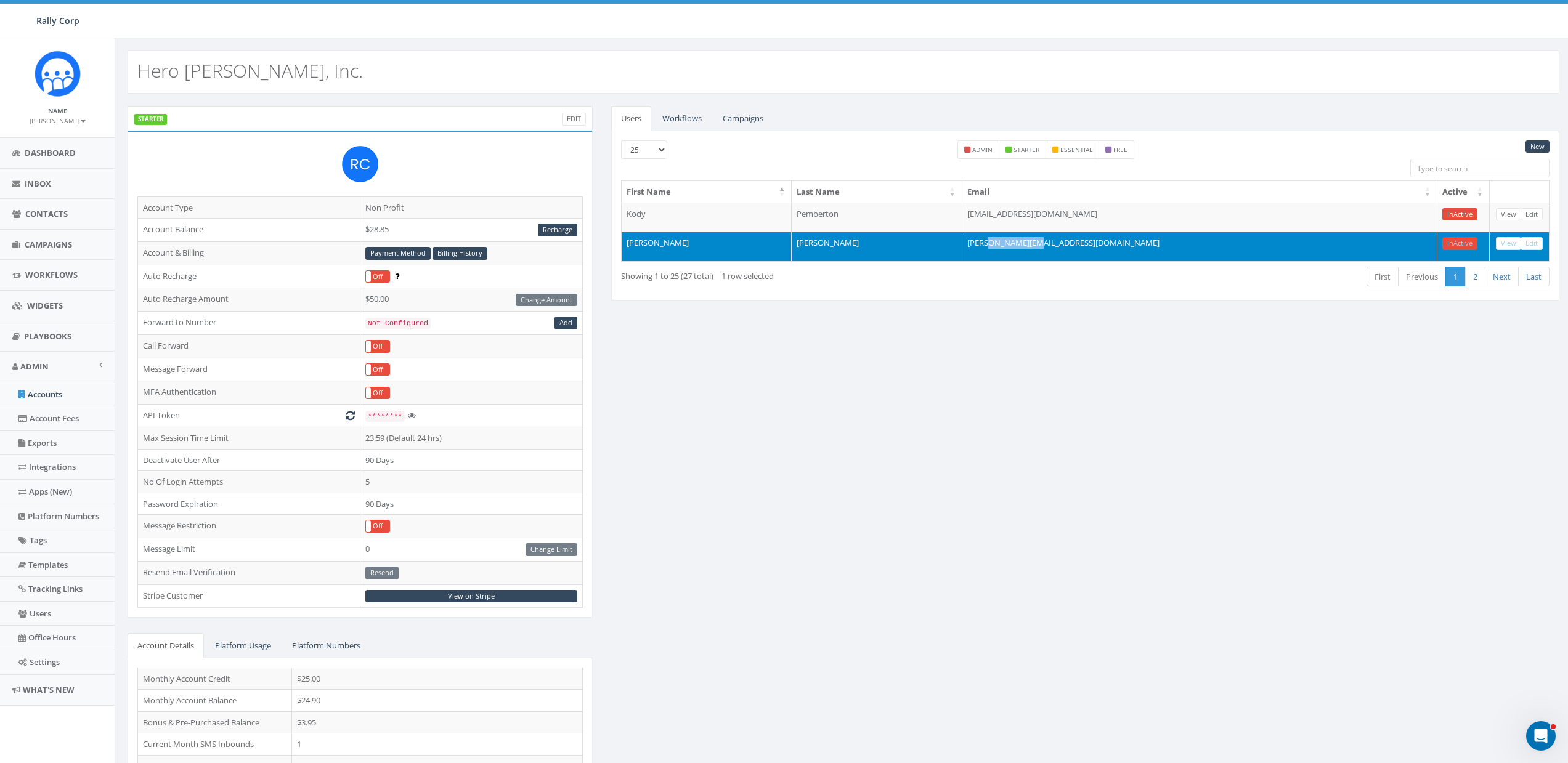
click at [1101, 243] on td "[PERSON_NAME][EMAIL_ADDRESS][DOMAIN_NAME]" at bounding box center [1199, 246] width 475 height 29
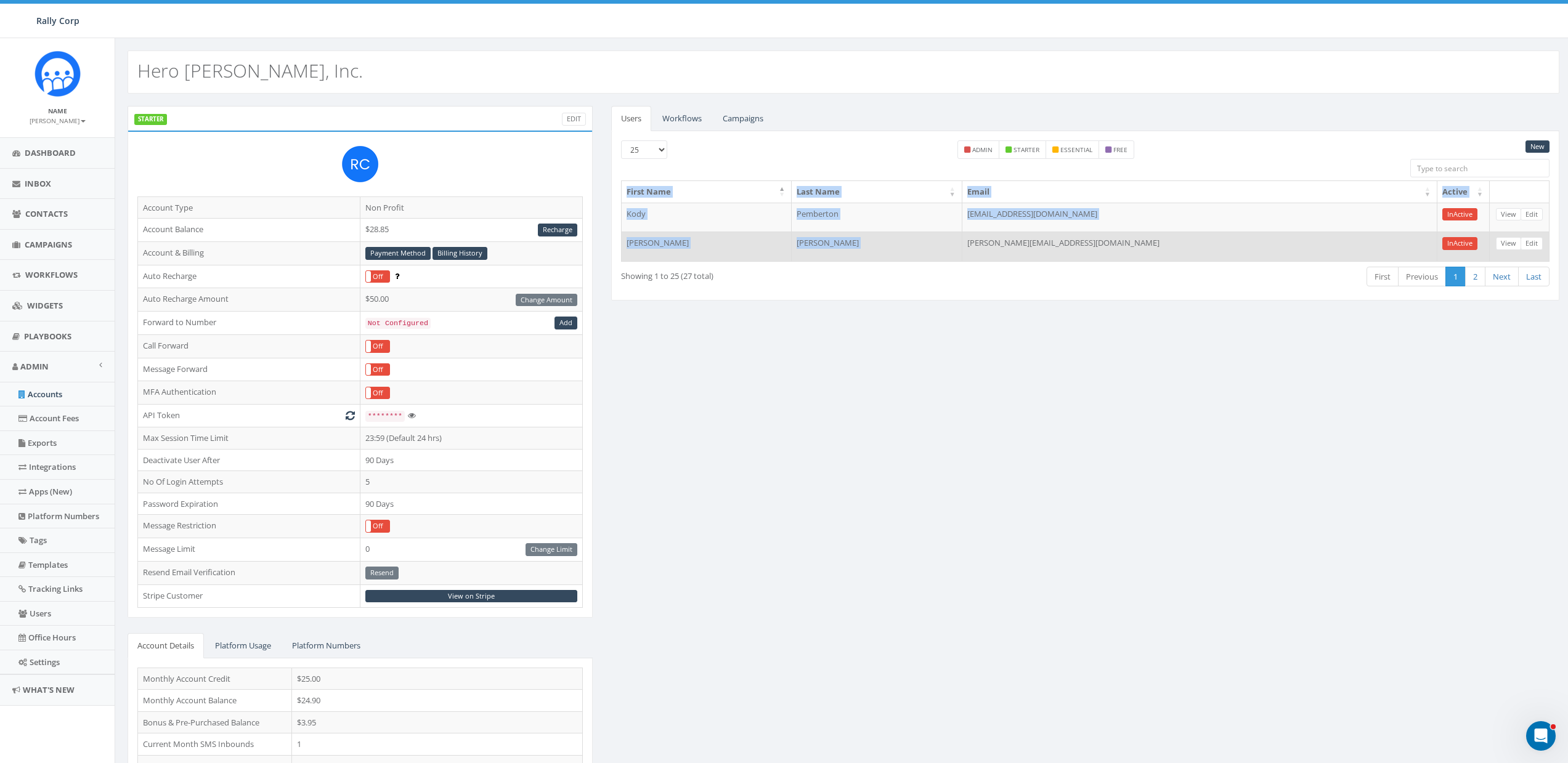
click at [1101, 243] on td "[PERSON_NAME][EMAIL_ADDRESS][DOMAIN_NAME]" at bounding box center [1199, 246] width 475 height 29
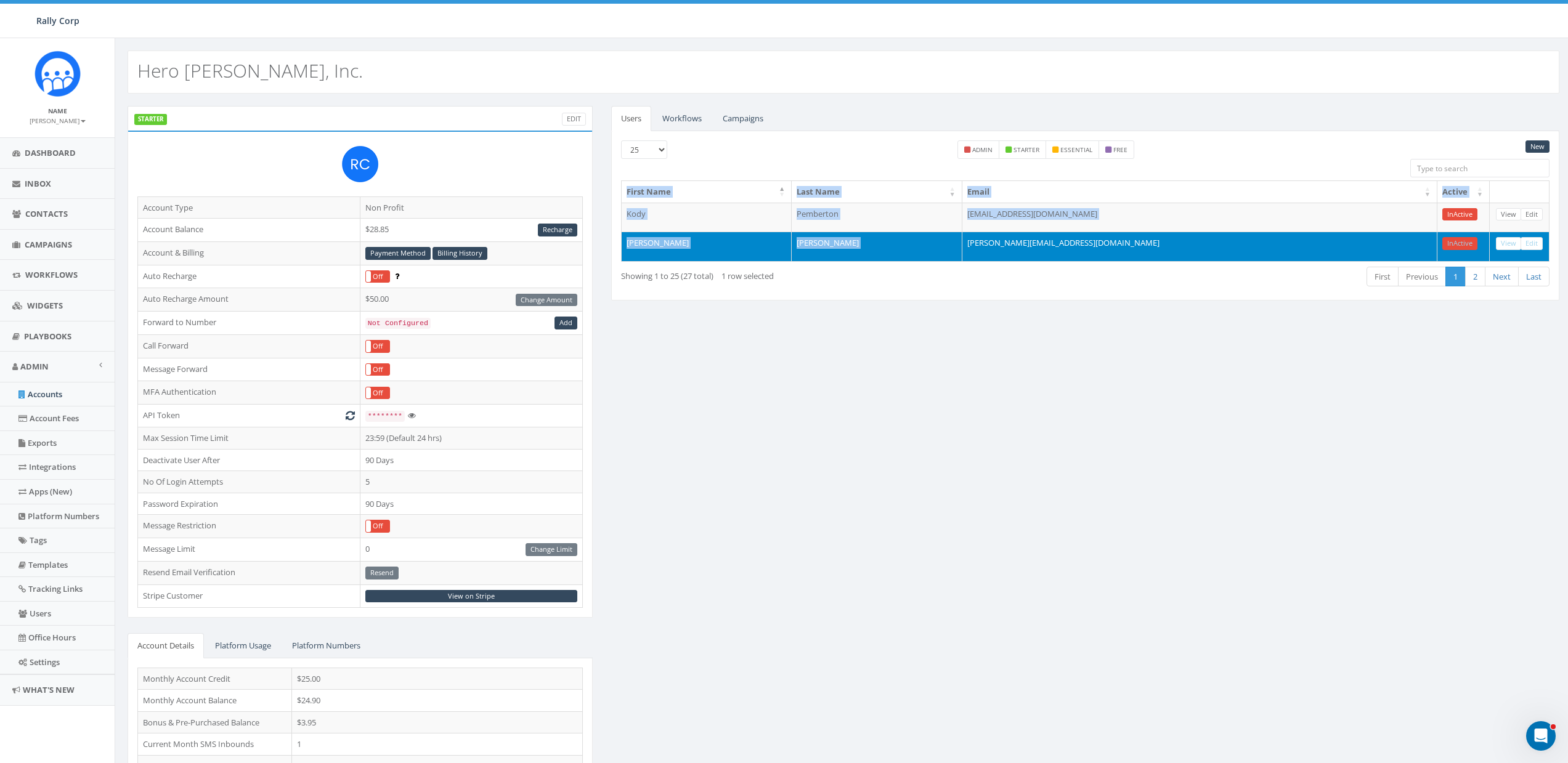
copy table "First Name Last Name Email Active Kody Pemberton support@herohuntinc.org InActi…"
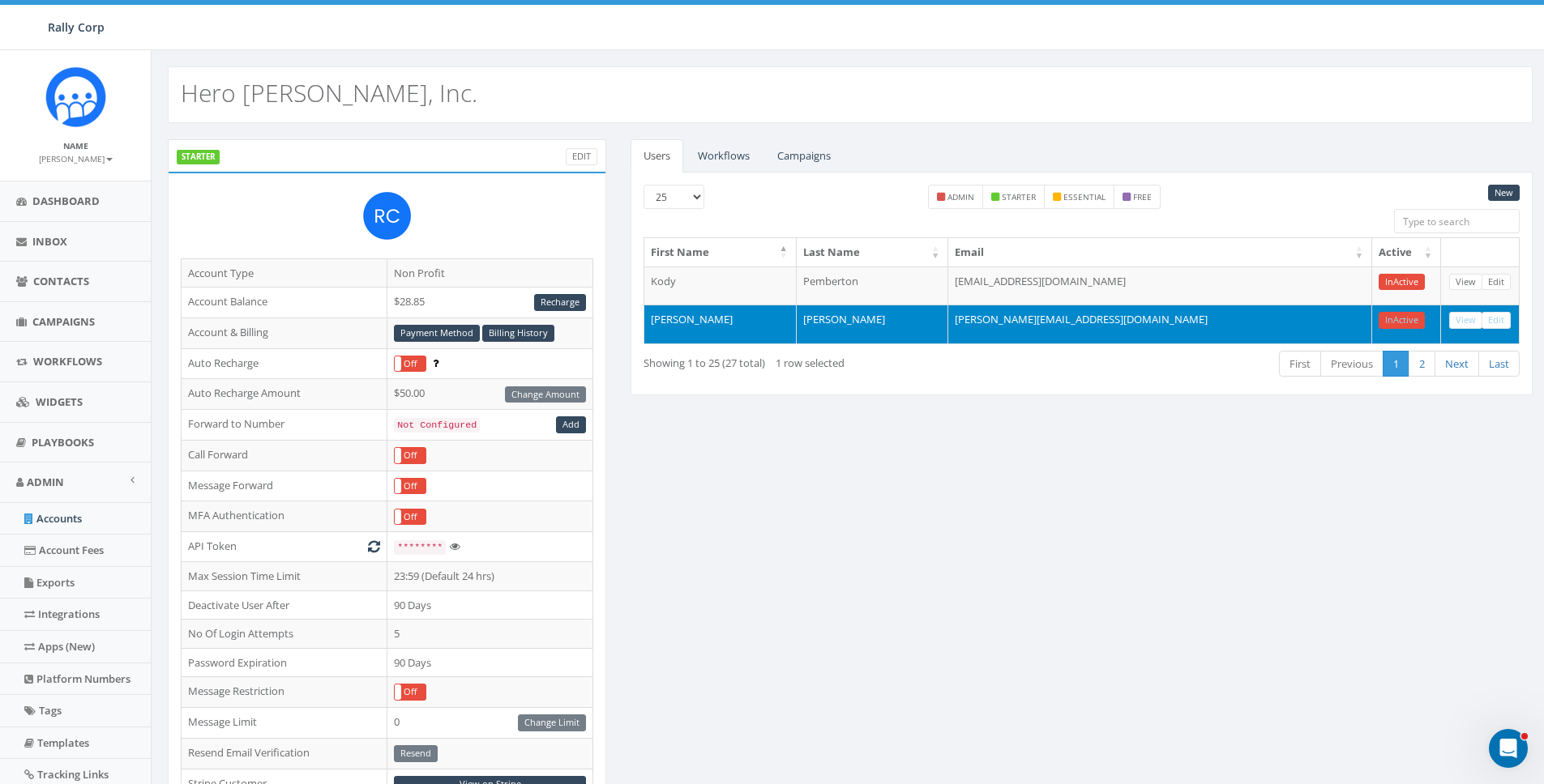
click at [369, 83] on div "Hero [PERSON_NAME], Inc." at bounding box center [850, 95] width 1365 height 56
click at [708, 156] on link "Workflows" at bounding box center [723, 155] width 78 height 33
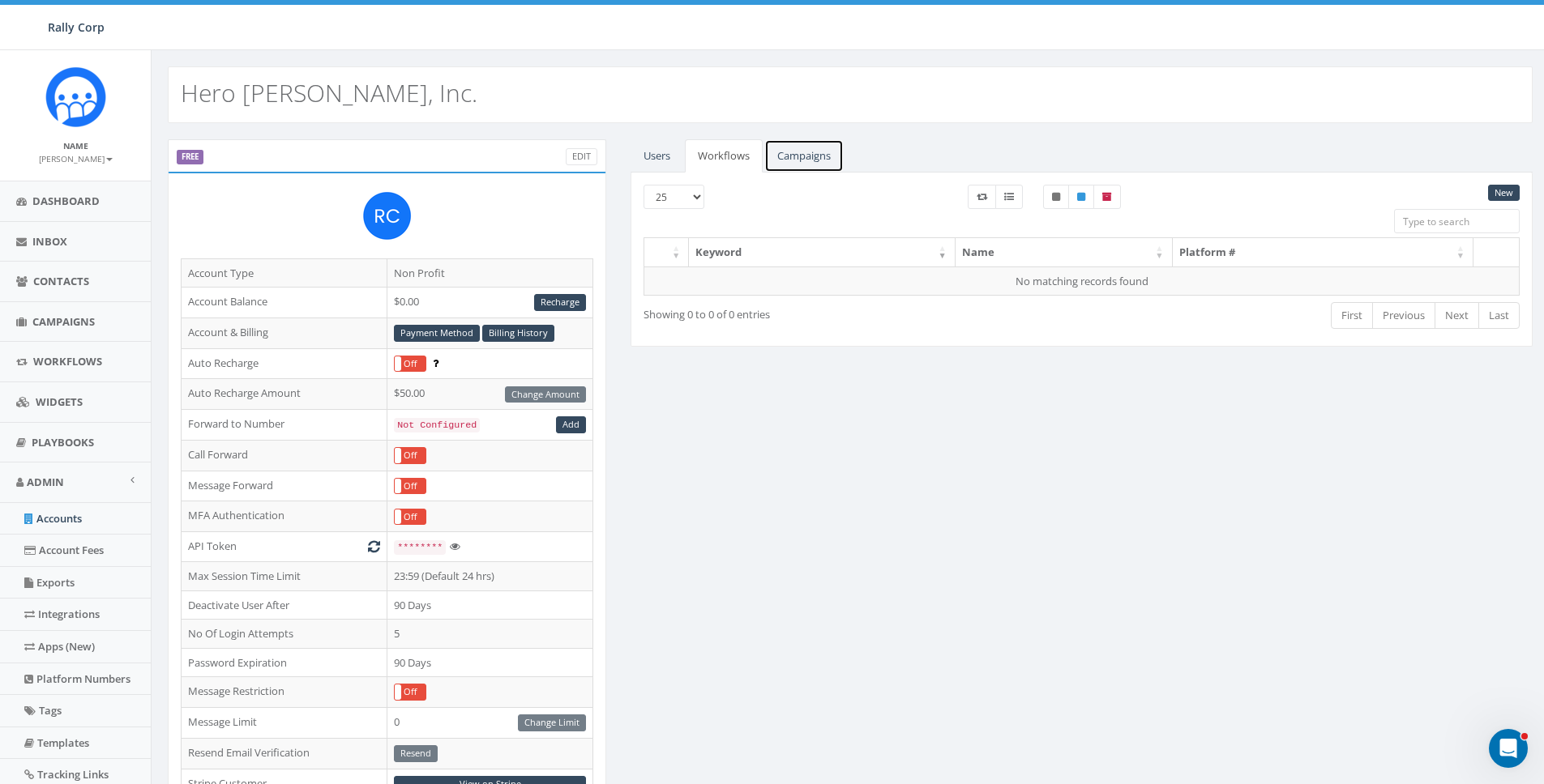
click at [791, 149] on link "Campaigns" at bounding box center [804, 155] width 79 height 33
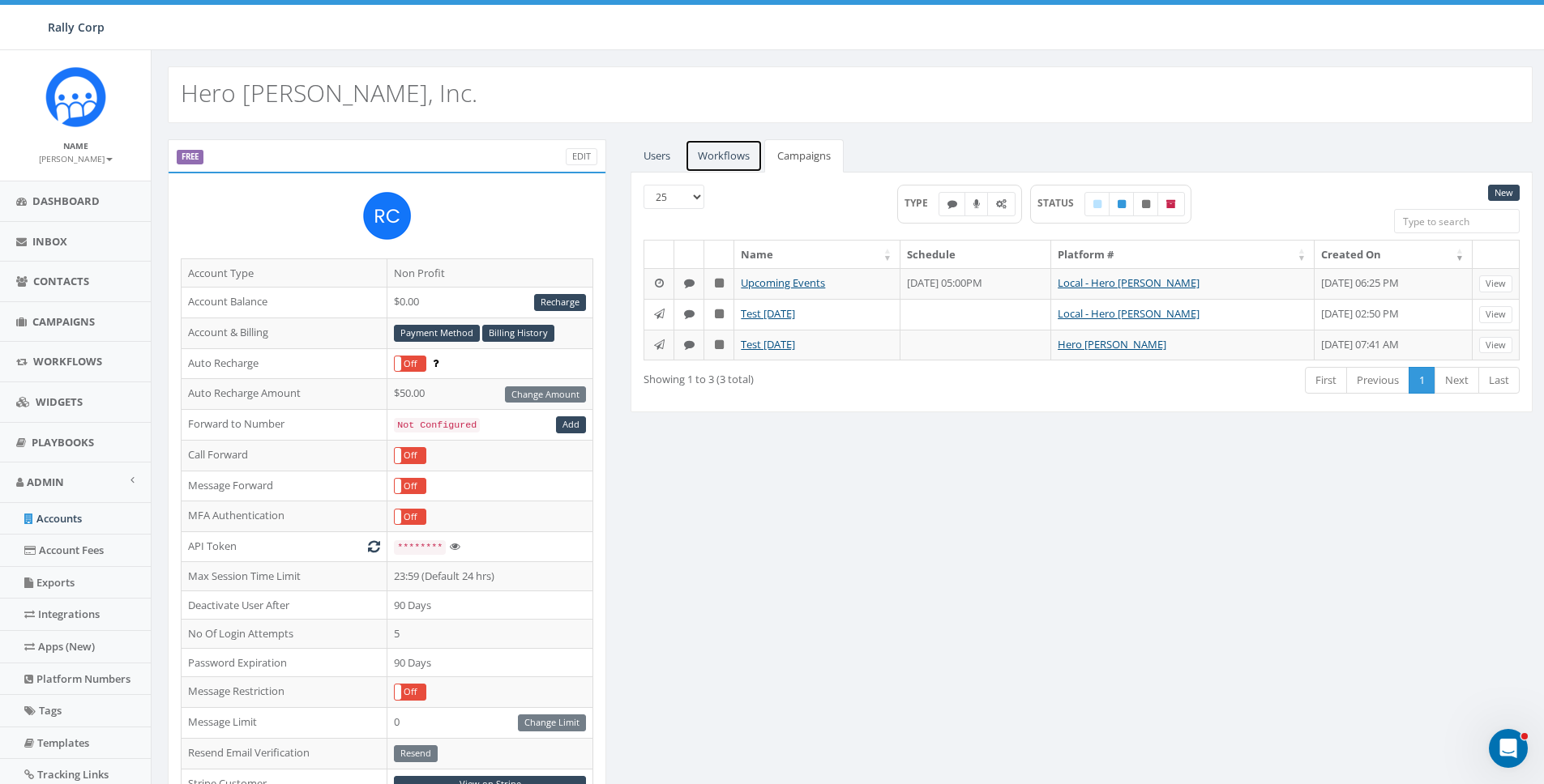
click at [732, 159] on link "Workflows" at bounding box center [723, 155] width 78 height 33
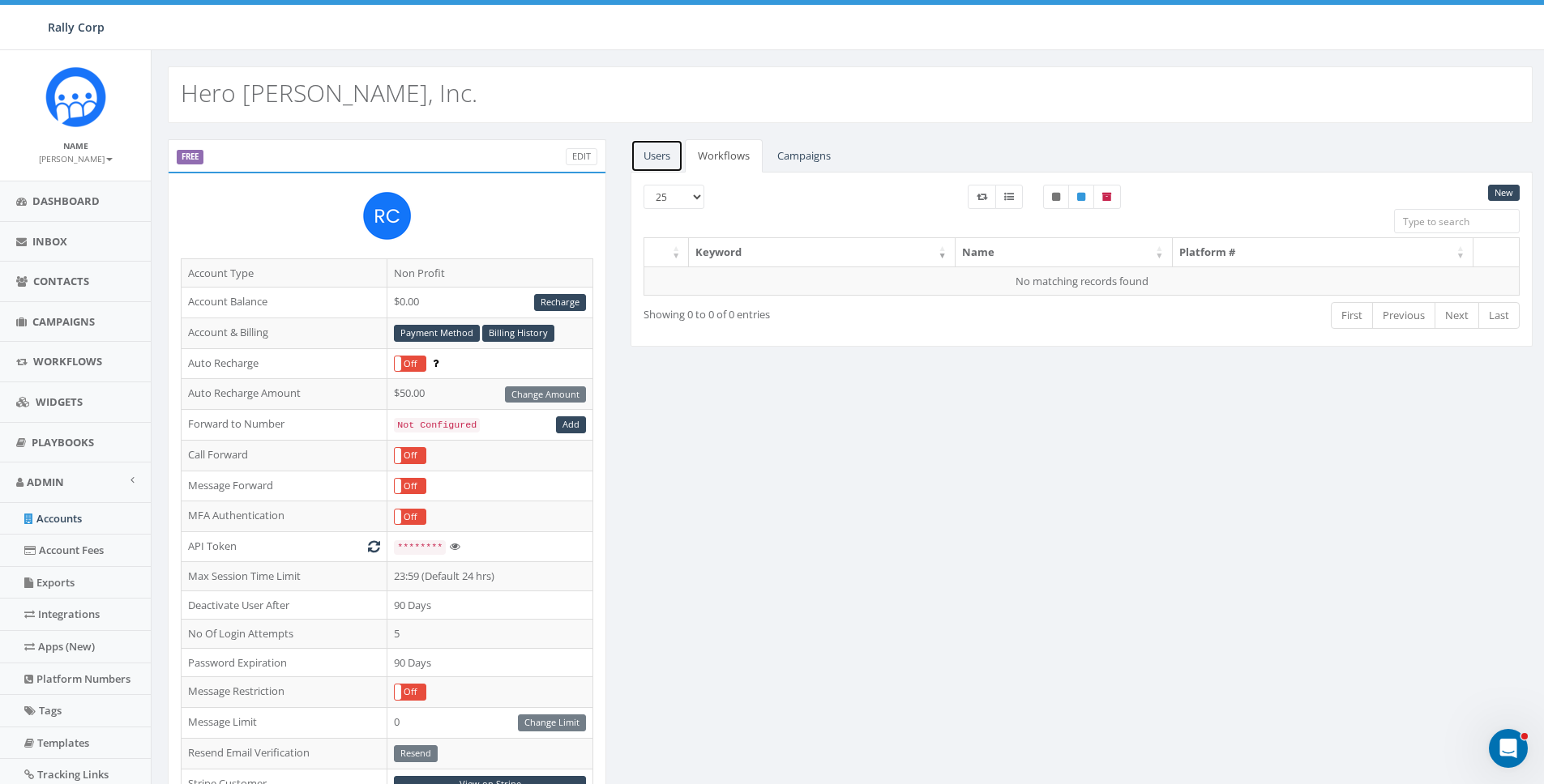
click at [650, 156] on link "Users" at bounding box center [657, 155] width 53 height 33
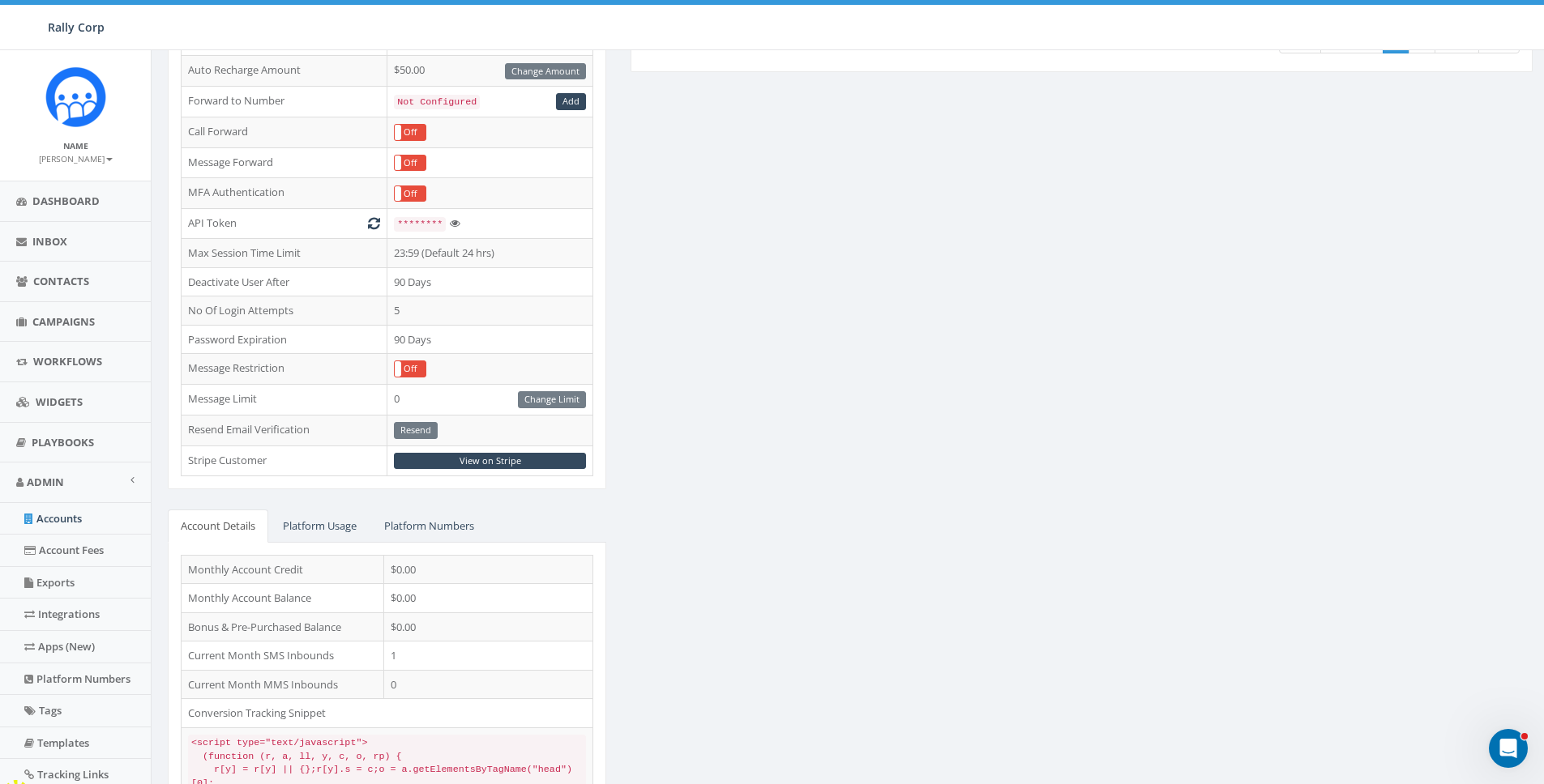
scroll to position [365, 0]
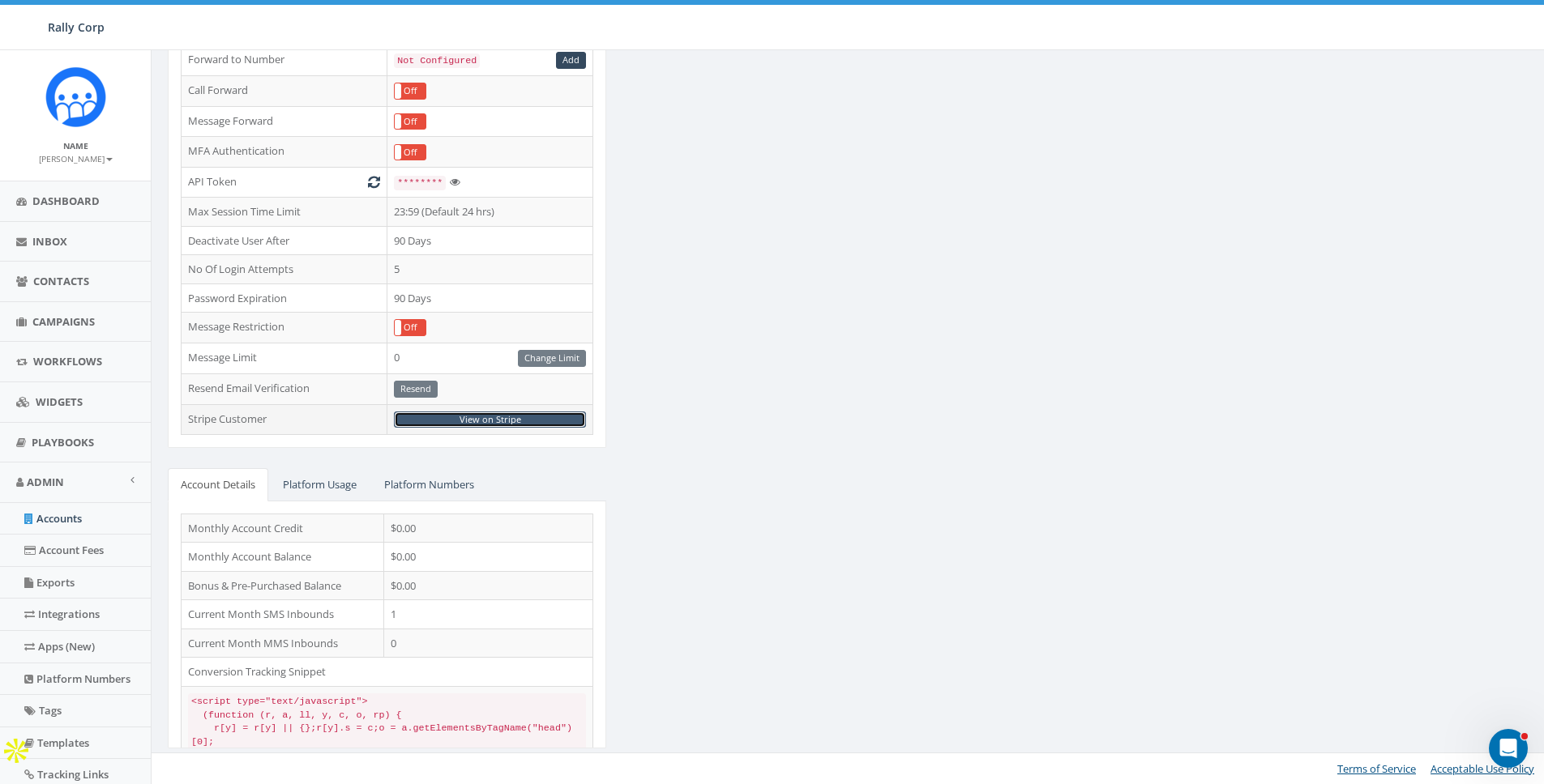
click at [477, 420] on link "View on Stripe" at bounding box center [490, 420] width 192 height 17
click at [73, 523] on link "Accounts" at bounding box center [75, 519] width 150 height 32
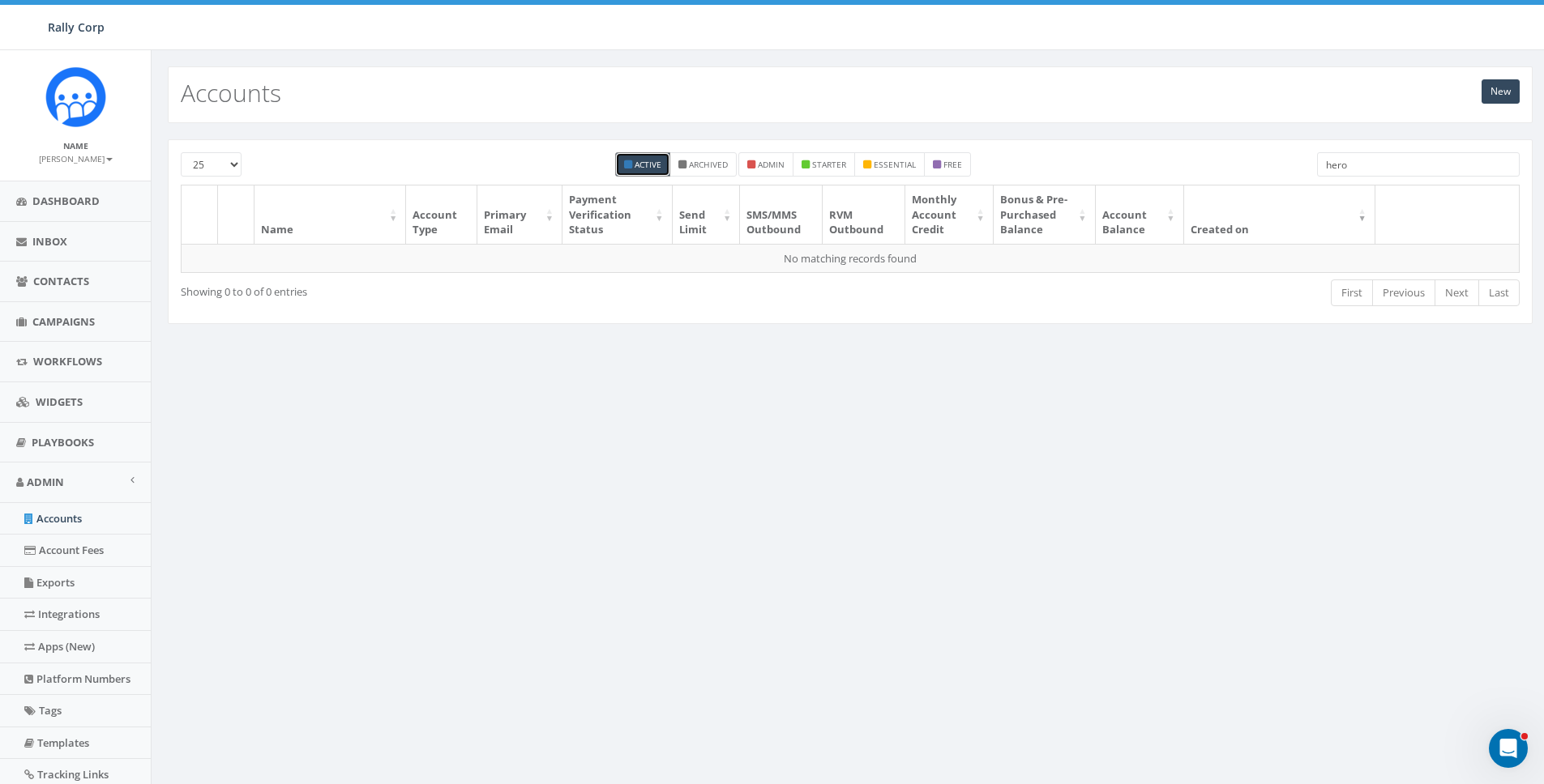
click at [1411, 163] on input "hero" at bounding box center [1419, 165] width 203 height 24
paste input "kendra@bonobos.org"
drag, startPoint x: 1371, startPoint y: 165, endPoint x: 1273, endPoint y: 166, distance: 98.0
click at [1273, 166] on div "25 50 100 Active Archived admin starter essential free kendra@bonobos.org" at bounding box center [850, 168] width 1363 height 32
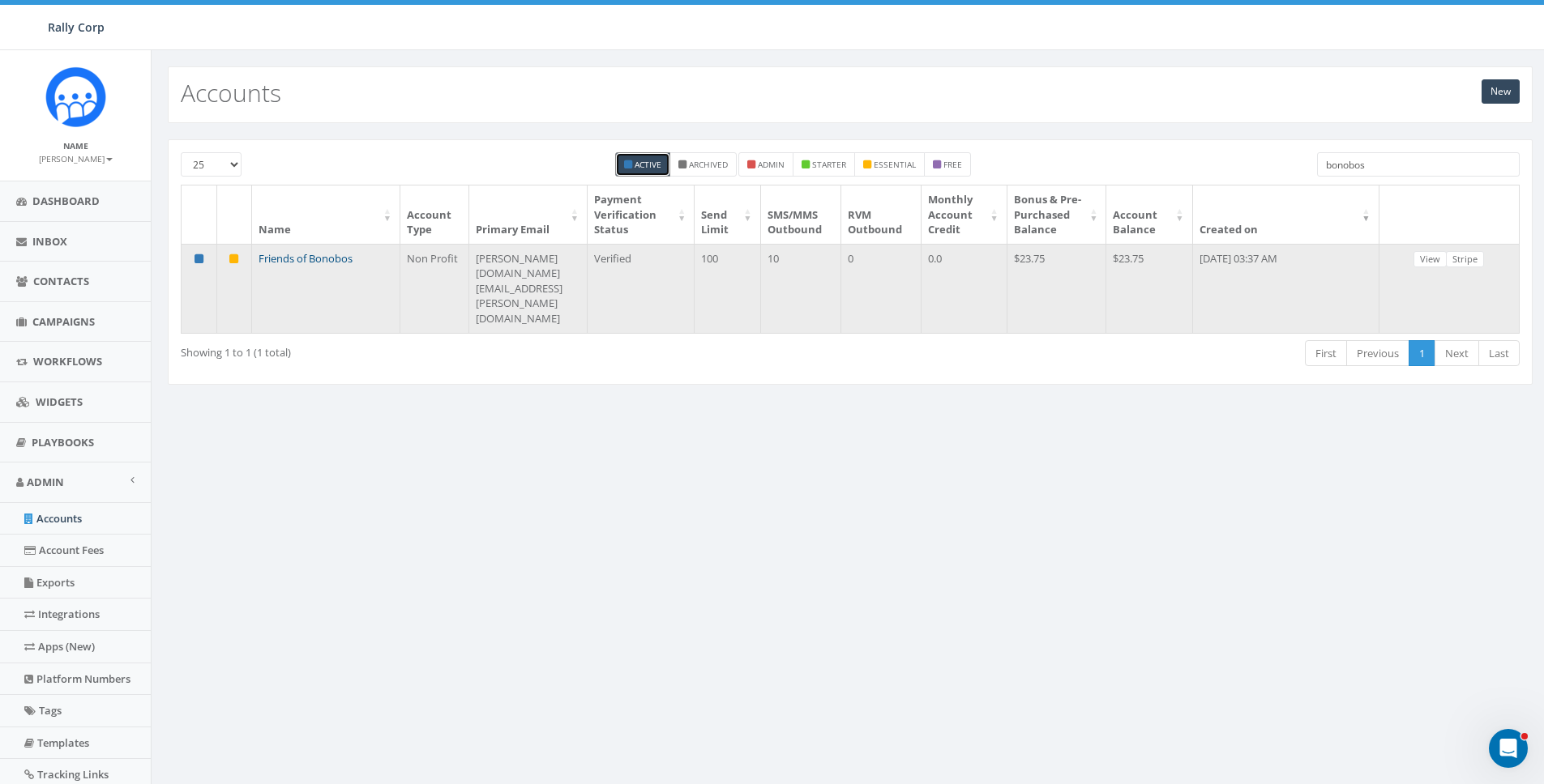
type input "bonobos"
click at [312, 266] on link "Friends of Bonobos" at bounding box center [306, 259] width 94 height 15
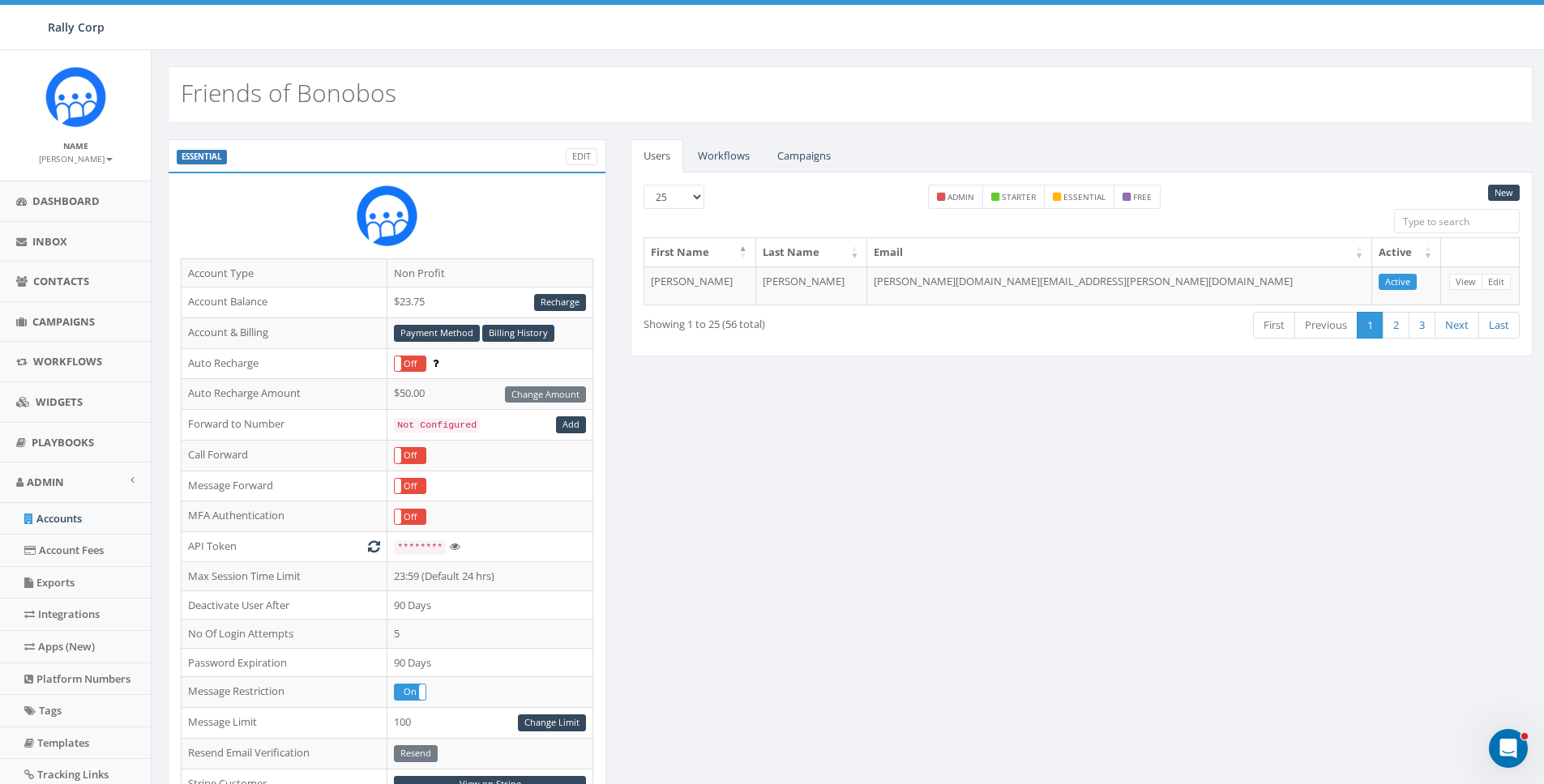
click at [930, 432] on div "ESSENTIAL Edit Account Type Non Profit Account Balance $23.75 Recharge Account …" at bounding box center [850, 636] width 1389 height 995
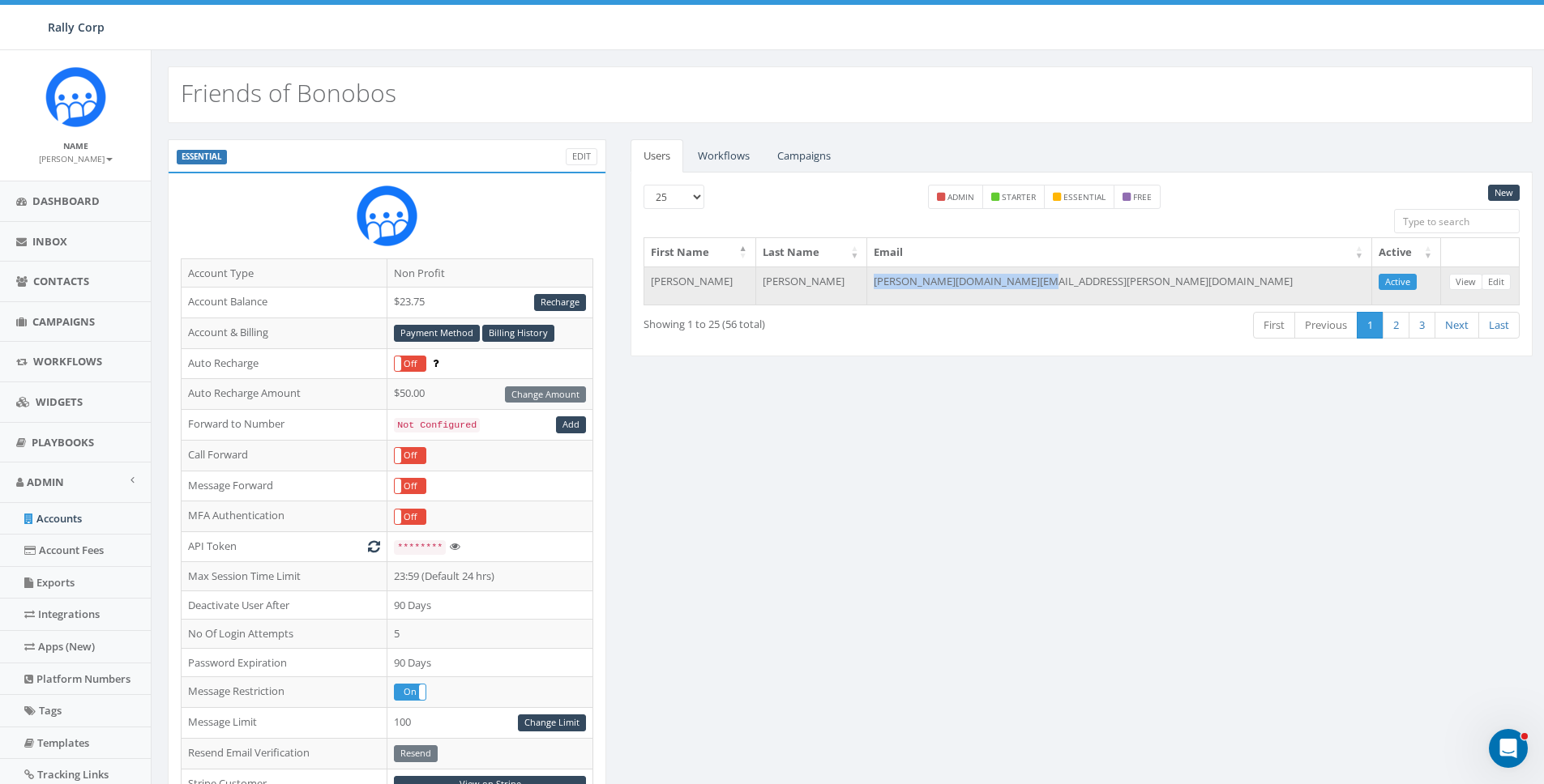
drag, startPoint x: 1198, startPoint y: 279, endPoint x: 1019, endPoint y: 286, distance: 179.1
click at [1019, 286] on td "[PERSON_NAME][DOMAIN_NAME][EMAIL_ADDRESS][PERSON_NAME][DOMAIN_NAME]" at bounding box center [1119, 286] width 505 height 39
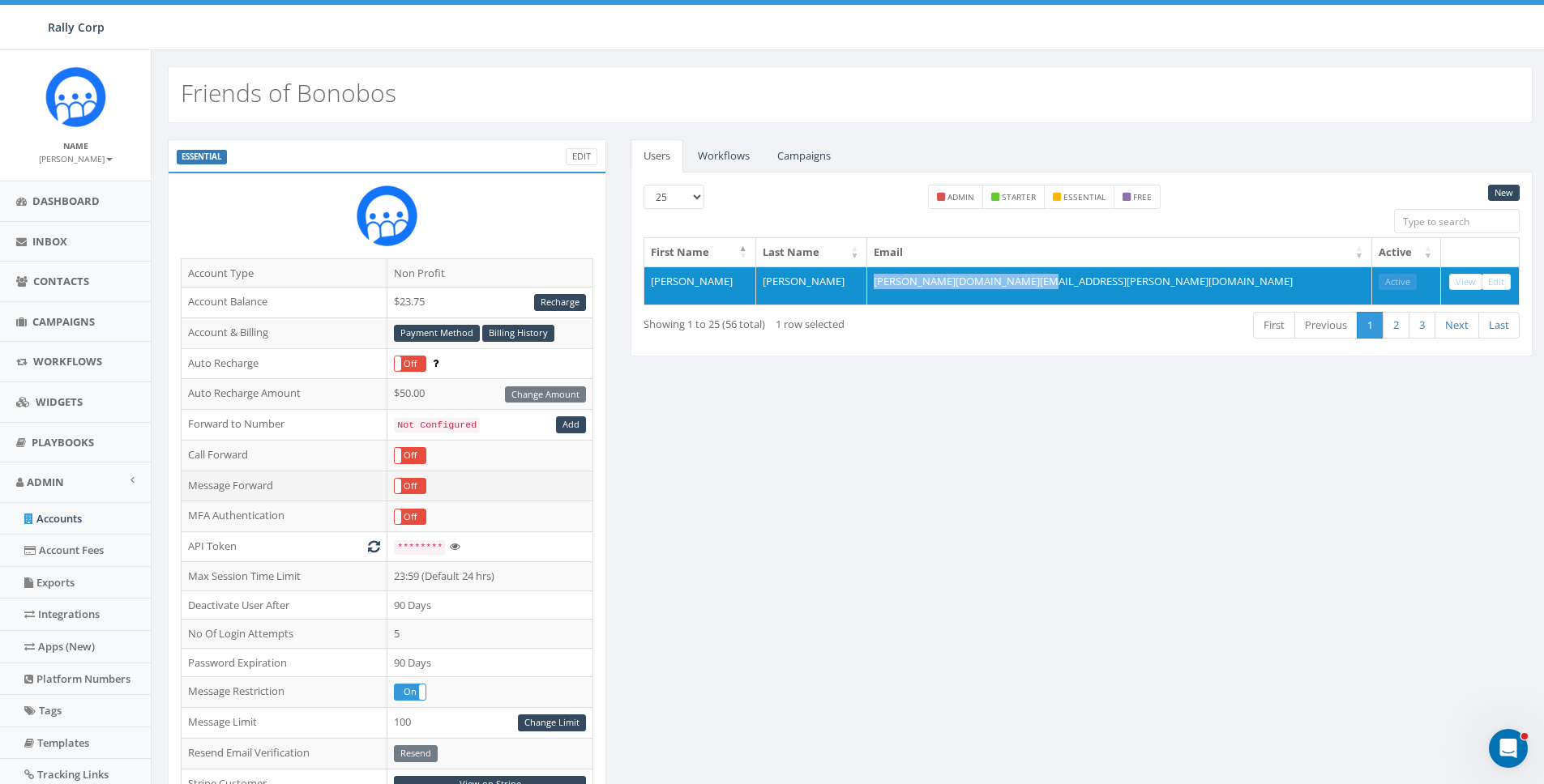
copy td "[PERSON_NAME][DOMAIN_NAME][EMAIL_ADDRESS][PERSON_NAME][DOMAIN_NAME]"
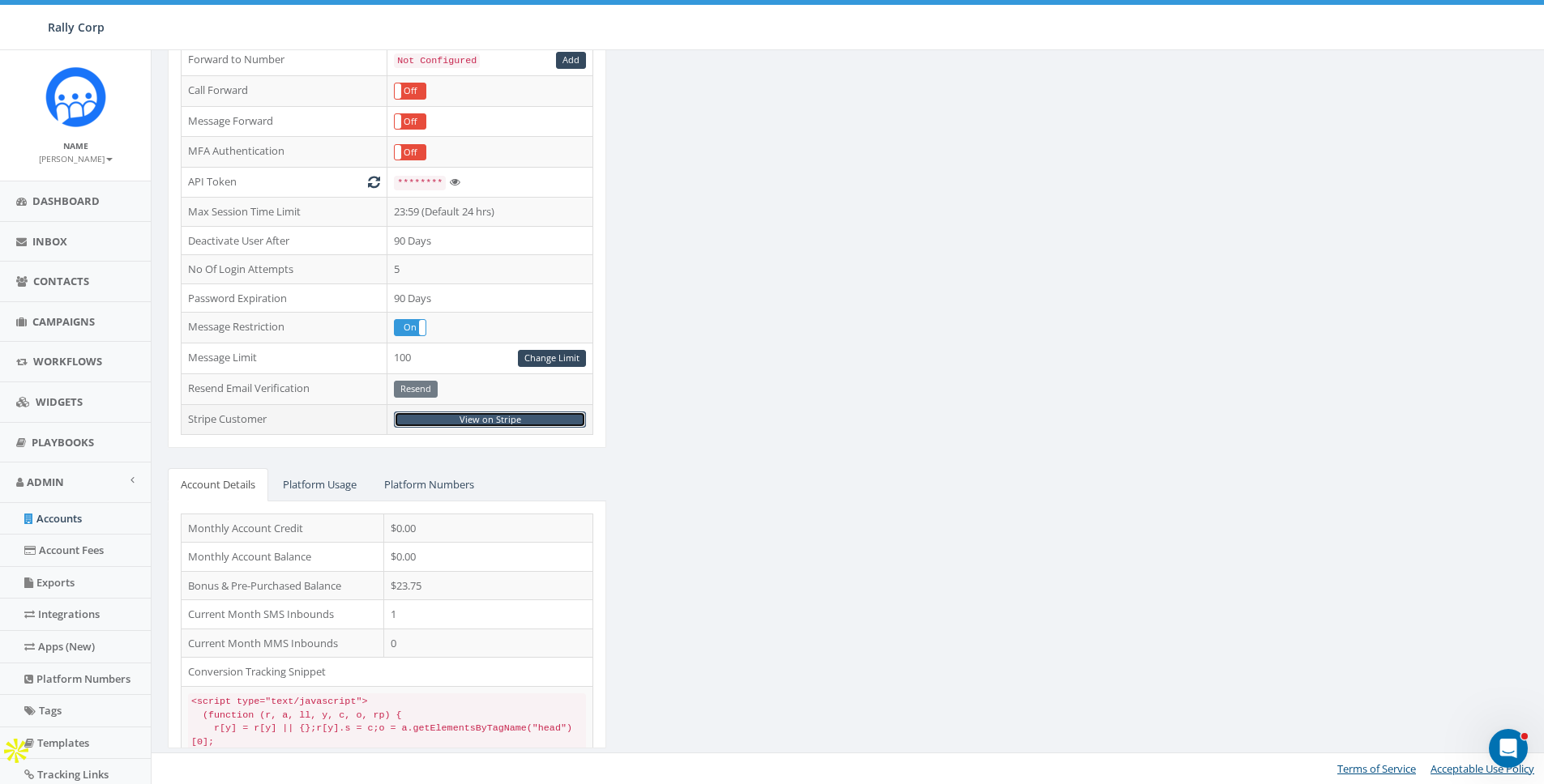
click at [494, 418] on link "View on Stripe" at bounding box center [490, 420] width 192 height 17
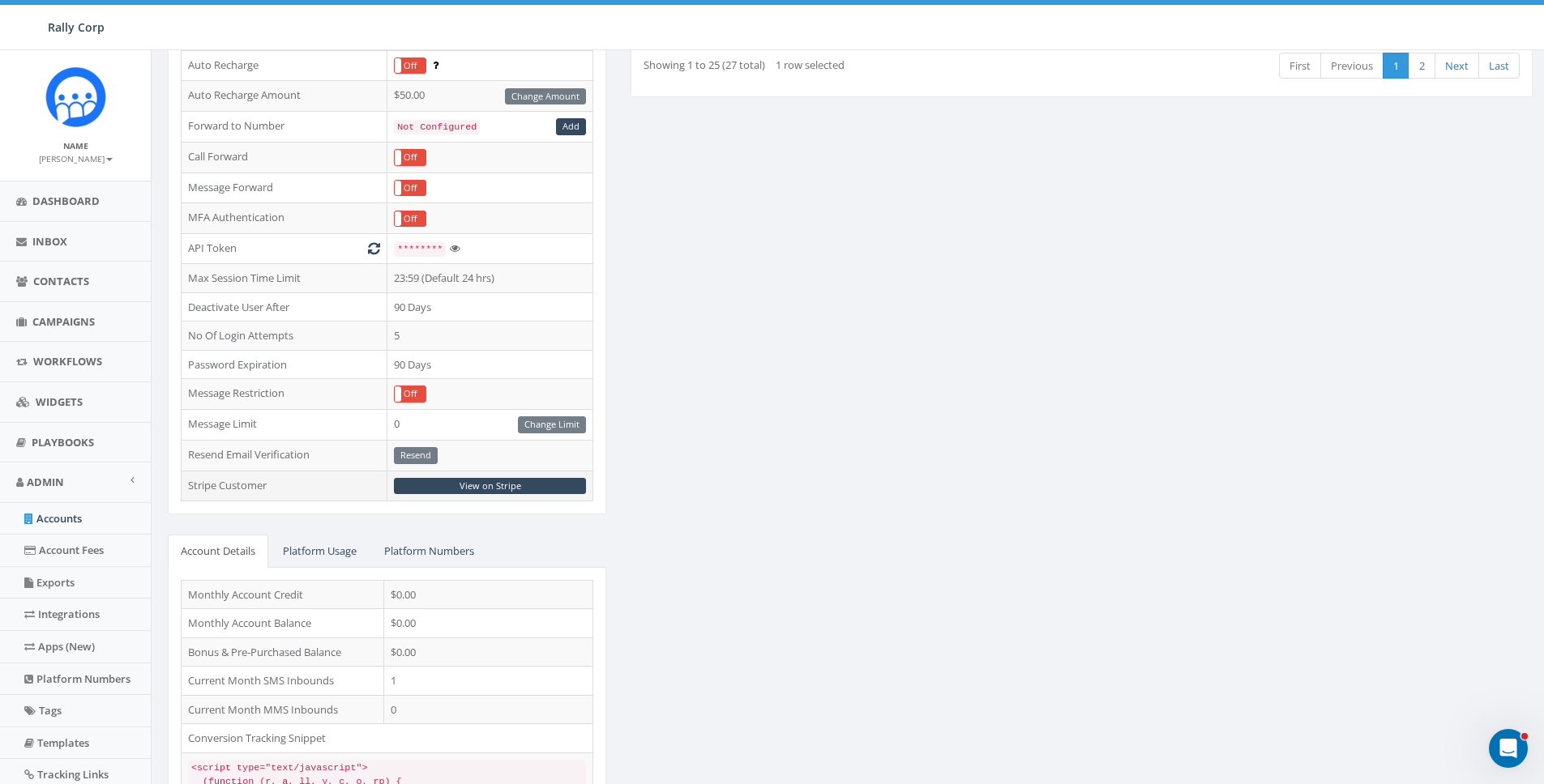
click at [493, 494] on td "View on Stripe" at bounding box center [490, 486] width 206 height 31
click at [489, 484] on link "View on Stripe" at bounding box center [490, 487] width 192 height 17
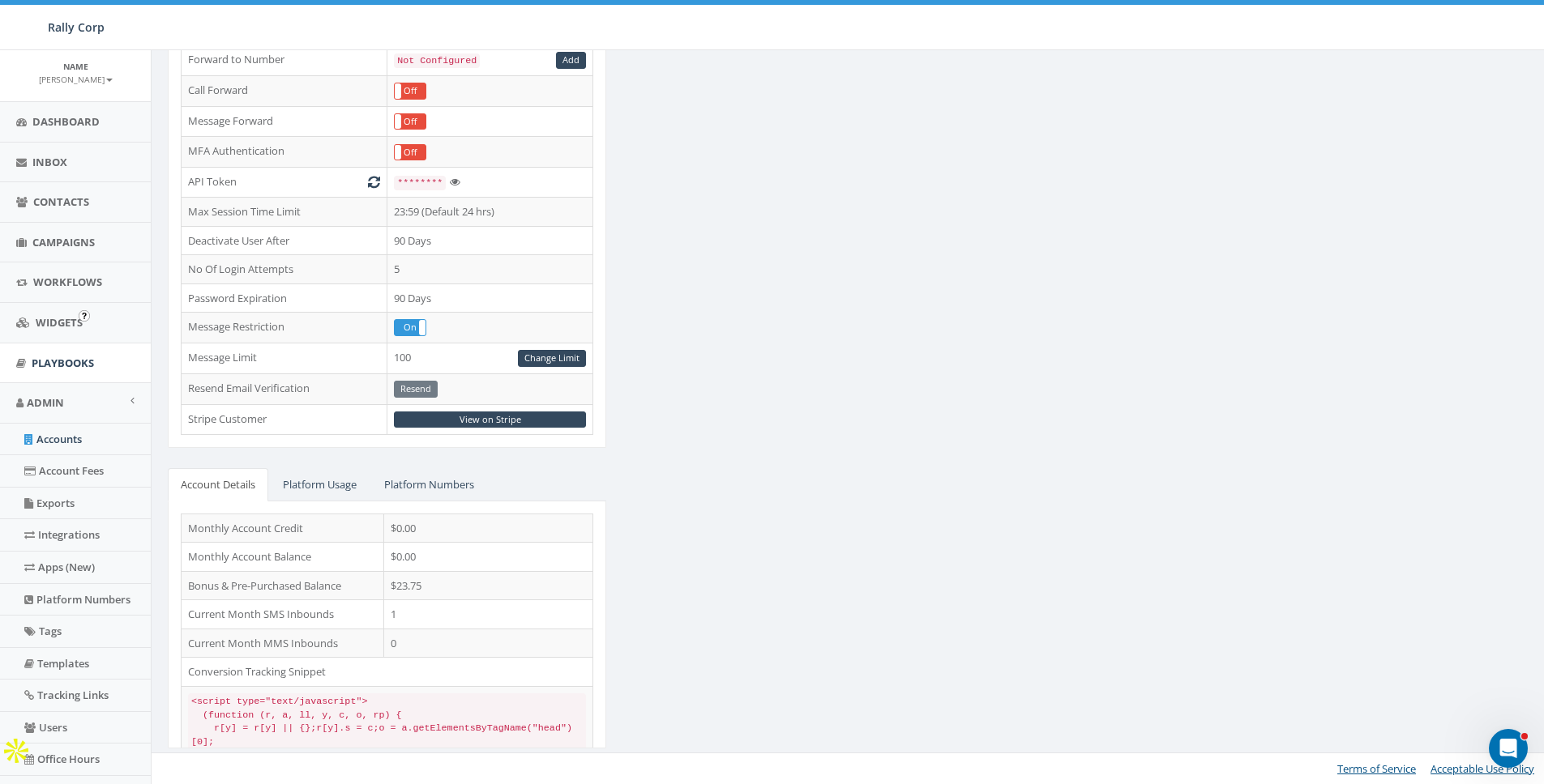
scroll to position [190, 0]
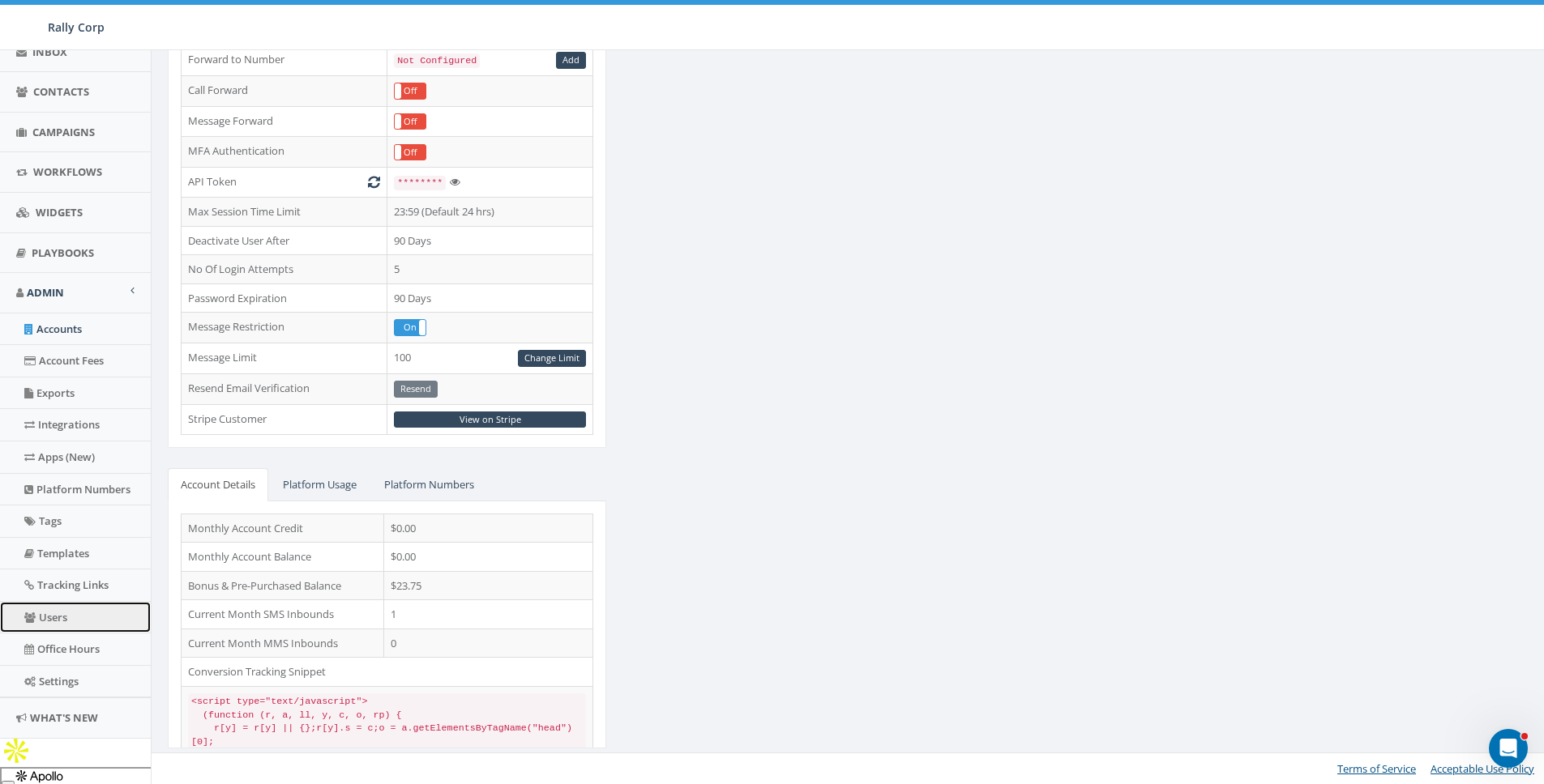
click at [57, 613] on link "Users" at bounding box center [75, 618] width 150 height 32
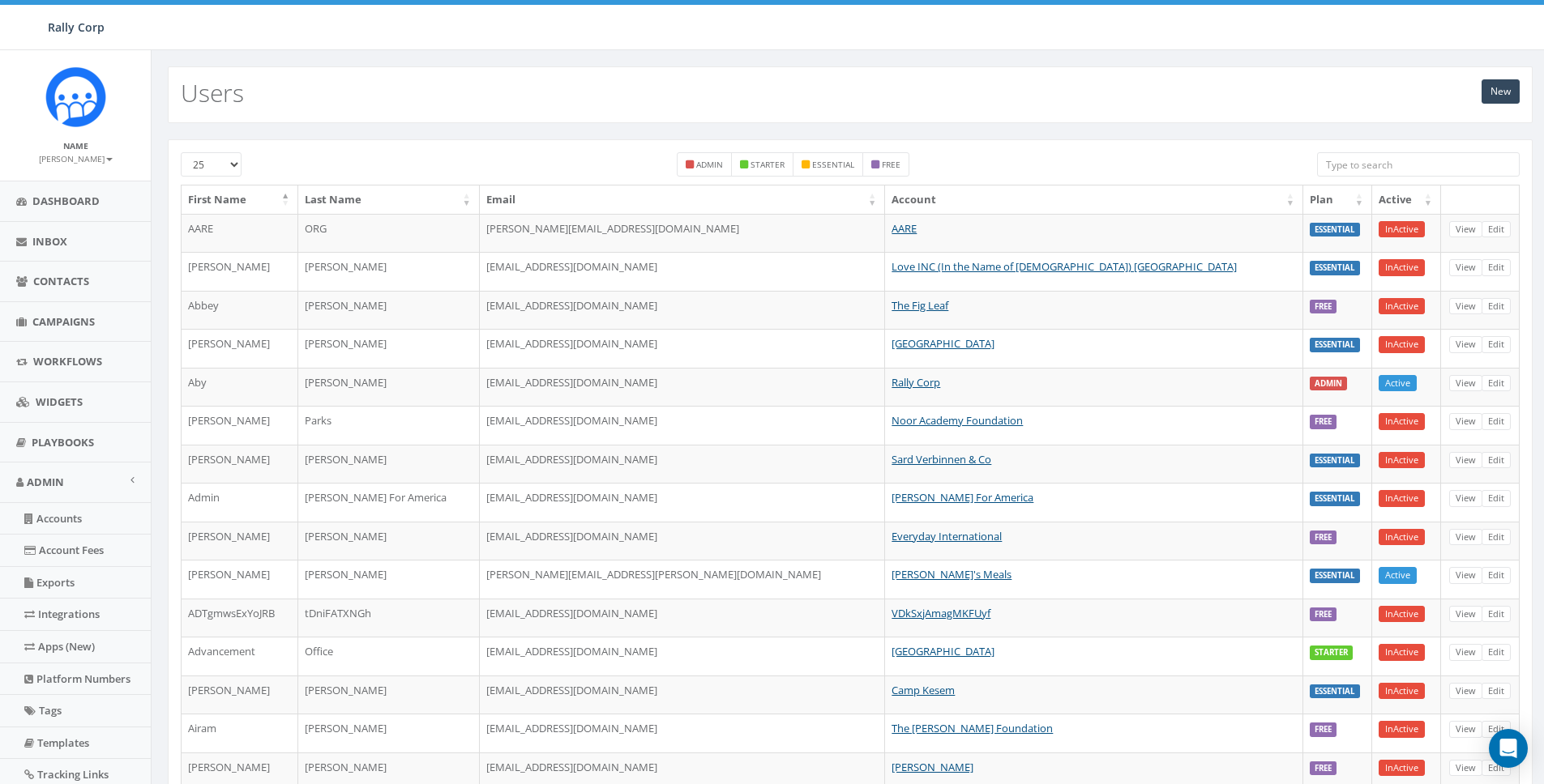
click at [1365, 168] on input "search" at bounding box center [1419, 165] width 203 height 24
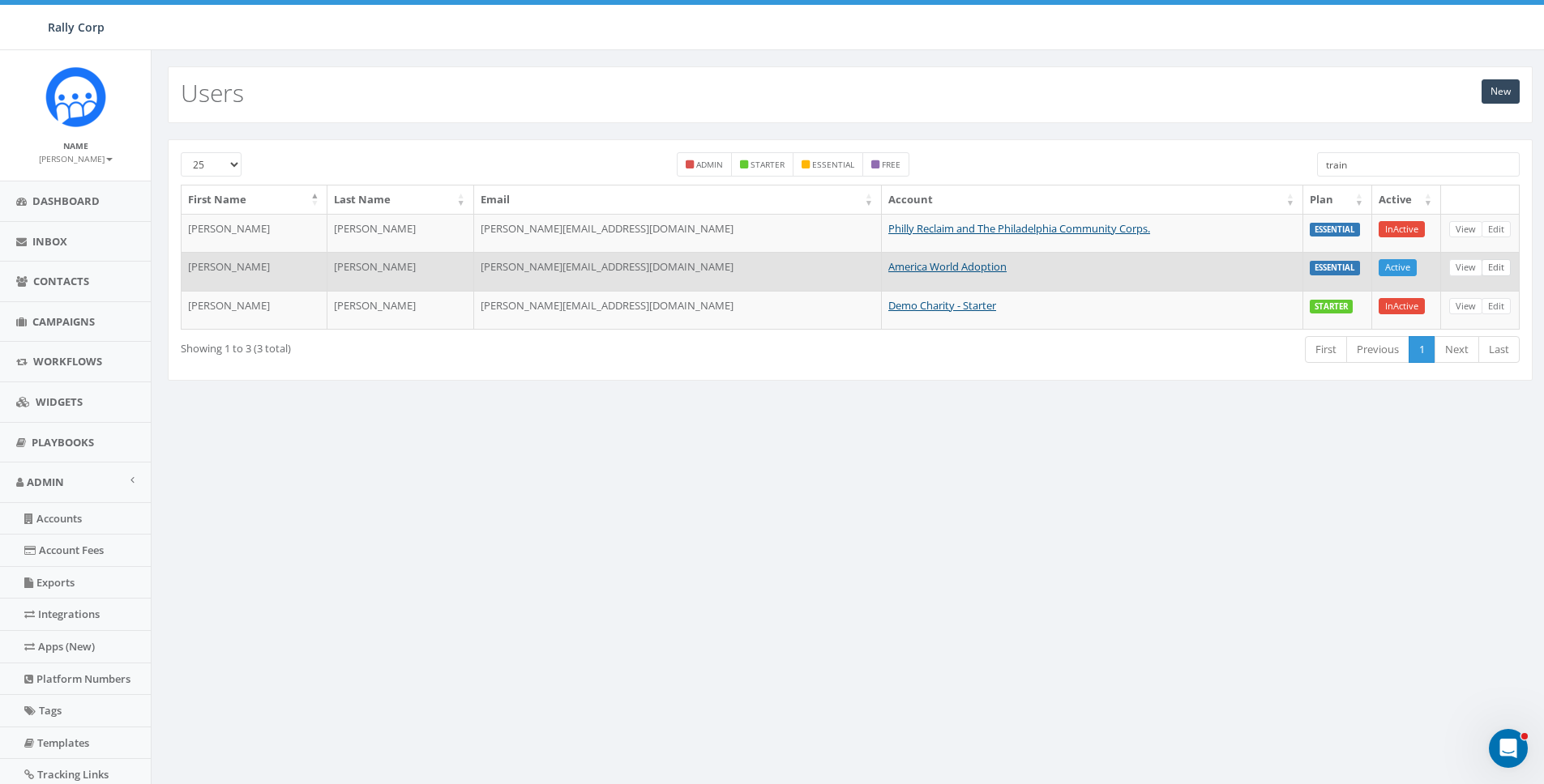
type input "train"
click at [1496, 265] on link "Edit" at bounding box center [1496, 268] width 29 height 17
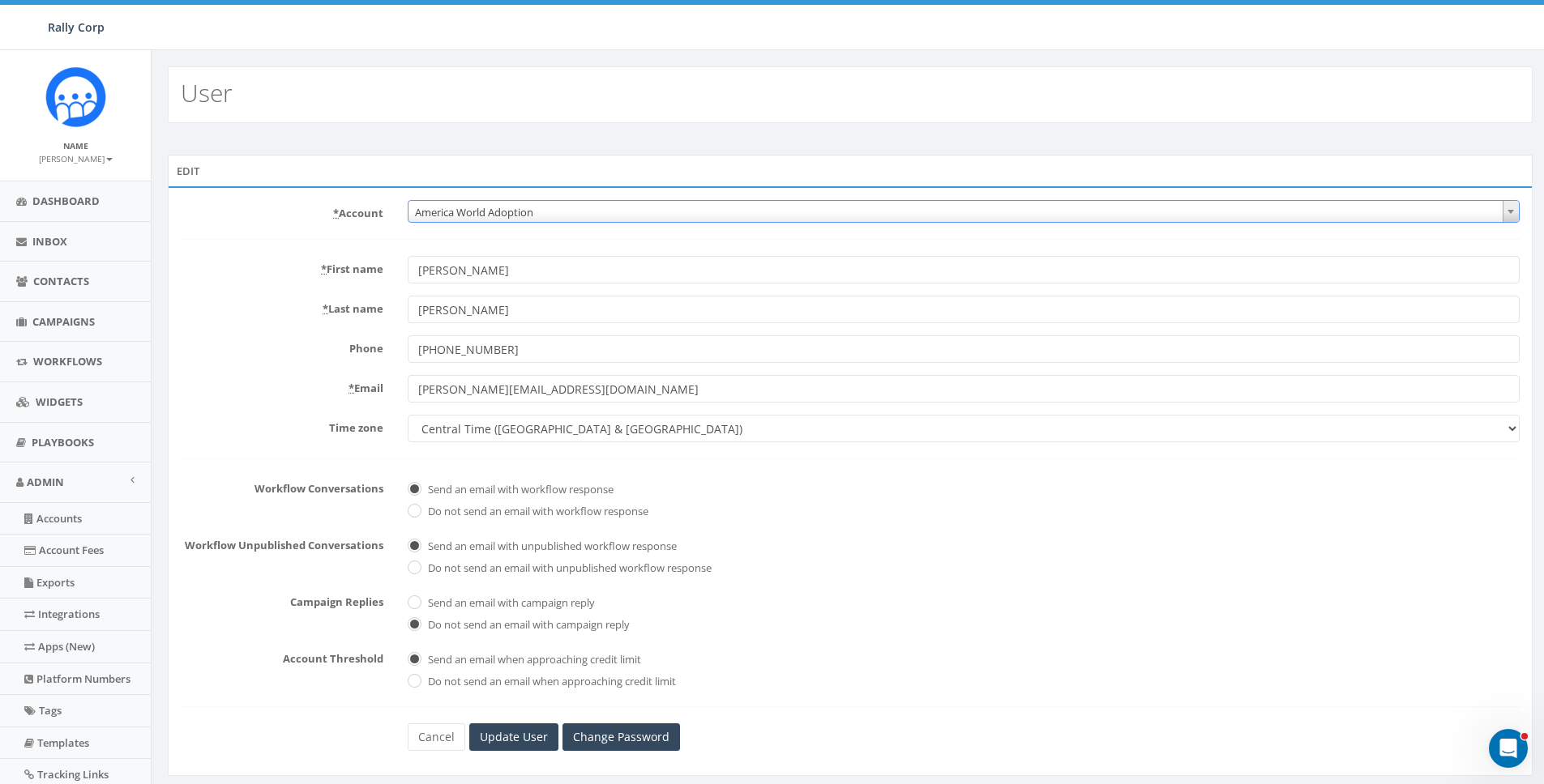
click at [635, 215] on span "America World Adoption" at bounding box center [963, 212] width 1111 height 23
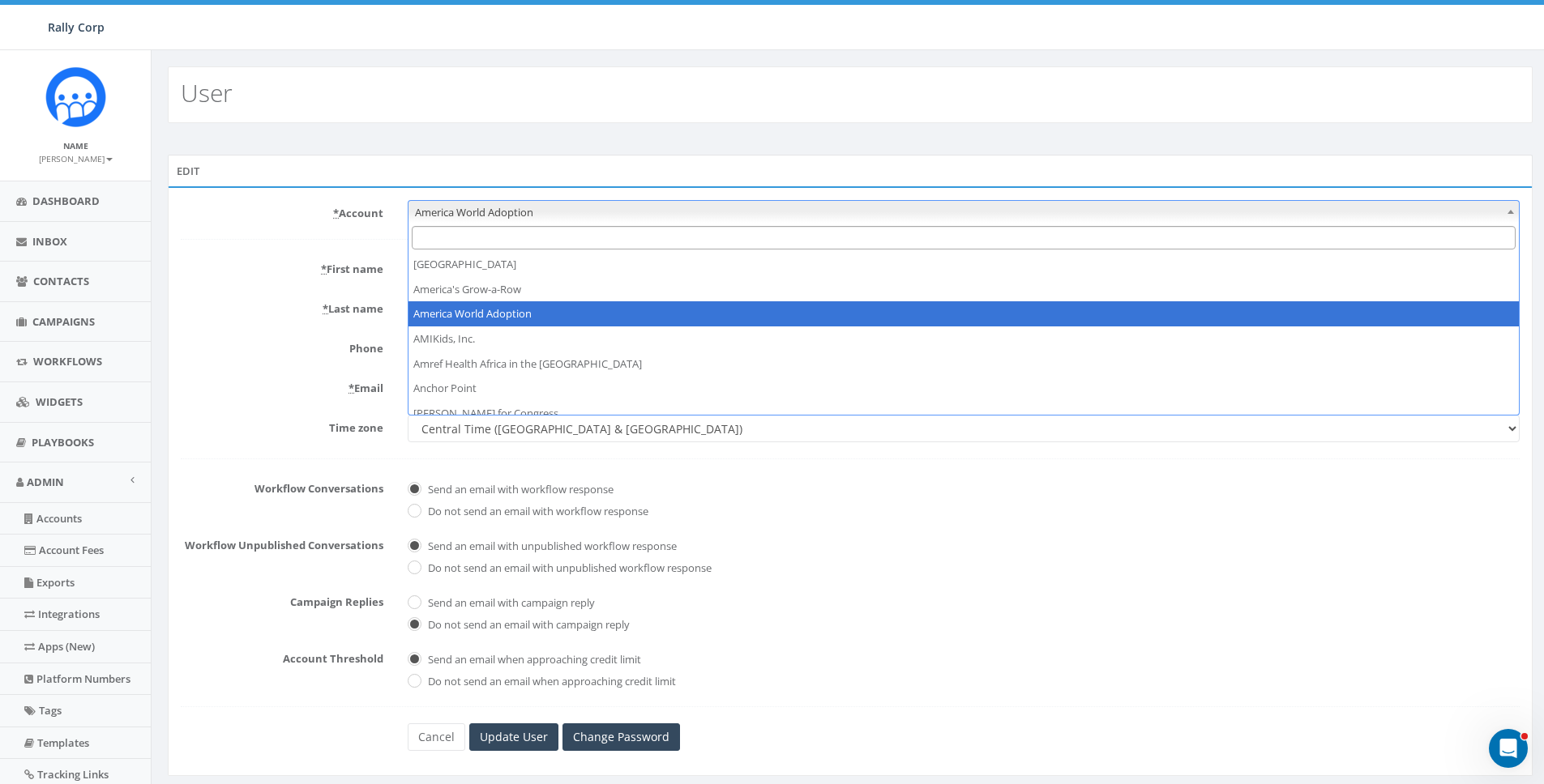
type input "c"
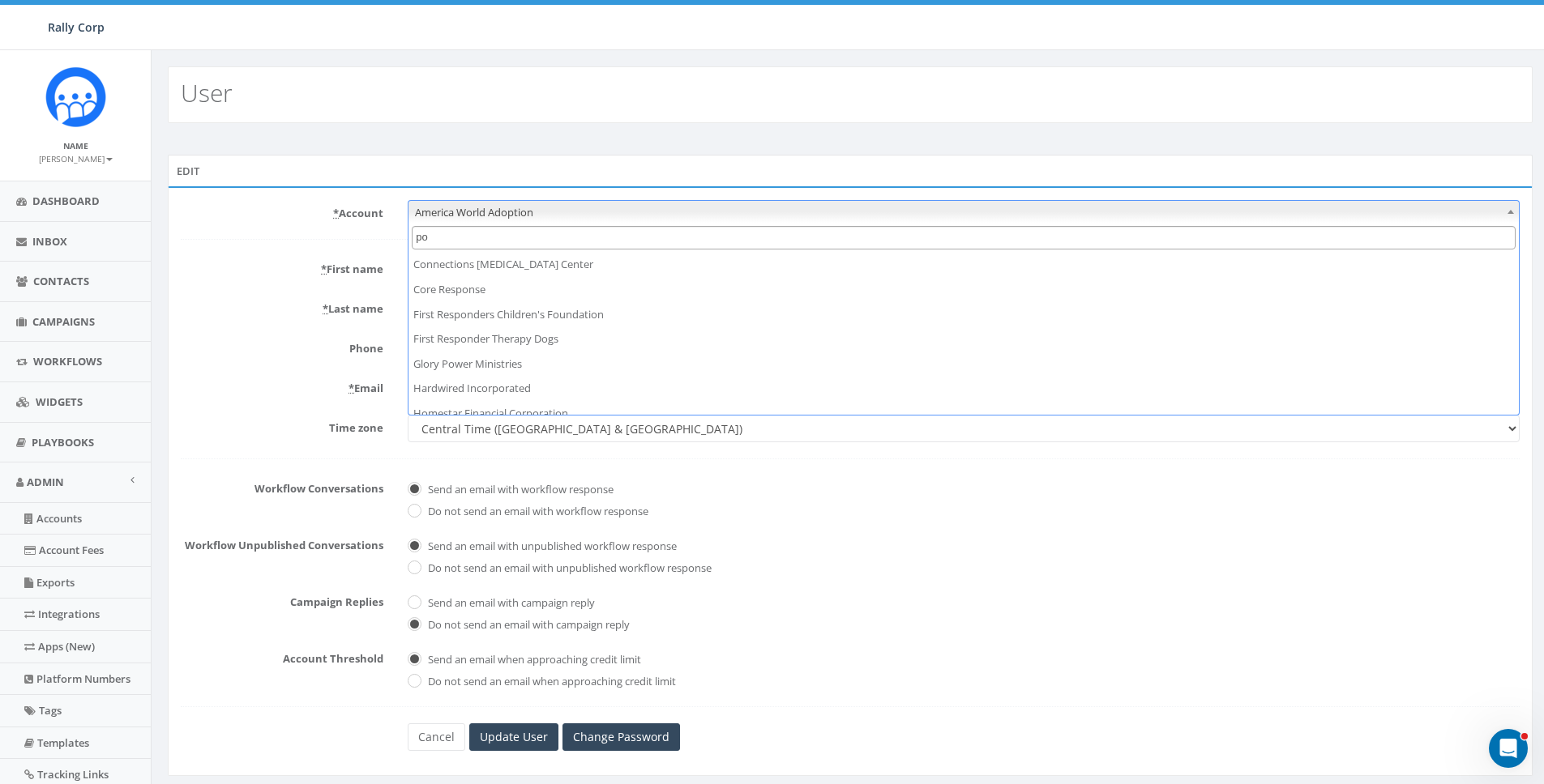
scroll to position [0, 0]
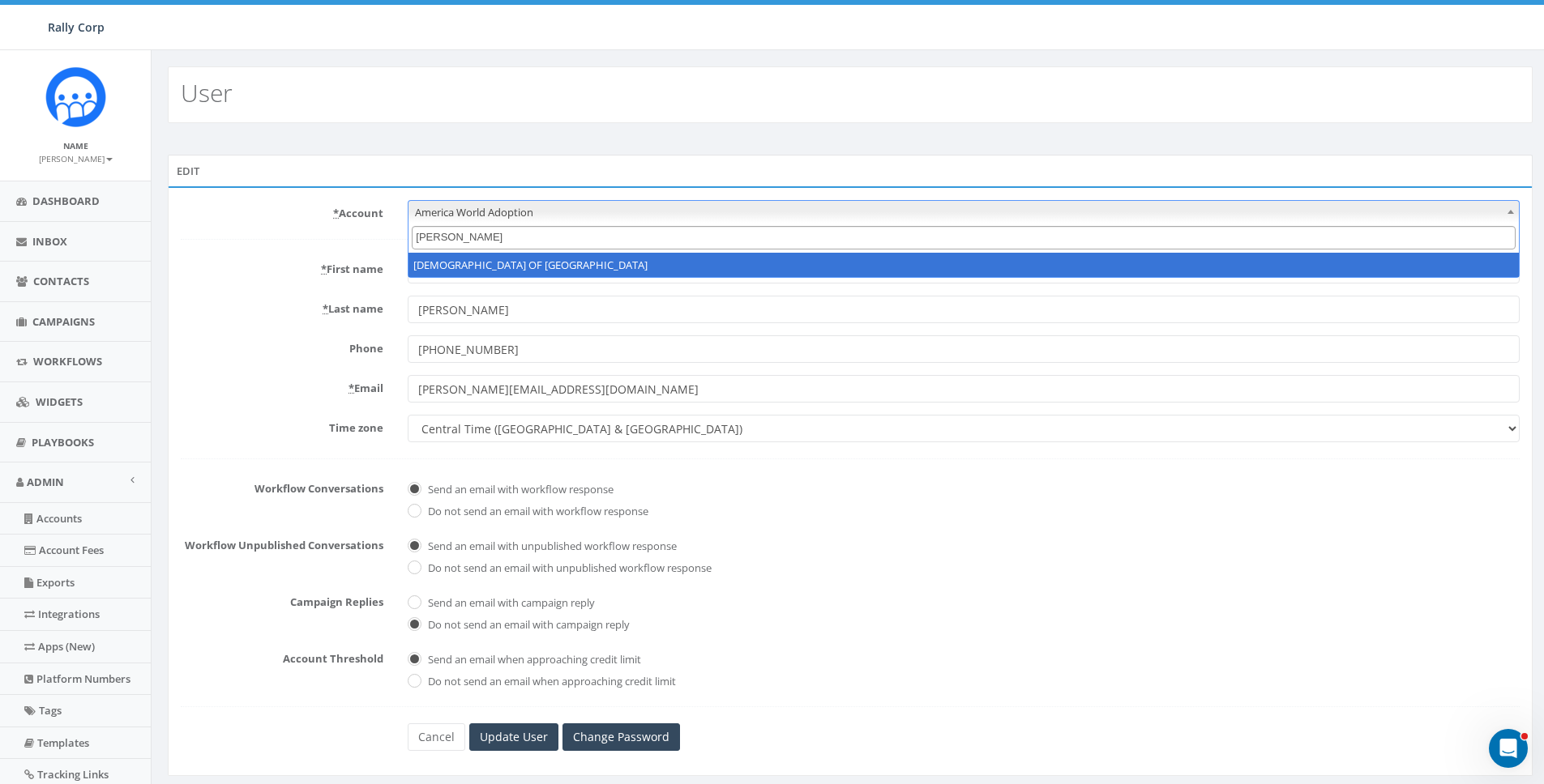
type input "polan"
select select "1360"
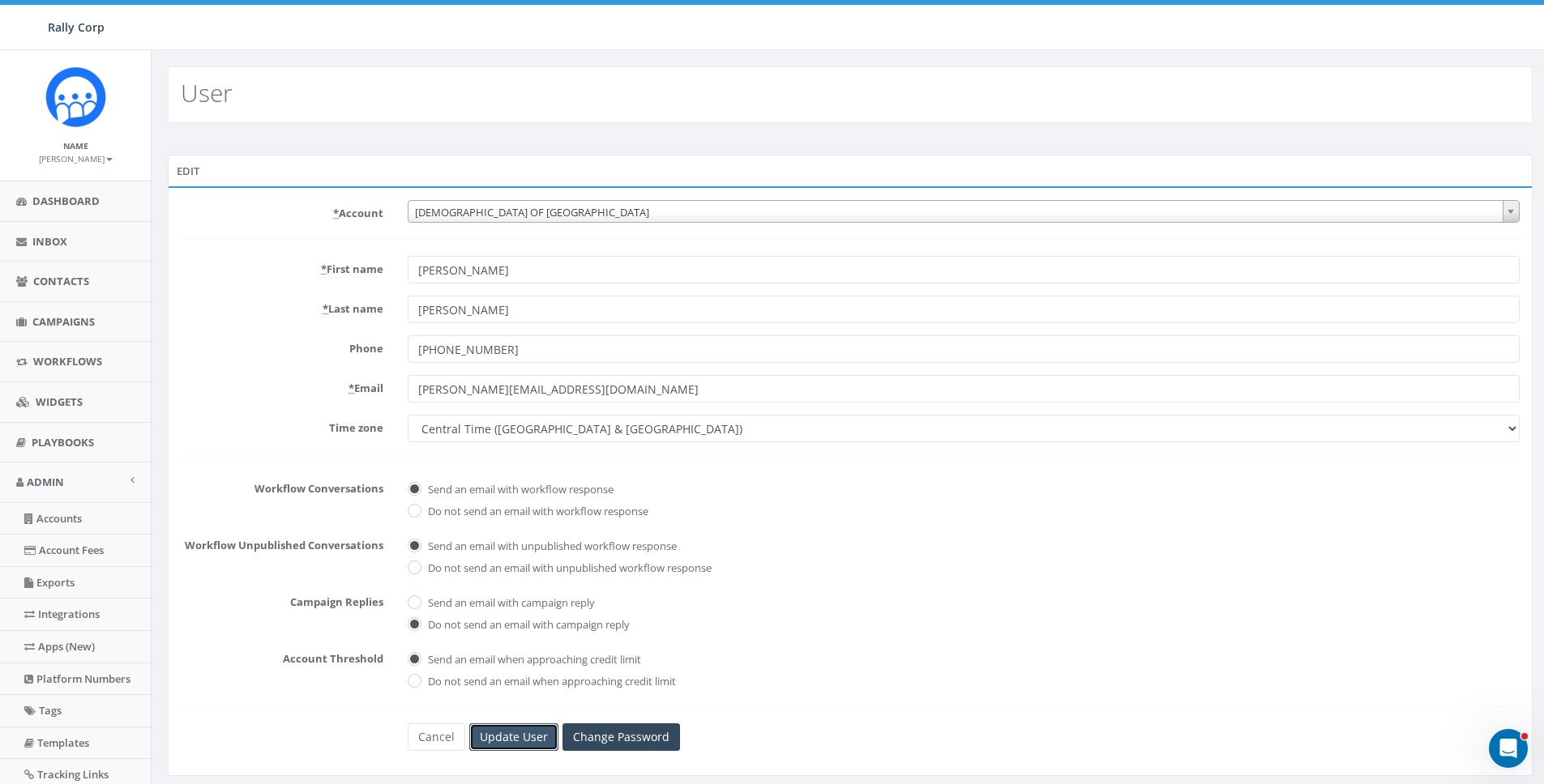
click at [507, 740] on input "Update User" at bounding box center [513, 737] width 89 height 27
